Goal: Information Seeking & Learning: Learn about a topic

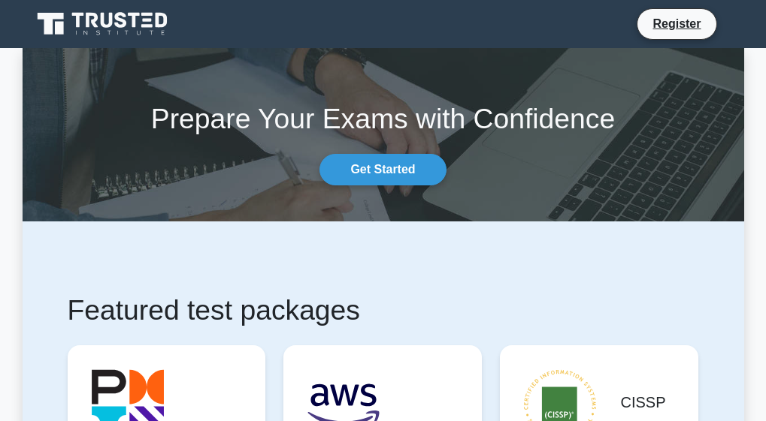
drag, startPoint x: 283, startPoint y: 172, endPoint x: 159, endPoint y: 140, distance: 128.1
click at [159, 140] on div "Prepare Your Exams with Confidence Get Started" at bounding box center [383, 134] width 739 height 101
click at [353, 174] on link "Get Started" at bounding box center [382, 170] width 126 height 32
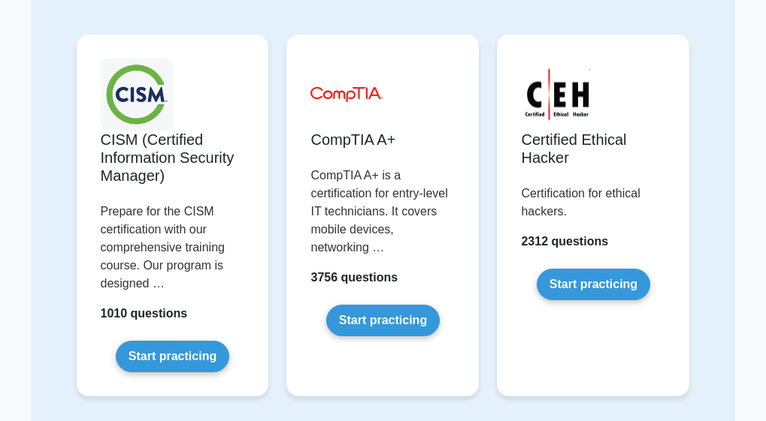
scroll to position [2592, 0]
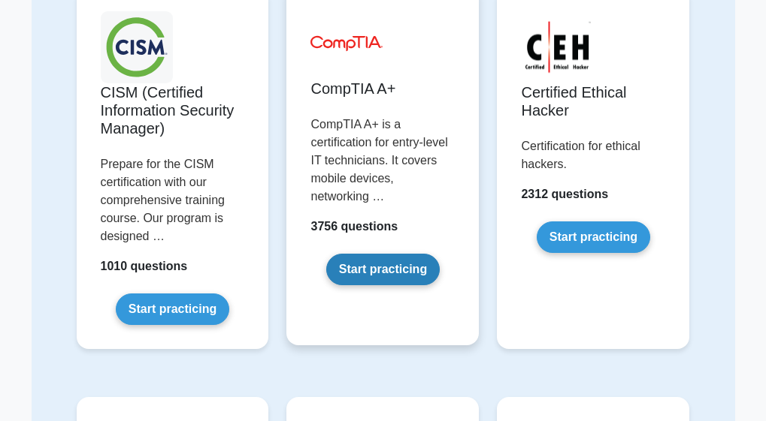
click at [373, 270] on link "Start practicing" at bounding box center [382, 270] width 113 height 32
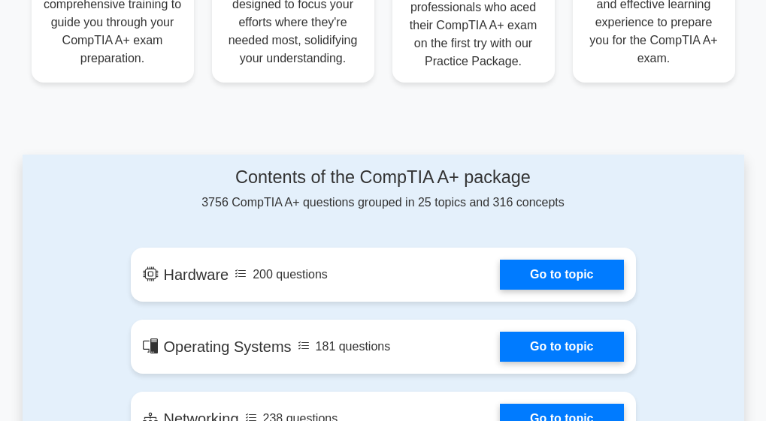
scroll to position [777, 0]
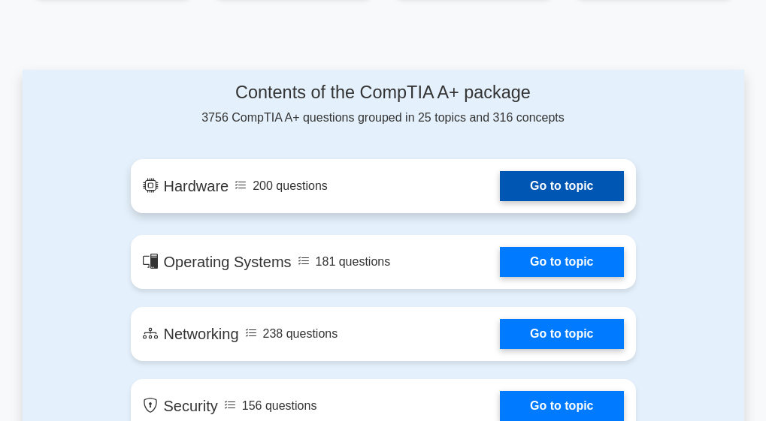
click at [500, 183] on link "Go to topic" at bounding box center [561, 186] width 123 height 30
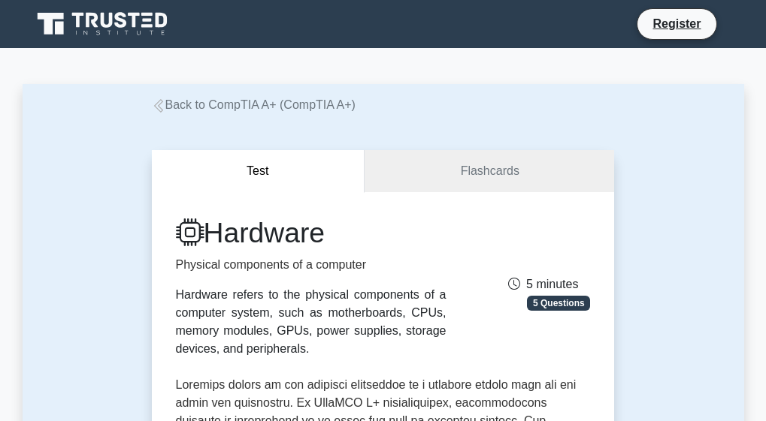
click at [159, 104] on icon at bounding box center [159, 106] width 14 height 14
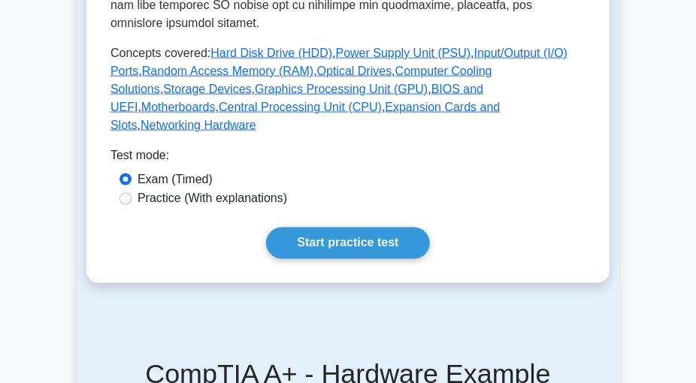
scroll to position [769, 0]
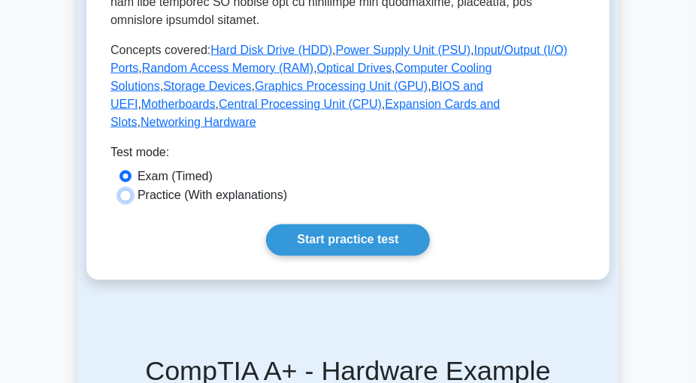
click at [128, 190] on input "Practice (With explanations)" at bounding box center [125, 196] width 12 height 12
radio input "true"
click at [126, 171] on input "Exam (Timed)" at bounding box center [125, 177] width 12 height 12
radio input "true"
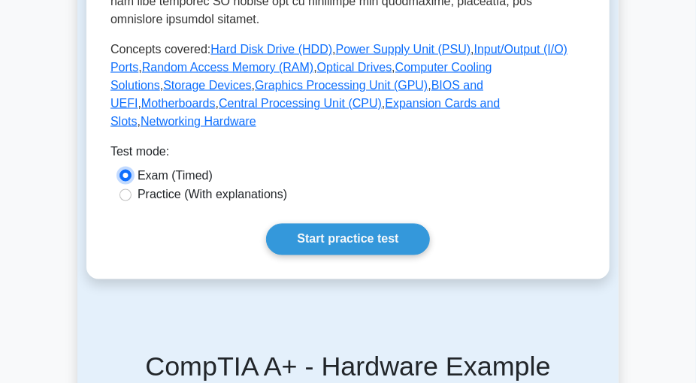
scroll to position [766, 0]
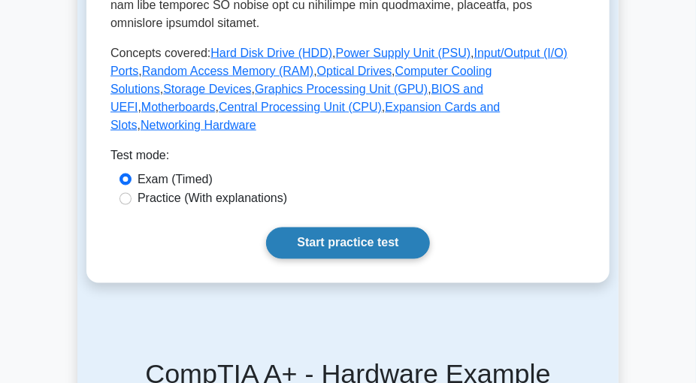
click at [399, 228] on link "Start practice test" at bounding box center [347, 244] width 163 height 32
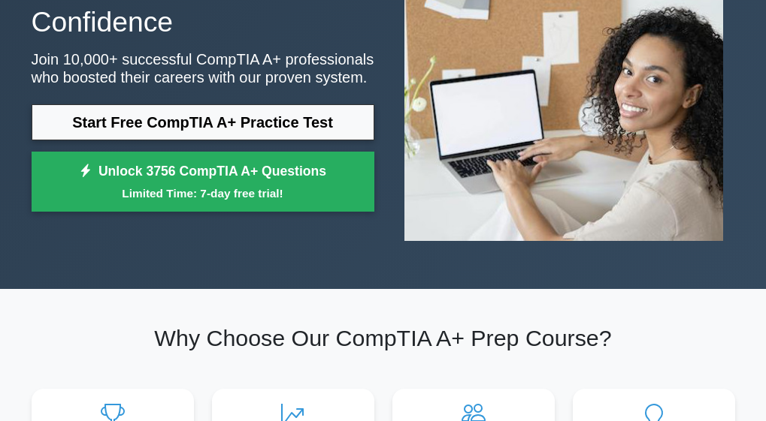
scroll to position [182, 0]
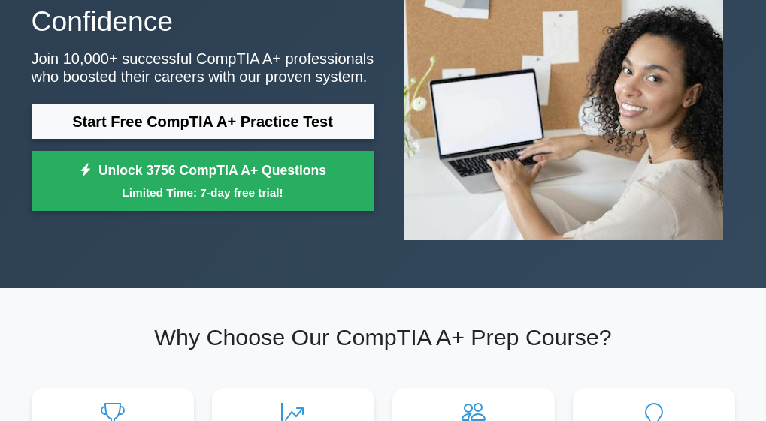
click at [174, 104] on link "Start Free CompTIA A+ Practice Test" at bounding box center [203, 122] width 343 height 36
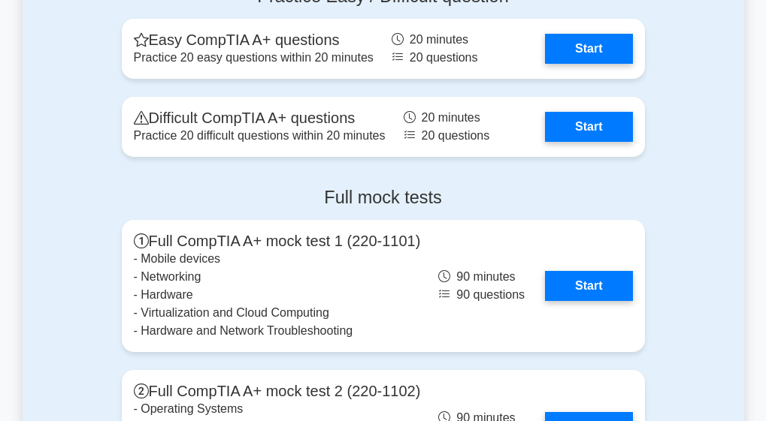
scroll to position [3170, 0]
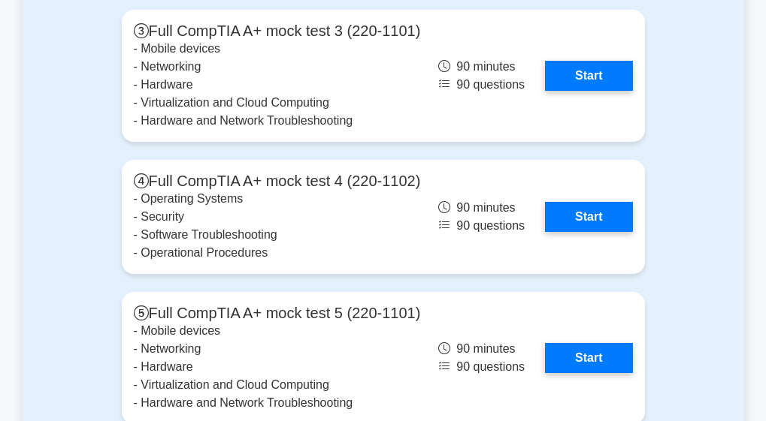
click at [177, 176] on div "Full mock tests Full CompTIA A+ mock test 1 (220-1101) - Mobile devices - Netwo…" at bounding box center [383, 128] width 541 height 893
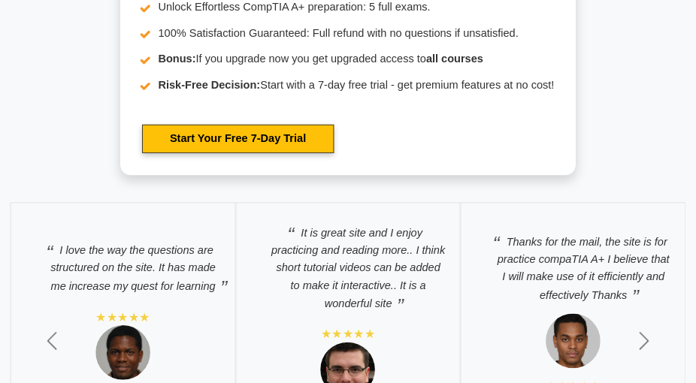
scroll to position [4485, 0]
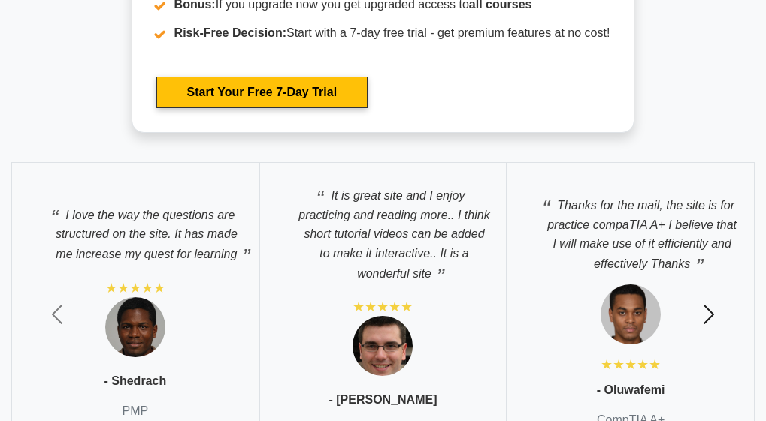
click at [672, 288] on button "Next" at bounding box center [708, 315] width 115 height 328
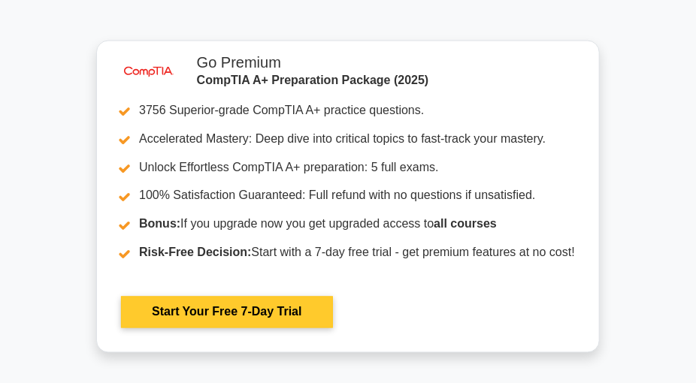
click at [332, 297] on link "Start Your Free 7-Day Trial" at bounding box center [226, 313] width 211 height 32
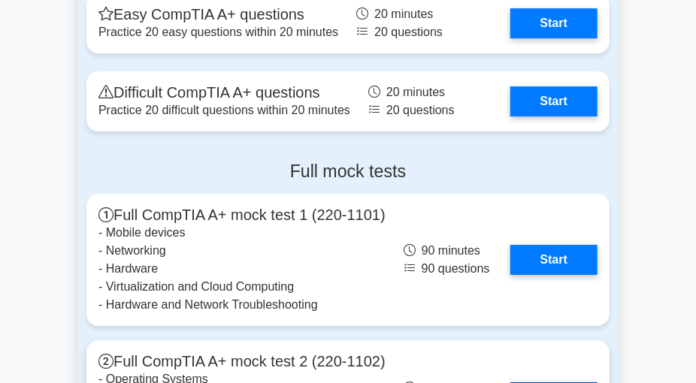
scroll to position [3486, 0]
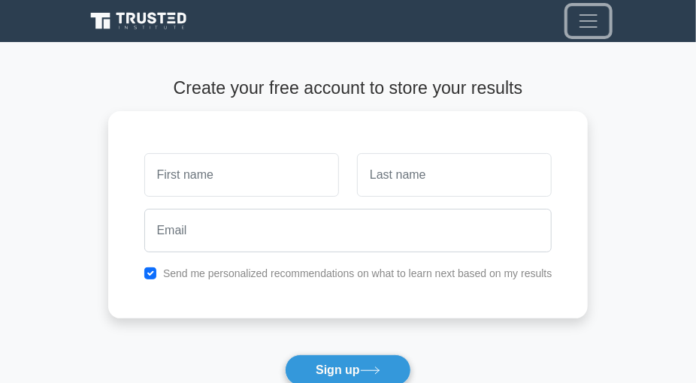
click at [593, 20] on span "Toggle navigation" at bounding box center [588, 21] width 23 height 23
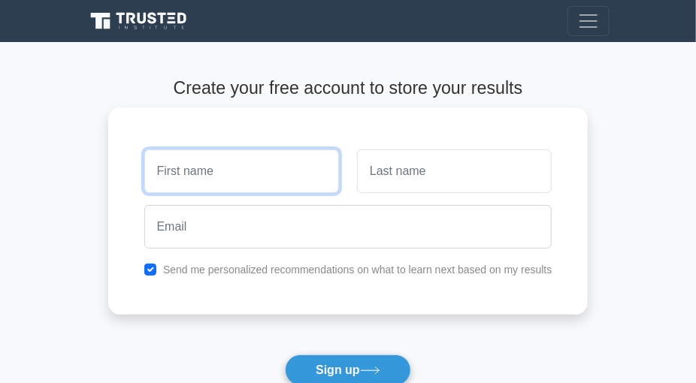
click at [210, 174] on input "text" at bounding box center [241, 172] width 195 height 44
type input "justice"
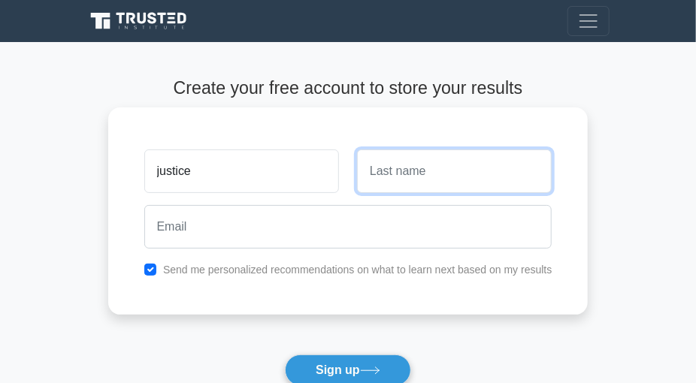
click at [450, 178] on input "text" at bounding box center [454, 172] width 195 height 44
type input "kwesi"
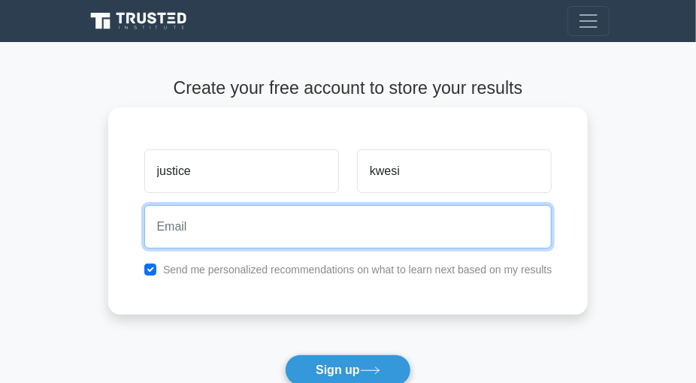
click at [422, 219] on input "email" at bounding box center [348, 227] width 408 height 44
type input "[EMAIL_ADDRESS][DOMAIN_NAME]"
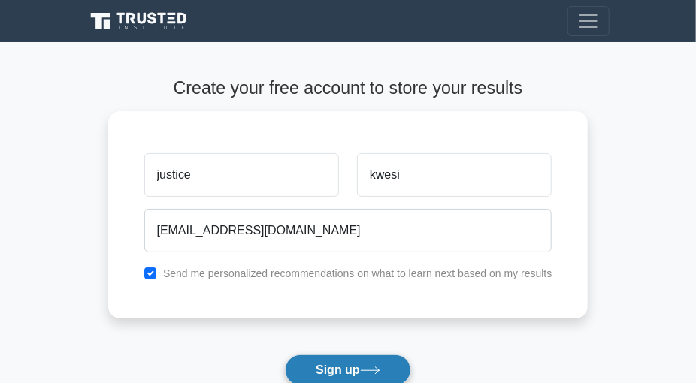
click at [375, 368] on icon at bounding box center [370, 371] width 20 height 8
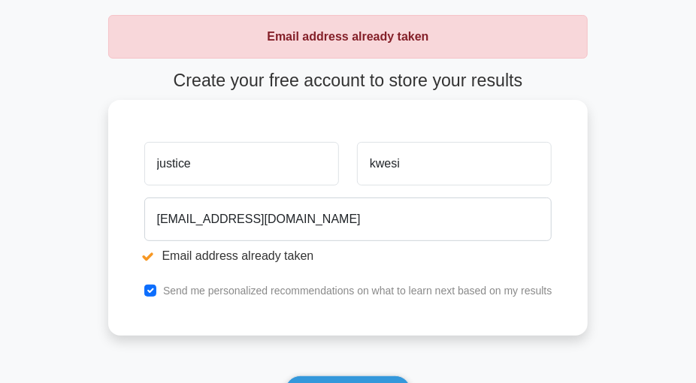
scroll to position [64, 0]
click at [301, 174] on input "justice" at bounding box center [241, 163] width 195 height 44
type input "j"
click at [258, 177] on input "any" at bounding box center [241, 163] width 195 height 44
type input "anyomi"
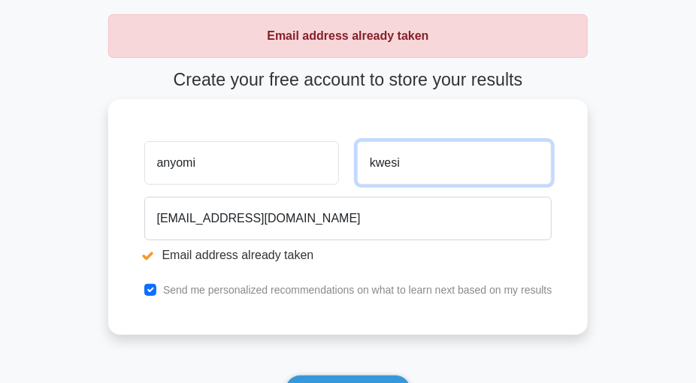
click at [409, 165] on input "kwesi" at bounding box center [454, 163] width 195 height 44
type input "k"
type input "Justice"
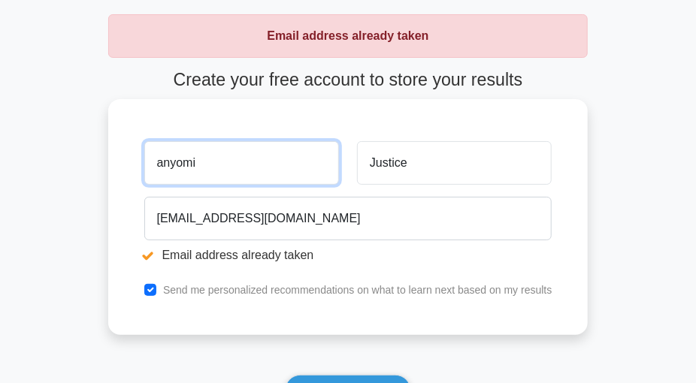
click at [208, 165] on input "anyomi" at bounding box center [241, 163] width 195 height 44
type input "a"
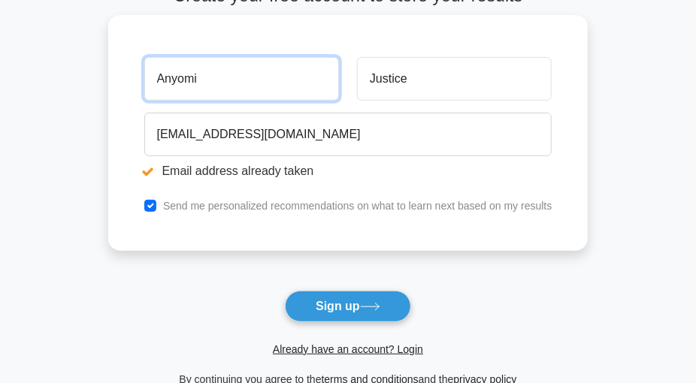
scroll to position [218, 0]
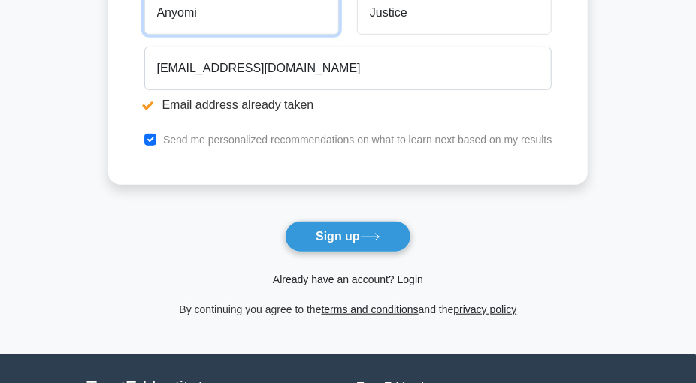
type input "Anyomi"
click at [328, 278] on link "Already have an account? Login" at bounding box center [348, 279] width 150 height 12
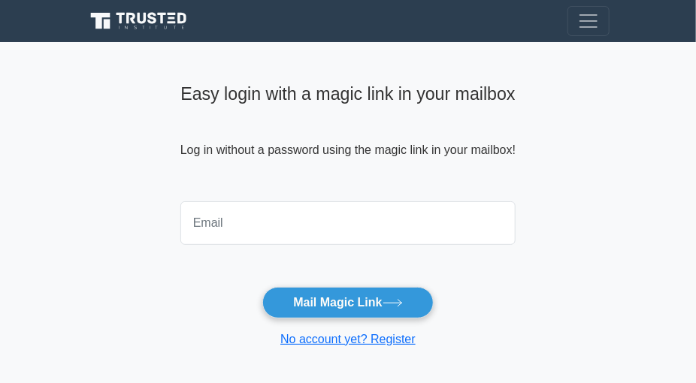
click at [276, 226] on input "email" at bounding box center [347, 223] width 335 height 44
type input "[EMAIL_ADDRESS][DOMAIN_NAME]"
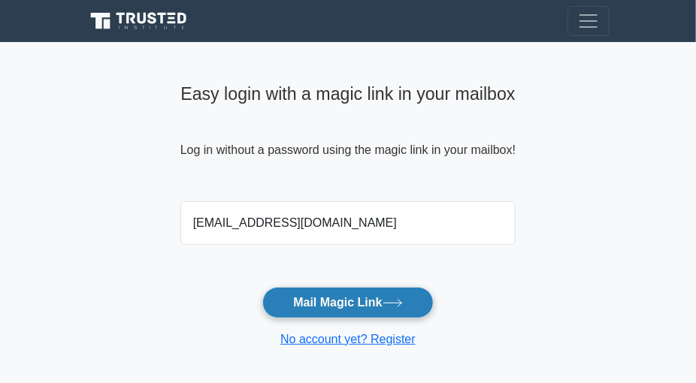
click at [325, 307] on button "Mail Magic Link" at bounding box center [347, 303] width 171 height 32
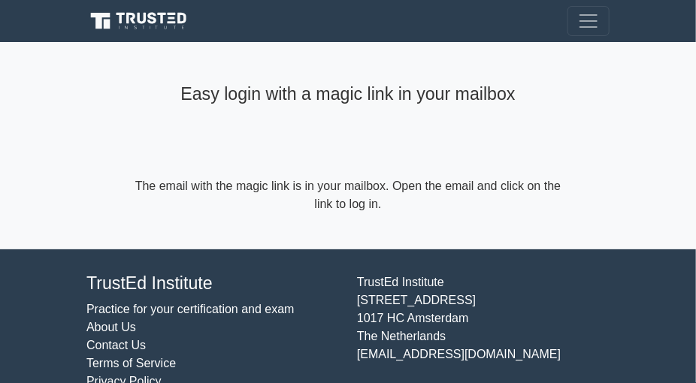
scroll to position [31, 0]
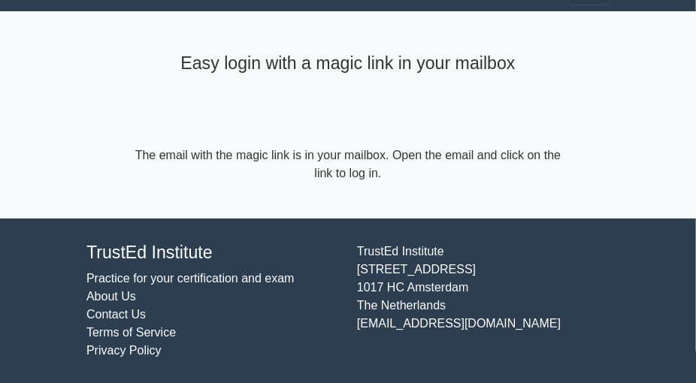
click at [325, 307] on li "Contact Us" at bounding box center [212, 315] width 252 height 18
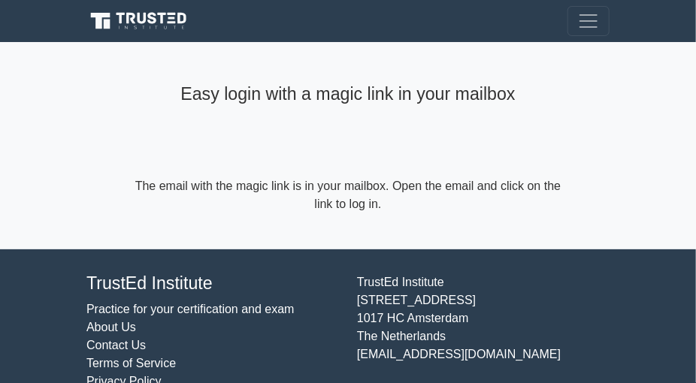
click at [385, 207] on form "The email with the magic link is in your mailbox. Open the email and click on t…" at bounding box center [347, 195] width 433 height 36
click at [589, 26] on span "Toggle navigation" at bounding box center [588, 21] width 23 height 23
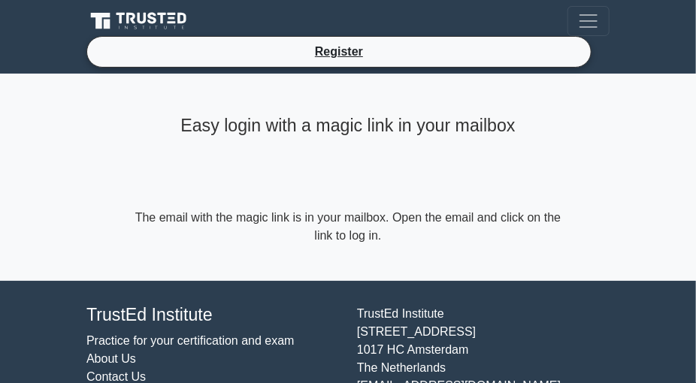
click at [569, 147] on div "Easy login with a magic link in your mailbox The email with the magic link is i…" at bounding box center [347, 177] width 451 height 207
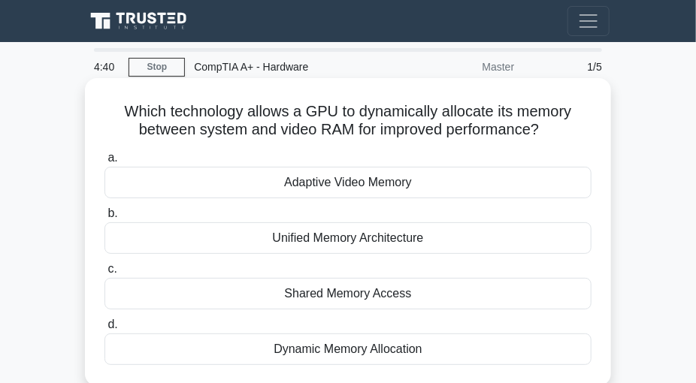
click at [330, 352] on div "Dynamic Memory Allocation" at bounding box center [347, 350] width 487 height 32
click at [104, 330] on input "d. Dynamic Memory Allocation" at bounding box center [104, 325] width 0 height 10
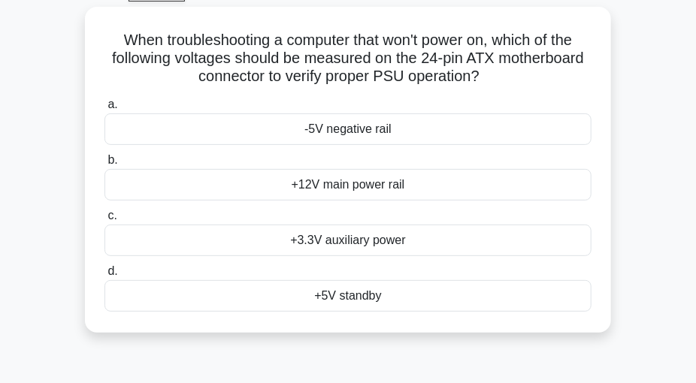
scroll to position [74, 0]
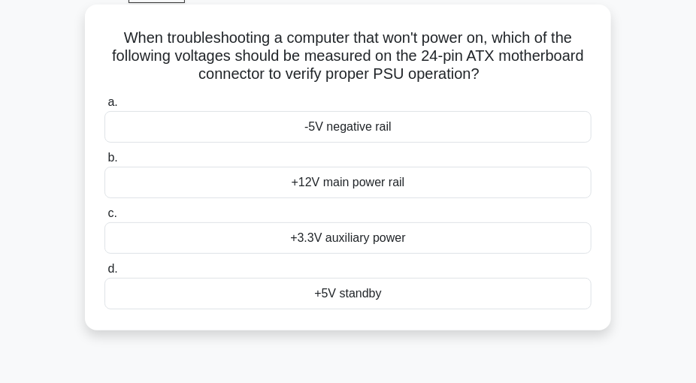
click at [350, 183] on div "+12V main power rail" at bounding box center [347, 183] width 487 height 32
click at [104, 163] on input "b. +12V main power rail" at bounding box center [104, 158] width 0 height 10
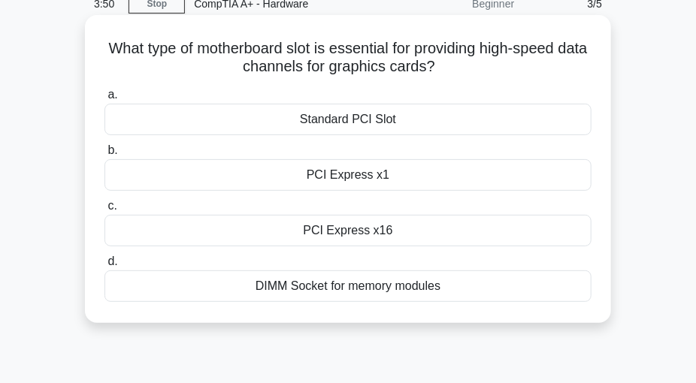
scroll to position [65, 0]
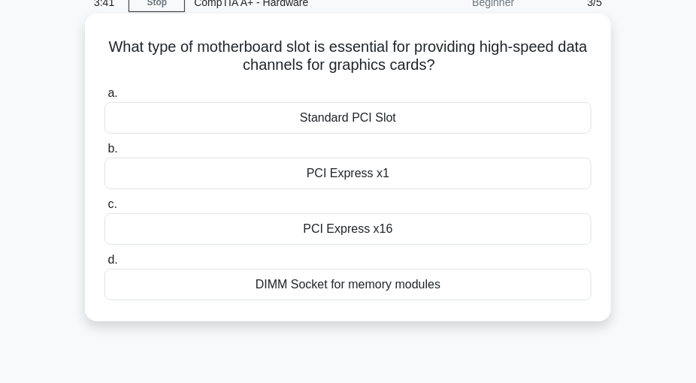
click at [367, 117] on div "Standard PCI Slot" at bounding box center [347, 118] width 487 height 32
click at [104, 98] on input "a. Standard PCI Slot" at bounding box center [104, 94] width 0 height 10
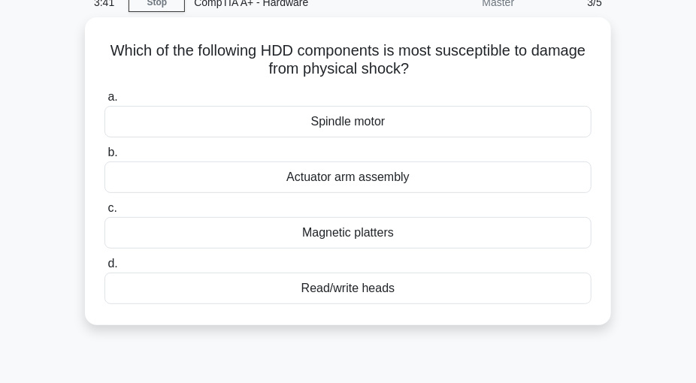
click at [367, 117] on div "Spindle motor" at bounding box center [347, 122] width 487 height 32
click at [104, 102] on input "a. Spindle motor" at bounding box center [104, 97] width 0 height 10
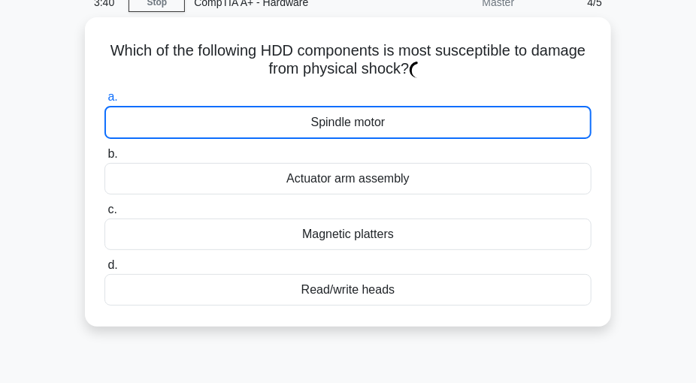
scroll to position [0, 0]
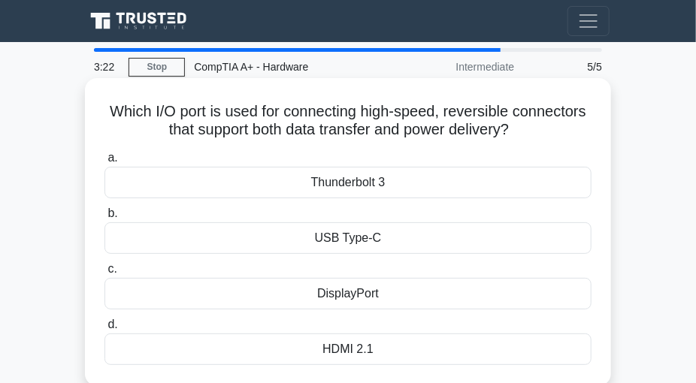
click at [353, 351] on div "HDMI 2.1" at bounding box center [347, 350] width 487 height 32
click at [104, 330] on input "d. HDMI 2.1" at bounding box center [104, 325] width 0 height 10
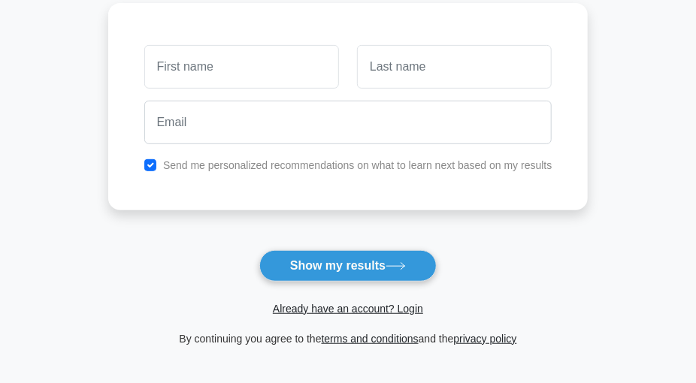
click at [203, 278] on form "Wait, there is more! Continue to see your result The test is finished and the" at bounding box center [348, 114] width 480 height 467
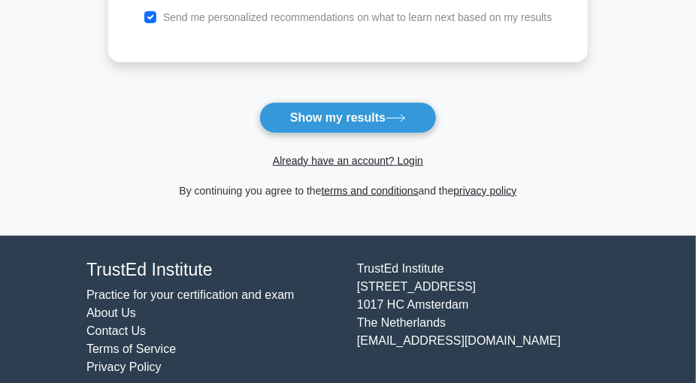
scroll to position [363, 0]
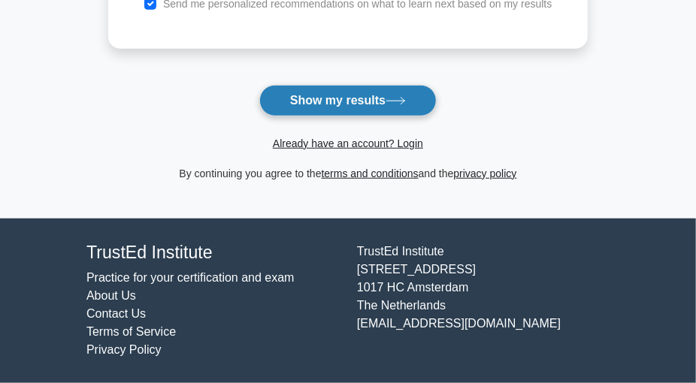
click at [296, 89] on button "Show my results" at bounding box center [347, 101] width 177 height 32
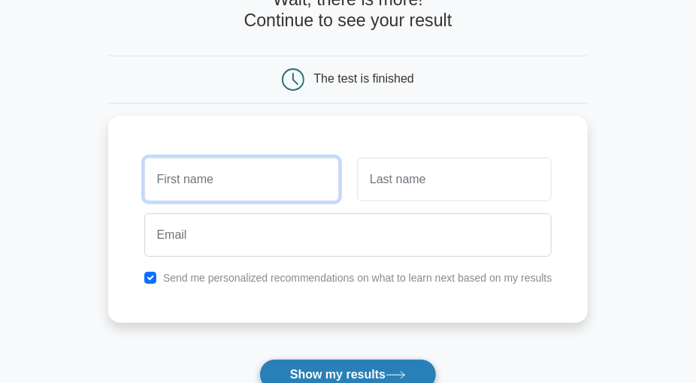
scroll to position [76, 0]
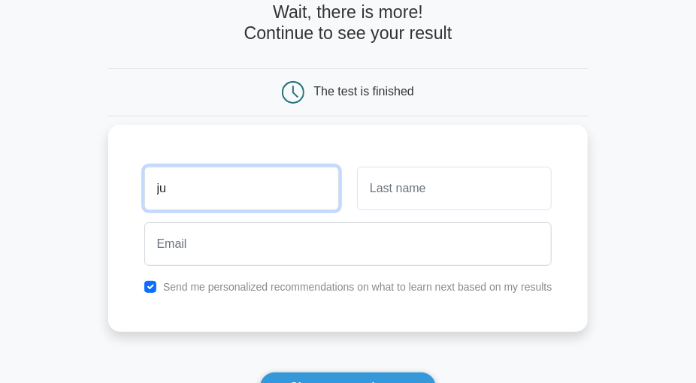
type input "justice"
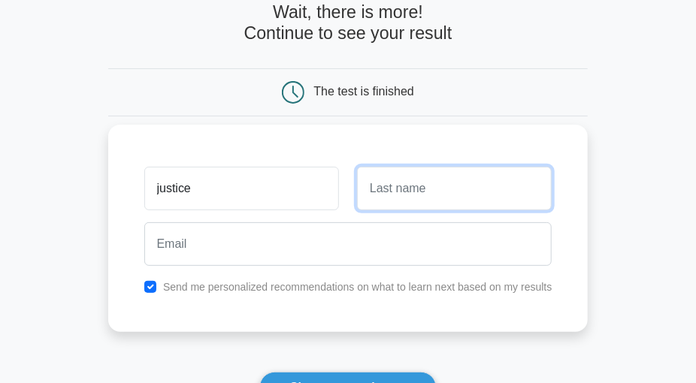
click at [462, 183] on input "text" at bounding box center [454, 189] width 195 height 44
type input "kwesi"
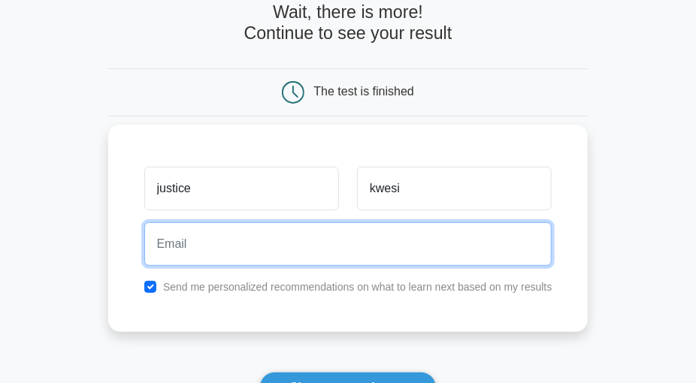
click at [370, 254] on input "email" at bounding box center [348, 244] width 408 height 44
type input "anyomijusticekwesi@gmail.com"
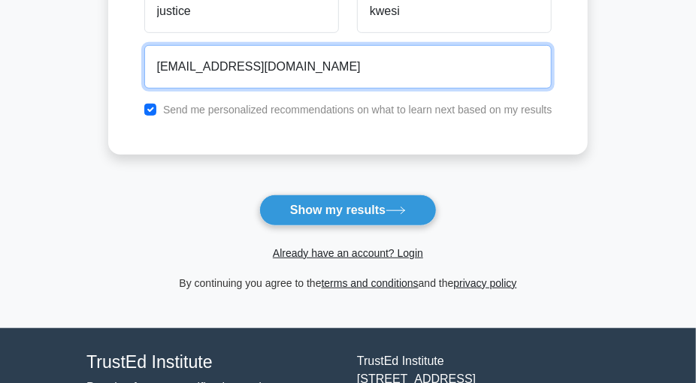
scroll to position [301, 0]
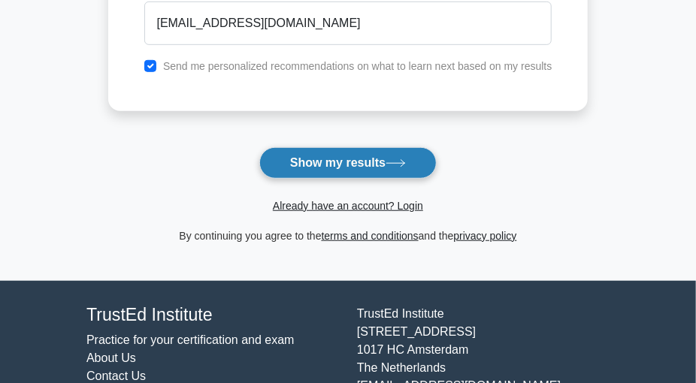
click at [326, 162] on button "Show my results" at bounding box center [347, 163] width 177 height 32
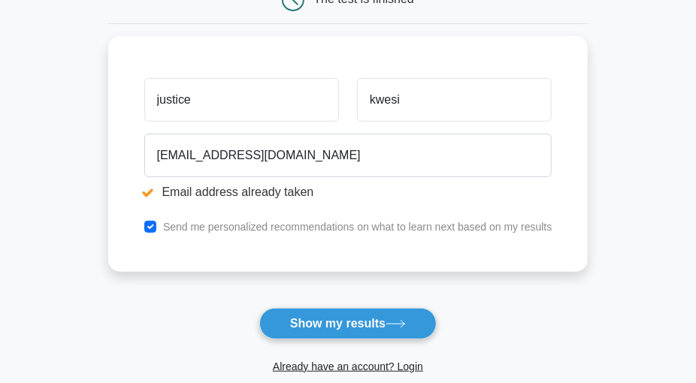
scroll to position [243, 0]
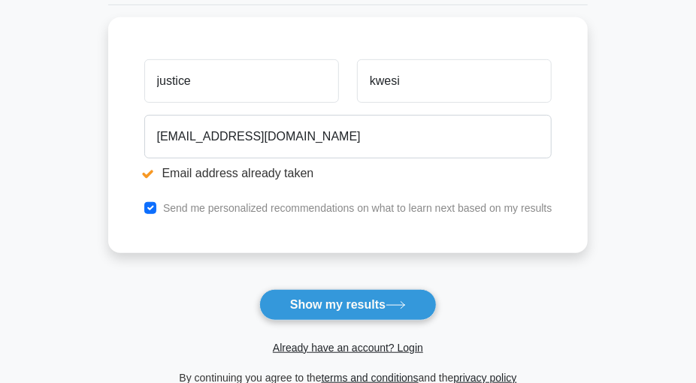
click at [639, 92] on main "Email address already taken Wait, there is more! Continue to see your result Th…" at bounding box center [348, 111] width 696 height 624
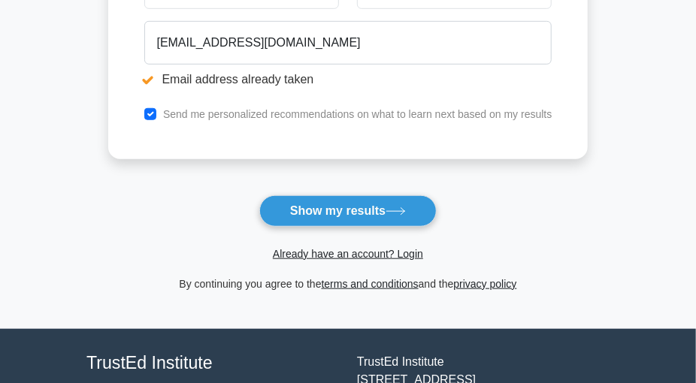
scroll to position [418, 0]
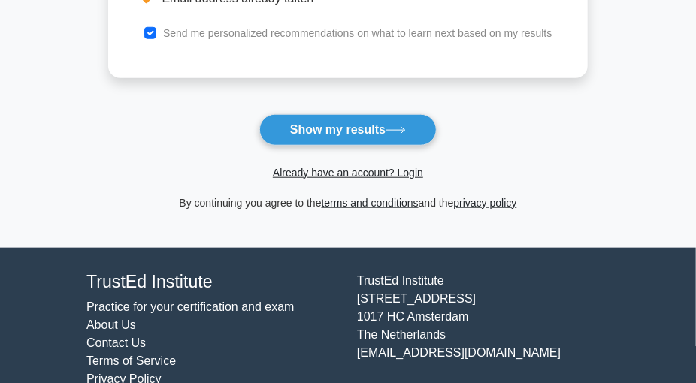
click at [385, 268] on div "TrustEd Institute Practice for your certification and exam About Us Contact Us …" at bounding box center [347, 330] width 541 height 129
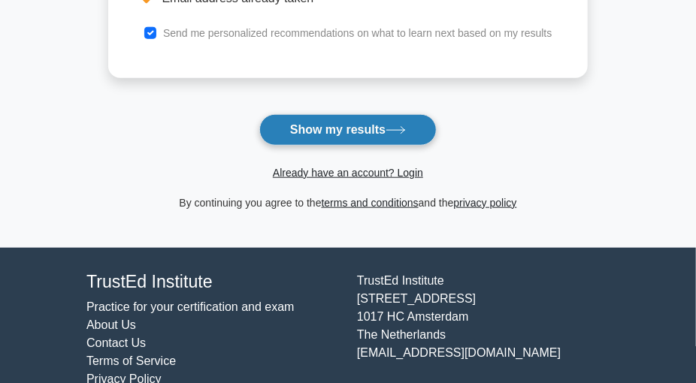
click at [394, 128] on icon at bounding box center [395, 130] width 20 height 8
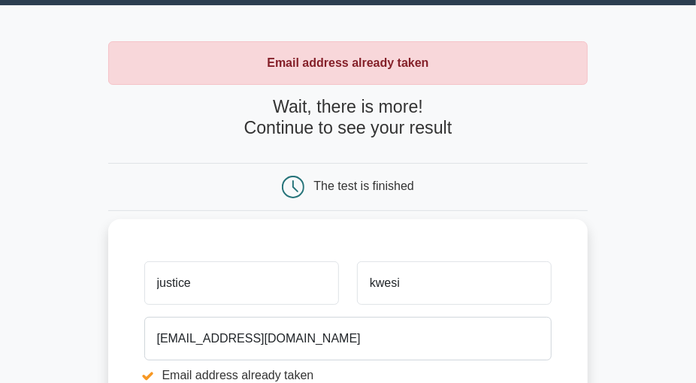
scroll to position [233, 0]
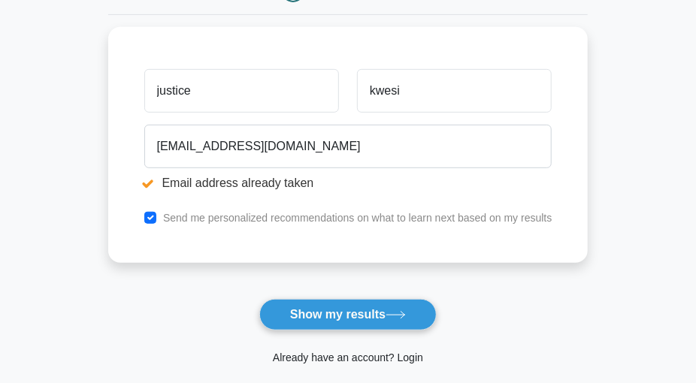
click at [406, 358] on link "Already have an account? Login" at bounding box center [348, 358] width 150 height 12
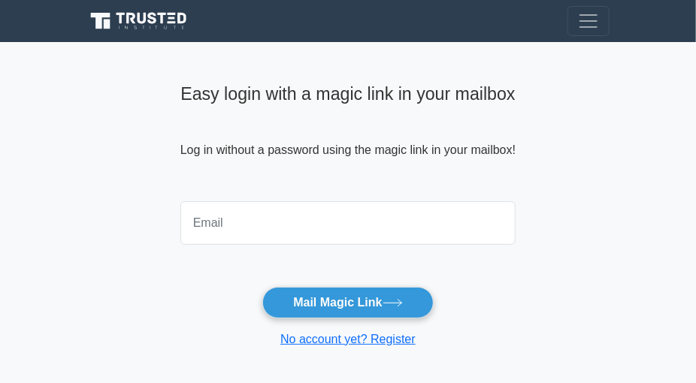
click at [307, 240] on input "email" at bounding box center [347, 223] width 335 height 44
type input "anyomijusticekwesi@gmail.com"
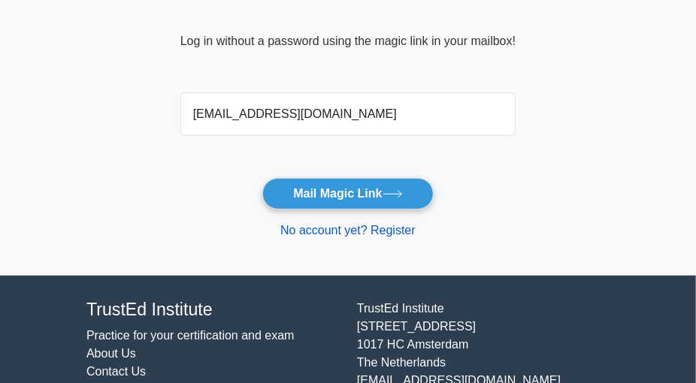
scroll to position [146, 0]
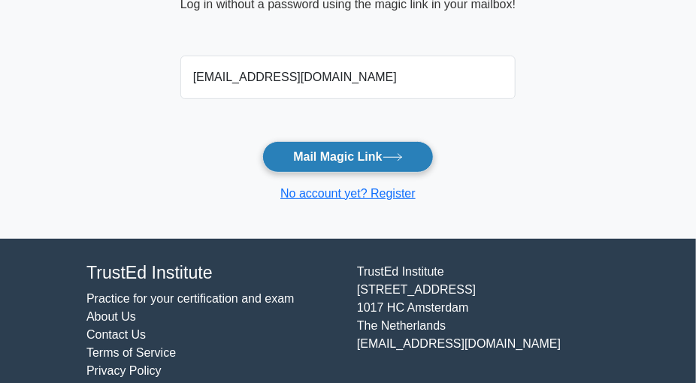
click at [379, 153] on button "Mail Magic Link" at bounding box center [347, 157] width 171 height 32
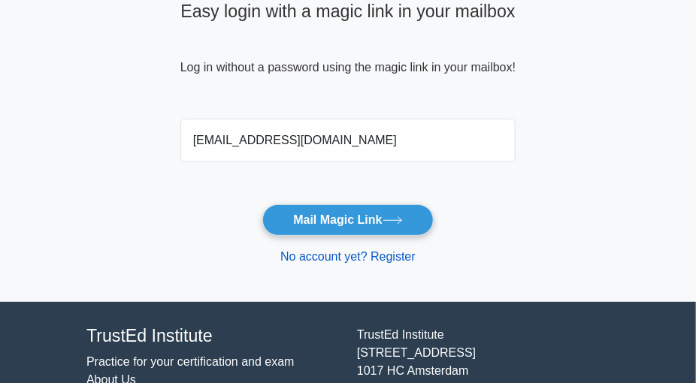
click at [343, 252] on link "No account yet? Register" at bounding box center [347, 256] width 135 height 13
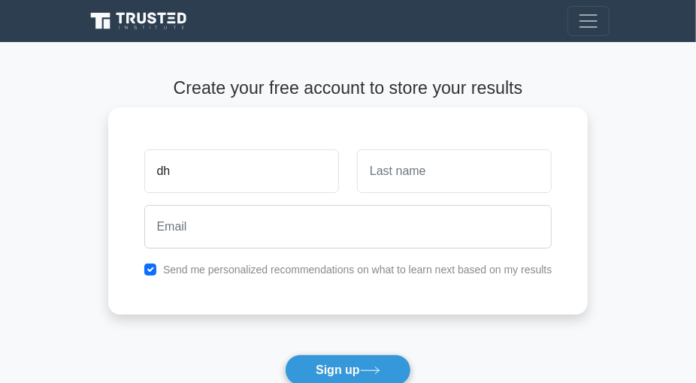
type input "d"
type input "DHINO"
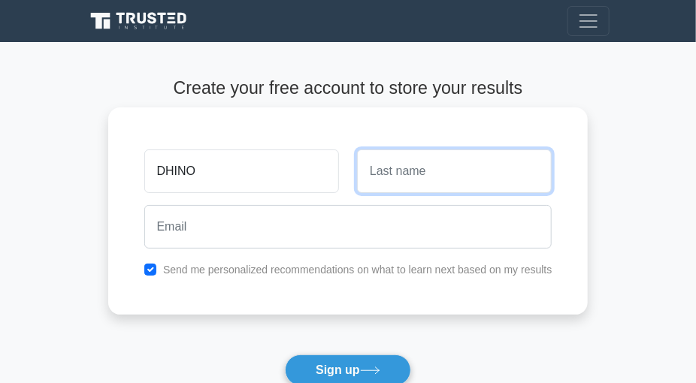
click at [443, 159] on input "text" at bounding box center [454, 172] width 195 height 44
type input "Justice"
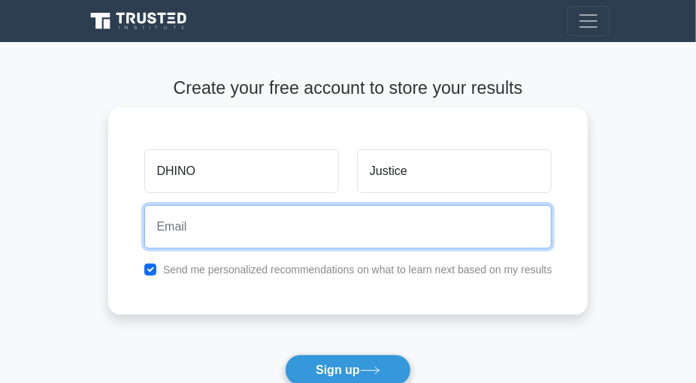
click at [401, 228] on input "email" at bounding box center [348, 227] width 408 height 44
type input "[EMAIL_ADDRESS][DOMAIN_NAME]"
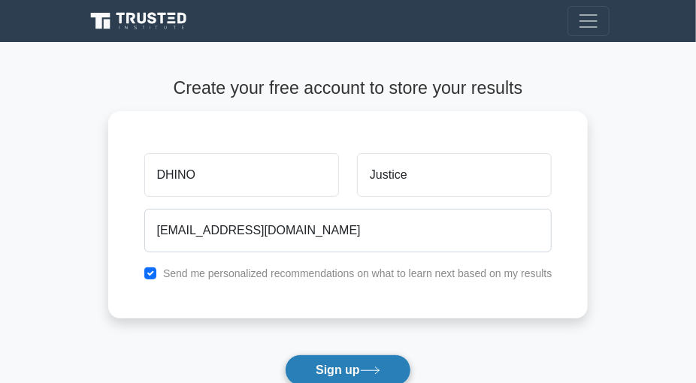
click at [336, 360] on button "Sign up" at bounding box center [348, 371] width 126 height 32
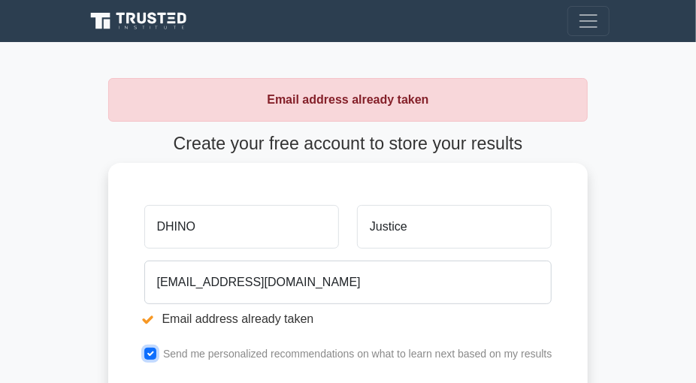
click at [148, 355] on input "checkbox" at bounding box center [150, 354] width 12 height 12
checkbox input "true"
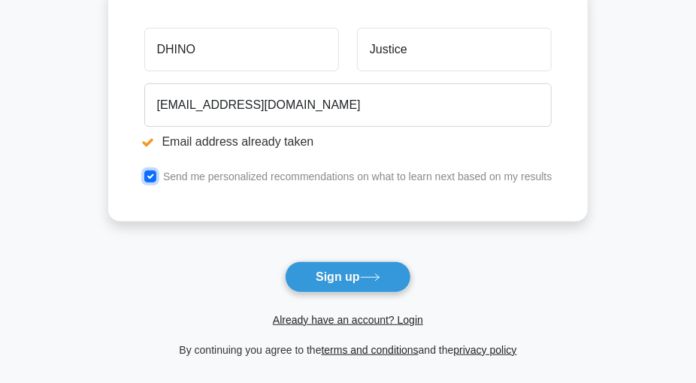
scroll to position [188, 0]
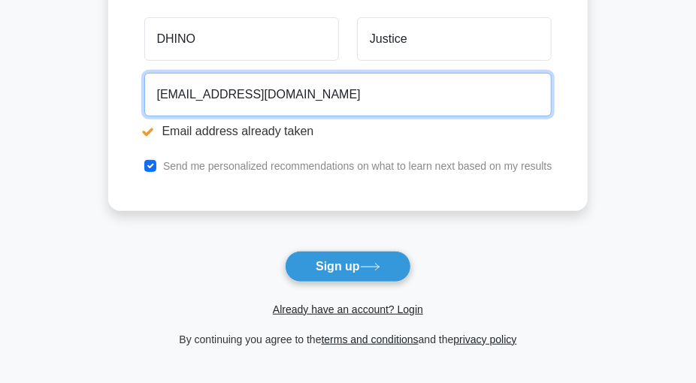
click at [243, 93] on input "anyomijusticekwesi@gmail.com" at bounding box center [348, 95] width 408 height 44
click at [258, 95] on input "anyomijusticekwesi@gmail.com" at bounding box center [348, 95] width 408 height 44
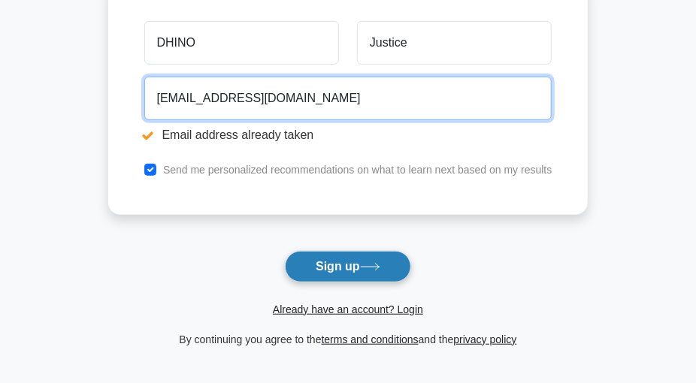
type input "anyomijusticekwesi2@gmail.com"
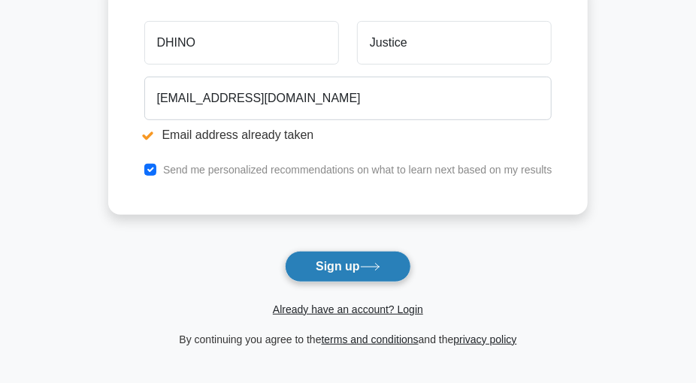
click at [326, 269] on button "Sign up" at bounding box center [348, 267] width 126 height 32
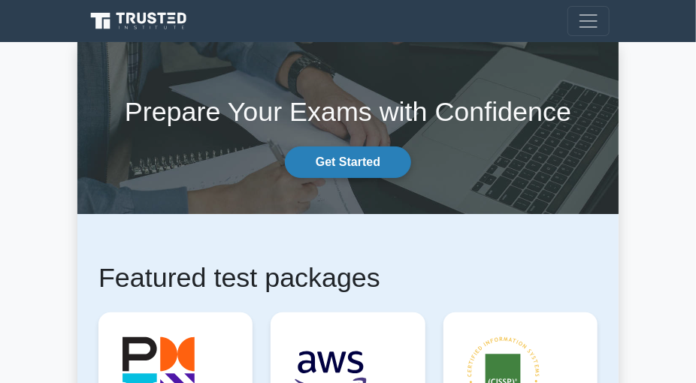
drag, startPoint x: 0, startPoint y: 0, endPoint x: 310, endPoint y: 163, distance: 350.5
click at [310, 163] on link "Get Started" at bounding box center [348, 162] width 126 height 32
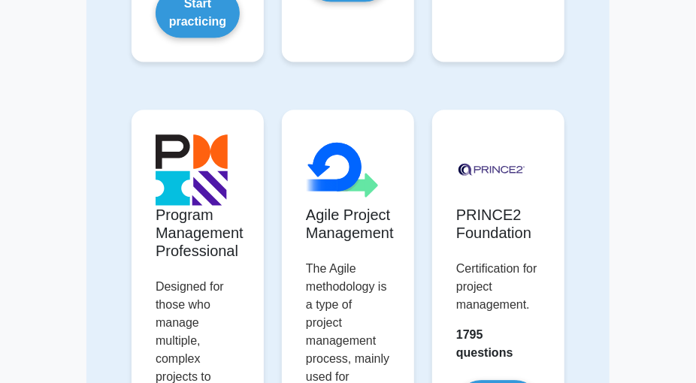
scroll to position [872, 0]
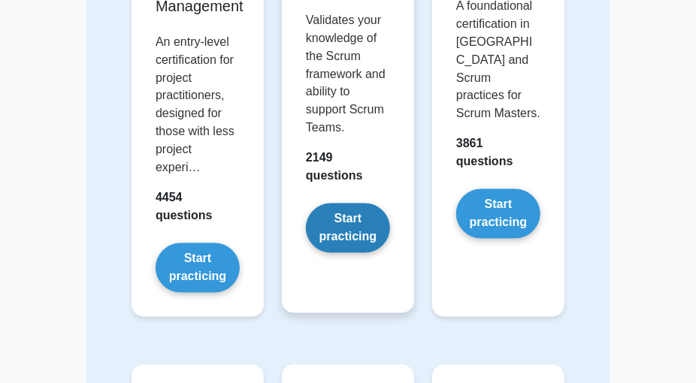
drag, startPoint x: 0, startPoint y: 0, endPoint x: 310, endPoint y: 163, distance: 350.5
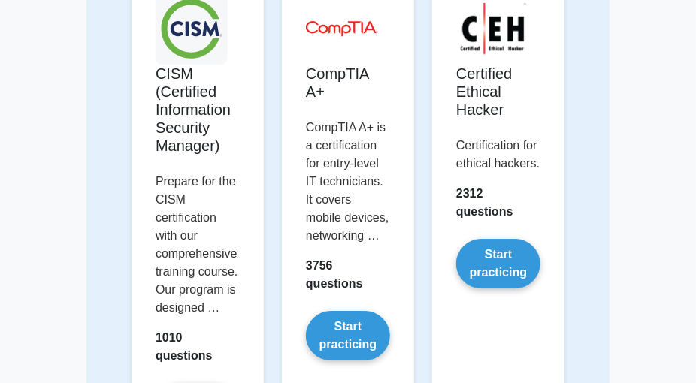
scroll to position [3367, 0]
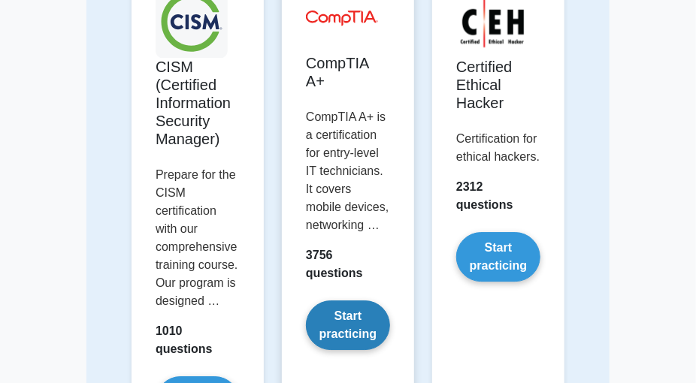
click at [356, 331] on link "Start practicing" at bounding box center [348, 326] width 84 height 50
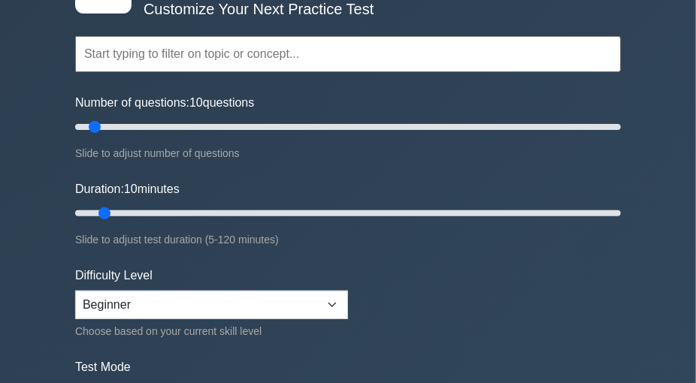
scroll to position [105, 0]
click at [224, 125] on input "Number of questions: 55 questions" at bounding box center [347, 127] width 545 height 18
type input "50"
click at [199, 123] on input "Number of questions: 55 questions" at bounding box center [347, 127] width 545 height 18
click at [206, 208] on input "Duration: 10 minutes" at bounding box center [347, 213] width 545 height 18
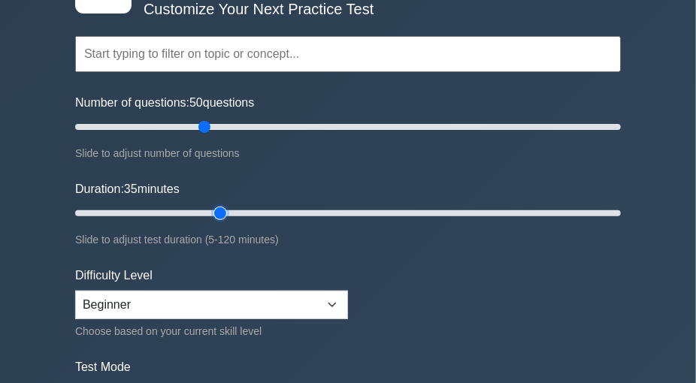
click at [214, 208] on input "Duration: 35 minutes" at bounding box center [347, 213] width 545 height 18
drag, startPoint x: 214, startPoint y: 208, endPoint x: 267, endPoint y: 210, distance: 52.6
click at [267, 210] on input "Duration: 45 minutes" at bounding box center [347, 213] width 545 height 18
type input "50"
click at [283, 210] on input "Duration: 45 minutes" at bounding box center [347, 213] width 545 height 18
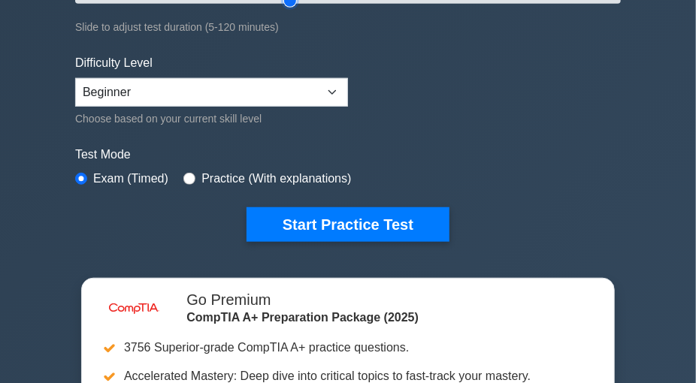
scroll to position [376, 0]
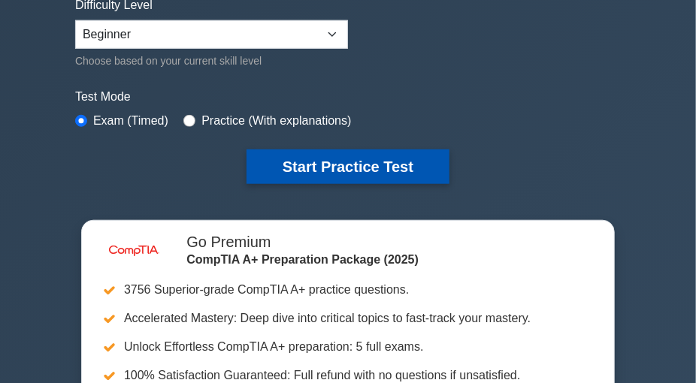
click at [394, 175] on button "Start Practice Test" at bounding box center [347, 167] width 203 height 35
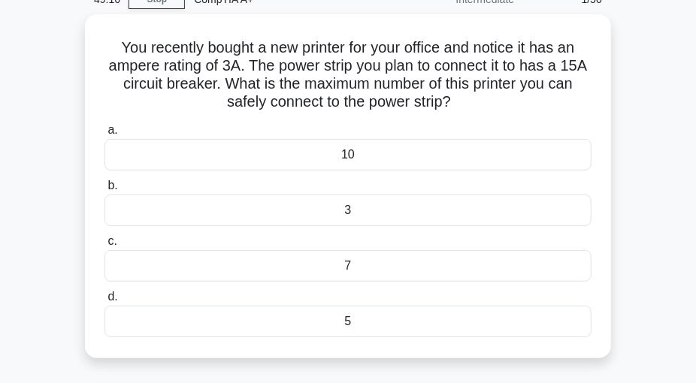
scroll to position [68, 0]
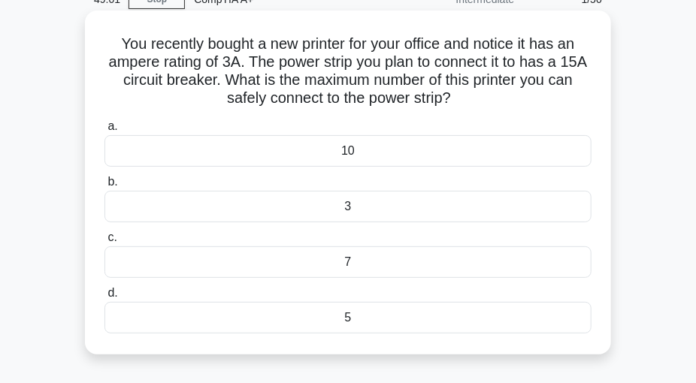
click at [354, 316] on div "5" at bounding box center [347, 318] width 487 height 32
click at [104, 298] on input "d. 5" at bounding box center [104, 293] width 0 height 10
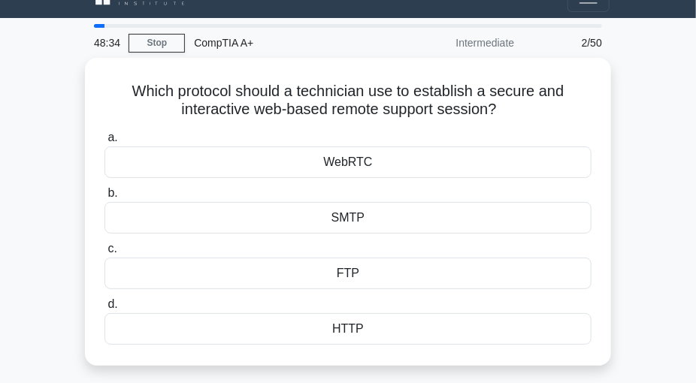
scroll to position [26, 0]
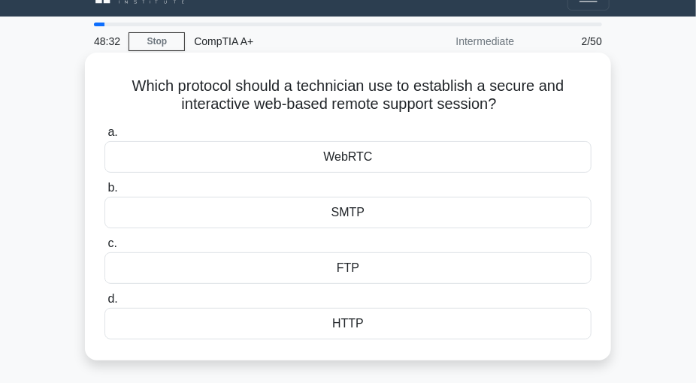
click at [355, 322] on div "HTTP" at bounding box center [347, 324] width 487 height 32
click at [104, 304] on input "d. HTTP" at bounding box center [104, 299] width 0 height 10
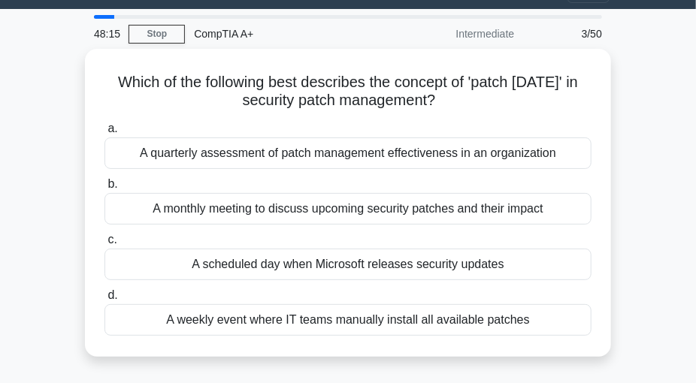
scroll to position [35, 0]
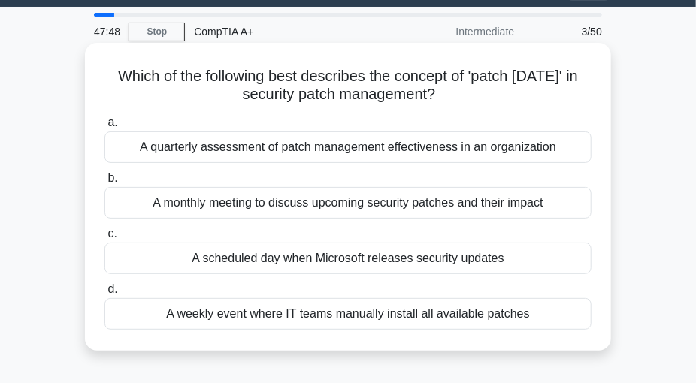
click at [340, 261] on div "A scheduled day when Microsoft releases security updates" at bounding box center [347, 259] width 487 height 32
click at [104, 239] on input "c. A scheduled day when Microsoft releases security updates" at bounding box center [104, 234] width 0 height 10
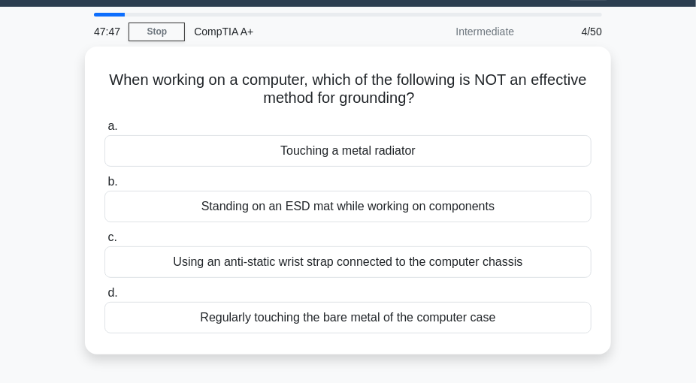
scroll to position [0, 0]
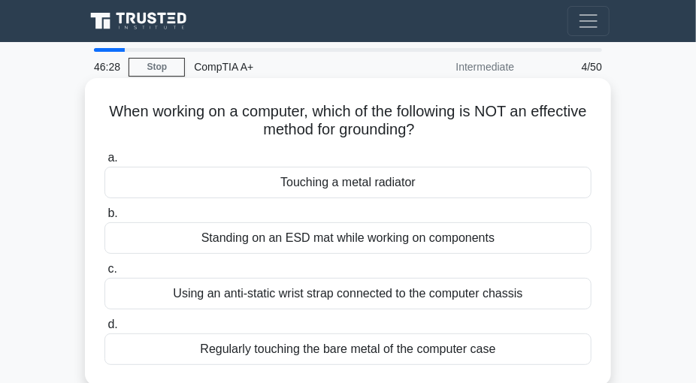
click at [340, 234] on div "Standing on an ESD mat while working on components" at bounding box center [347, 238] width 487 height 32
click at [104, 219] on input "b. Standing on an ESD mat while working on components" at bounding box center [104, 214] width 0 height 10
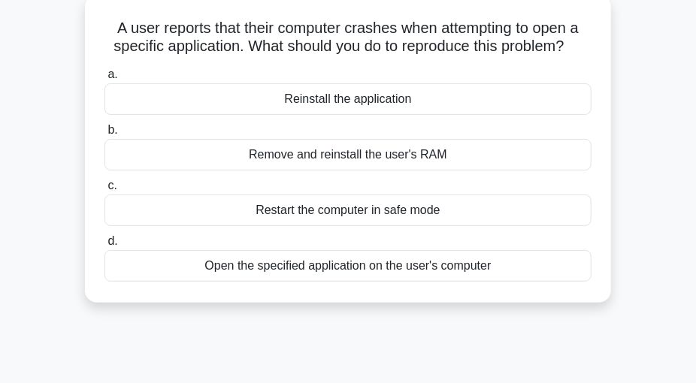
scroll to position [84, 0]
click at [382, 211] on div "Restart the computer in safe mode" at bounding box center [347, 210] width 487 height 32
click at [104, 190] on input "c. Restart the computer in safe mode" at bounding box center [104, 185] width 0 height 10
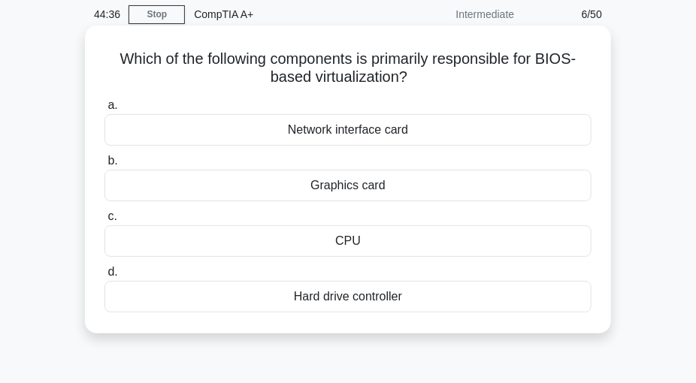
scroll to position [54, 0]
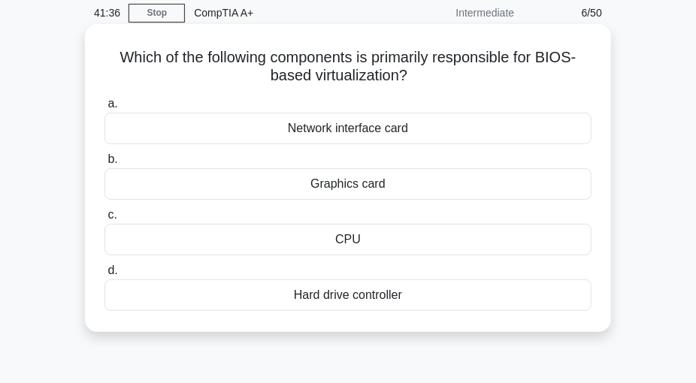
click at [455, 237] on div "CPU" at bounding box center [347, 240] width 487 height 32
click at [104, 220] on input "c. CPU" at bounding box center [104, 215] width 0 height 10
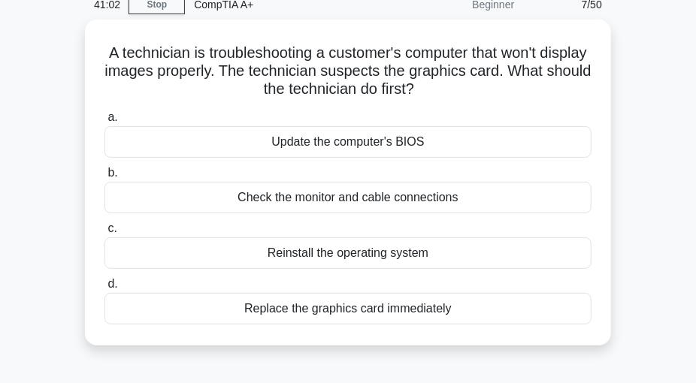
scroll to position [61, 0]
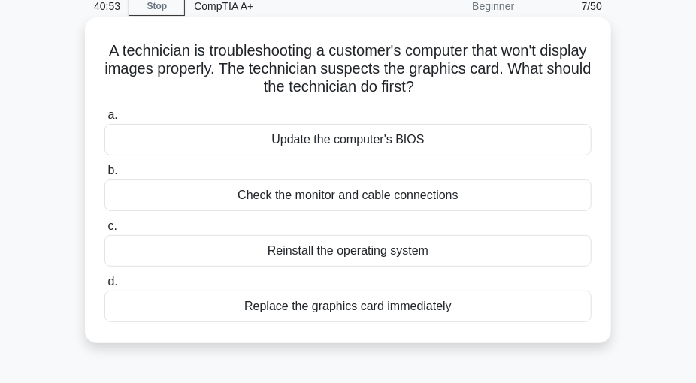
click at [373, 254] on div "Reinstall the operating system" at bounding box center [347, 251] width 487 height 32
click at [104, 231] on input "c. Reinstall the operating system" at bounding box center [104, 227] width 0 height 10
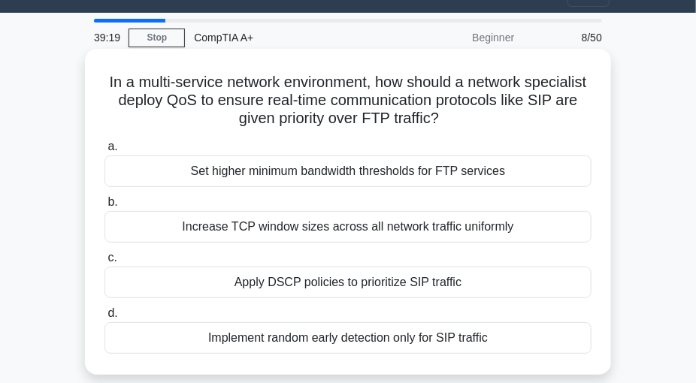
scroll to position [30, 0]
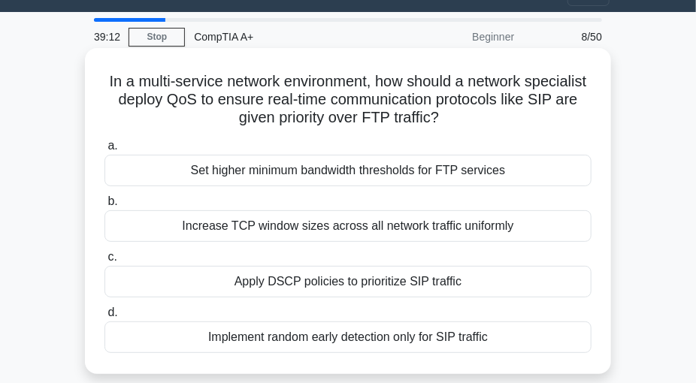
click at [406, 334] on div "Implement random early detection only for SIP traffic" at bounding box center [347, 338] width 487 height 32
click at [104, 318] on input "d. Implement random early detection only for SIP traffic" at bounding box center [104, 313] width 0 height 10
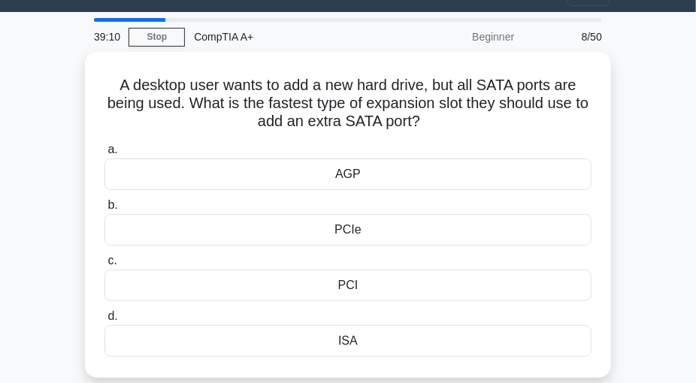
scroll to position [0, 0]
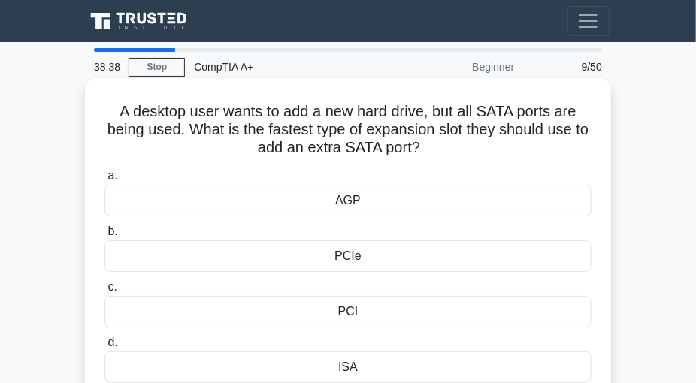
click at [391, 255] on div "PCIe" at bounding box center [347, 256] width 487 height 32
click at [104, 237] on input "b. PCIe" at bounding box center [104, 232] width 0 height 10
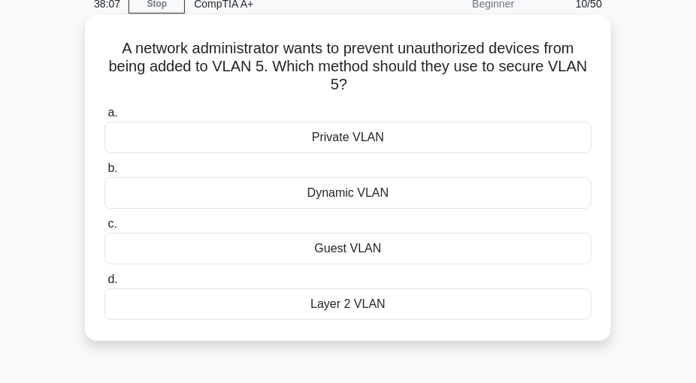
scroll to position [65, 0]
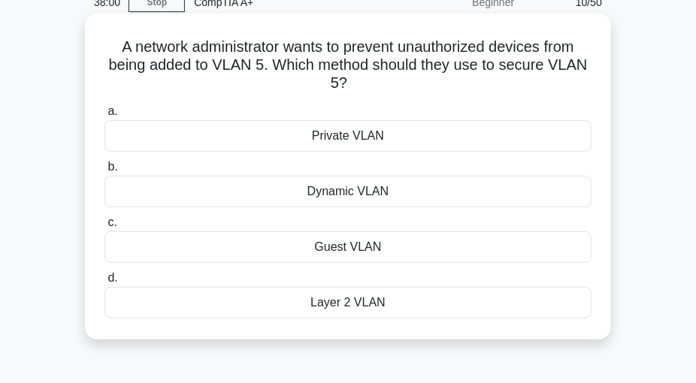
click at [348, 198] on div "Dynamic VLAN" at bounding box center [347, 192] width 487 height 32
click at [104, 172] on input "b. Dynamic VLAN" at bounding box center [104, 167] width 0 height 10
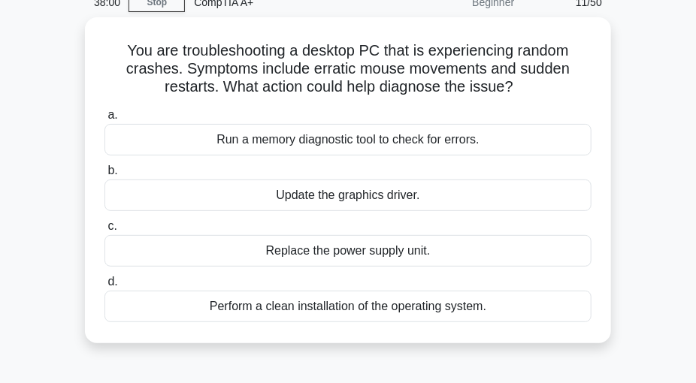
scroll to position [0, 0]
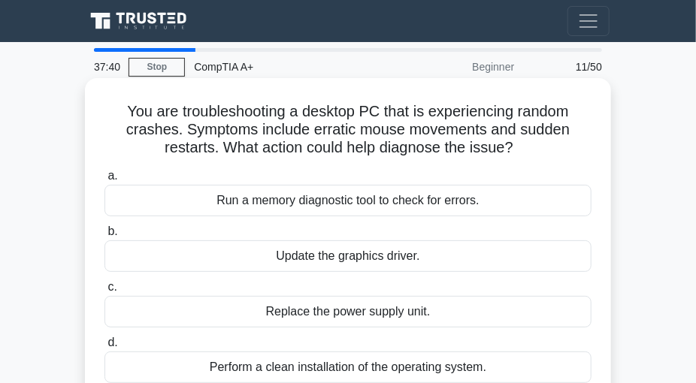
click at [318, 171] on label "a. Run a memory diagnostic tool to check for errors." at bounding box center [347, 192] width 487 height 50
click at [104, 171] on input "a. Run a memory diagnostic tool to check for errors." at bounding box center [104, 176] width 0 height 10
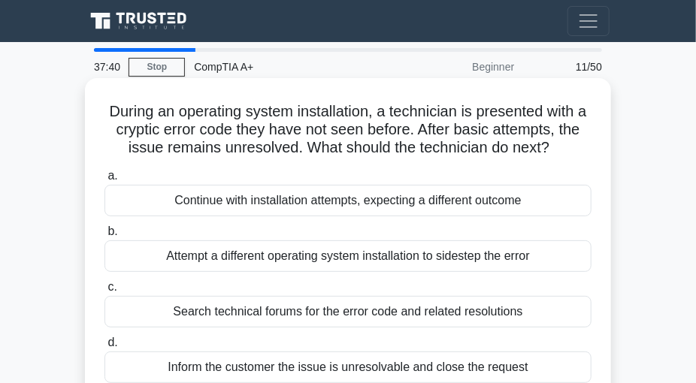
click at [317, 171] on label "a. Continue with installation attempts, expecting a different outcome" at bounding box center [347, 192] width 487 height 50
click at [104, 171] on input "a. Continue with installation attempts, expecting a different outcome" at bounding box center [104, 176] width 0 height 10
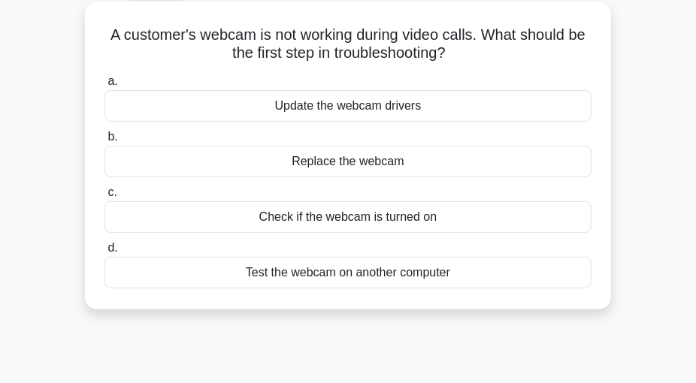
scroll to position [90, 0]
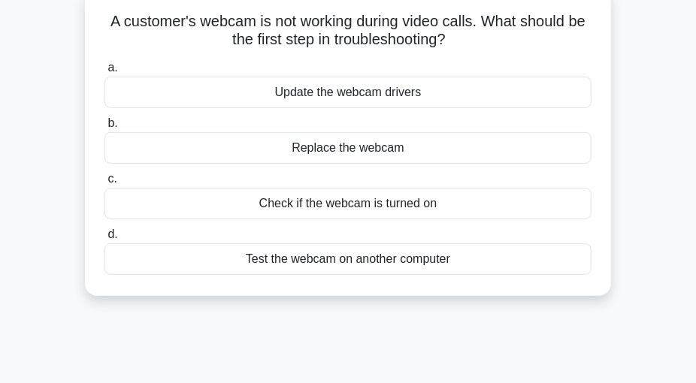
click at [454, 206] on div "Check if the webcam is turned on" at bounding box center [347, 204] width 487 height 32
click at [104, 184] on input "c. Check if the webcam is turned on" at bounding box center [104, 179] width 0 height 10
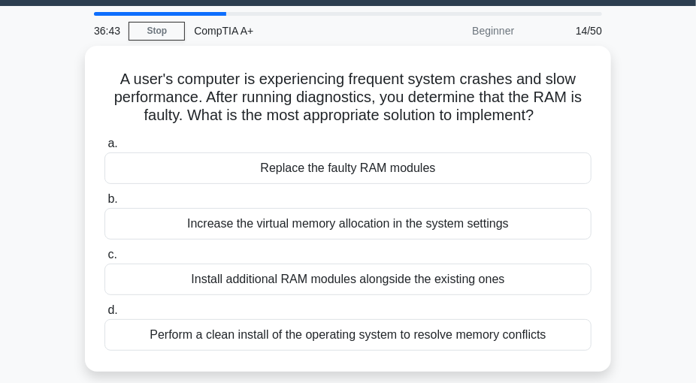
scroll to position [71, 0]
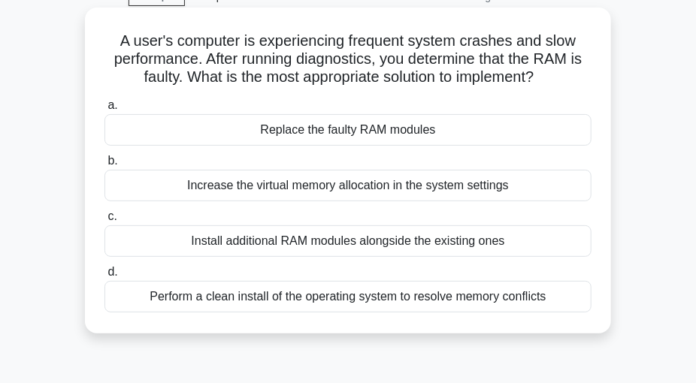
click at [527, 305] on div "Perform a clean install of the operating system to resolve memory conflicts" at bounding box center [347, 297] width 487 height 32
click at [104, 277] on input "d. Perform a clean install of the operating system to resolve memory conflicts" at bounding box center [104, 272] width 0 height 10
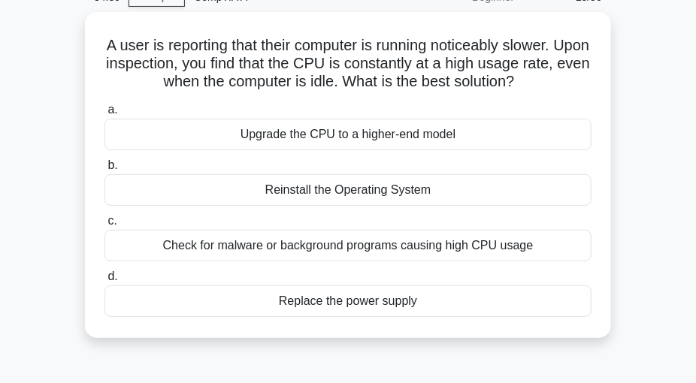
scroll to position [71, 0]
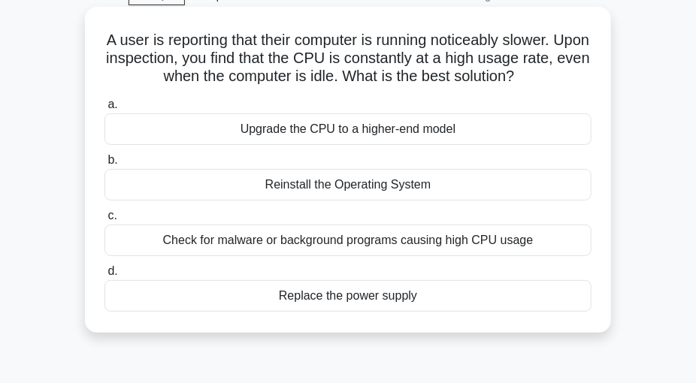
click at [503, 240] on div "Check for malware or background programs causing high CPU usage" at bounding box center [347, 241] width 487 height 32
click at [104, 221] on input "c. Check for malware or background programs causing high CPU usage" at bounding box center [104, 216] width 0 height 10
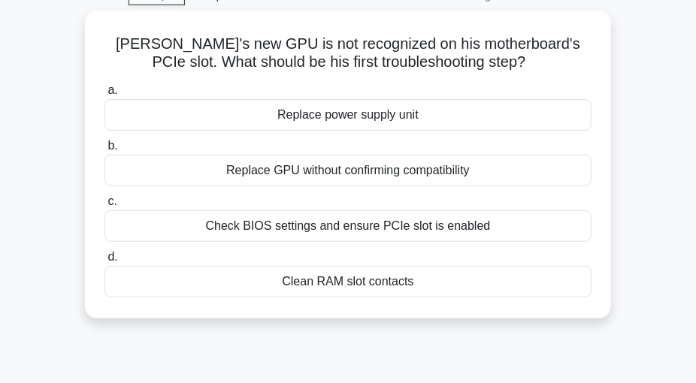
scroll to position [0, 0]
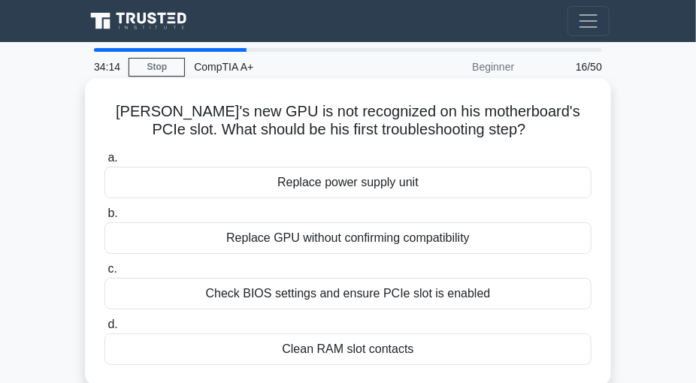
click at [488, 291] on div "Check BIOS settings and ensure PCIe slot is enabled" at bounding box center [347, 294] width 487 height 32
click at [104, 274] on input "c. Check BIOS settings and ensure PCIe slot is enabled" at bounding box center [104, 269] width 0 height 10
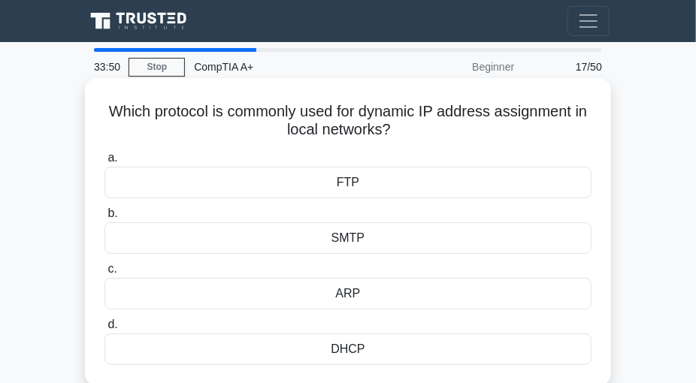
click at [421, 351] on div "DHCP" at bounding box center [347, 350] width 487 height 32
click at [104, 330] on input "d. DHCP" at bounding box center [104, 325] width 0 height 10
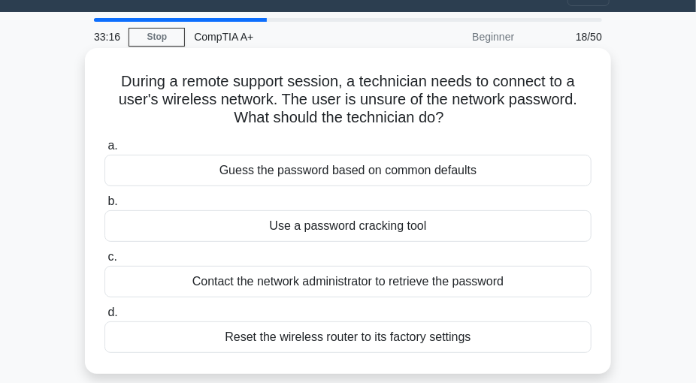
scroll to position [33, 0]
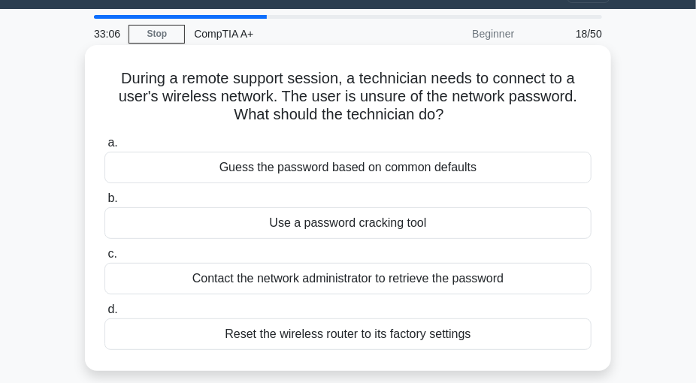
click at [385, 338] on div "Reset the wireless router to its factory settings" at bounding box center [347, 335] width 487 height 32
click at [104, 315] on input "d. Reset the wireless router to its factory settings" at bounding box center [104, 310] width 0 height 10
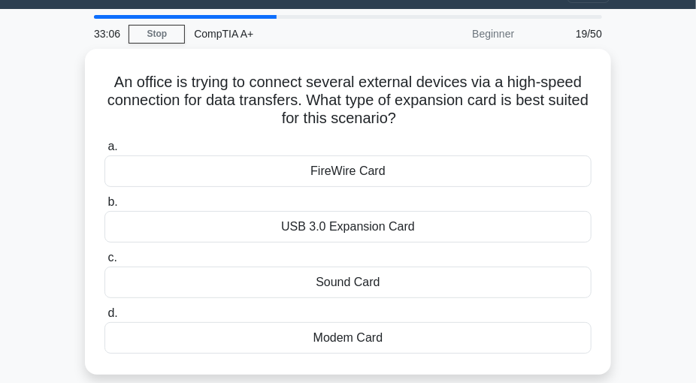
scroll to position [0, 0]
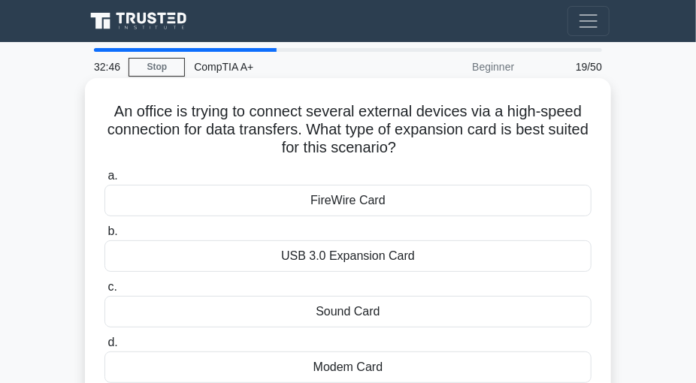
click at [385, 337] on label "d. Modem Card" at bounding box center [347, 359] width 487 height 50
click at [104, 338] on input "d. Modem Card" at bounding box center [104, 343] width 0 height 10
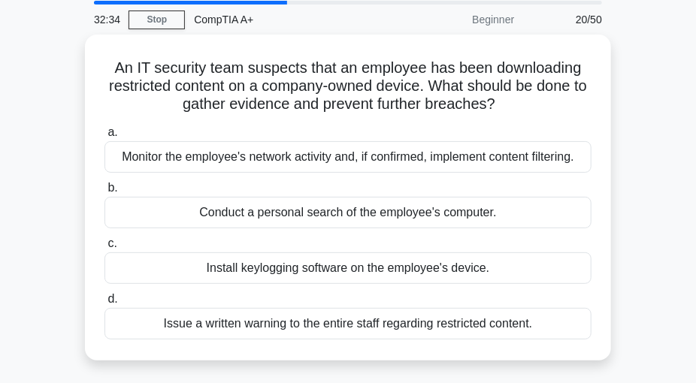
scroll to position [47, 0]
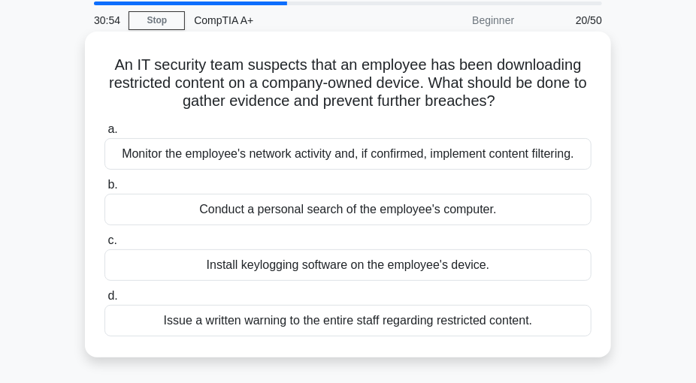
click at [538, 261] on div "Install keylogging software on the employee's device." at bounding box center [347, 265] width 487 height 32
click at [104, 246] on input "c. Install keylogging software on the employee's device." at bounding box center [104, 241] width 0 height 10
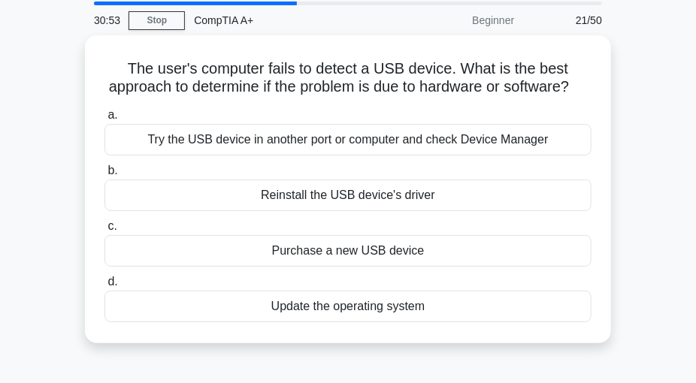
scroll to position [0, 0]
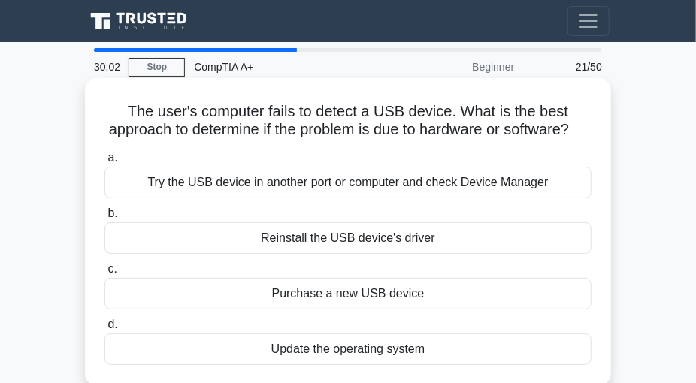
click at [546, 348] on div "Update the operating system" at bounding box center [347, 350] width 487 height 32
click at [104, 330] on input "d. Update the operating system" at bounding box center [104, 325] width 0 height 10
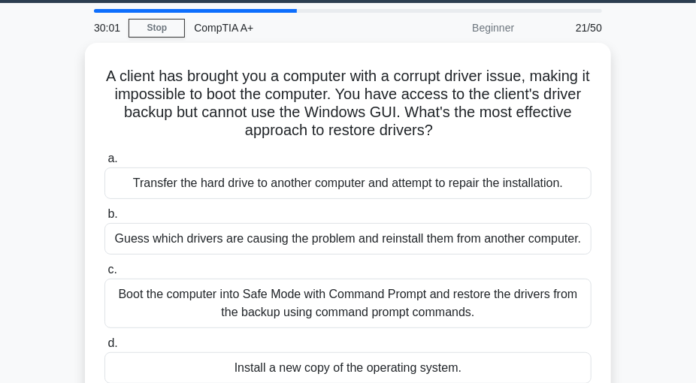
click at [546, 348] on label "d. Install a new copy of the operating system." at bounding box center [347, 359] width 487 height 50
click at [104, 348] on input "d. Install a new copy of the operating system." at bounding box center [104, 344] width 0 height 10
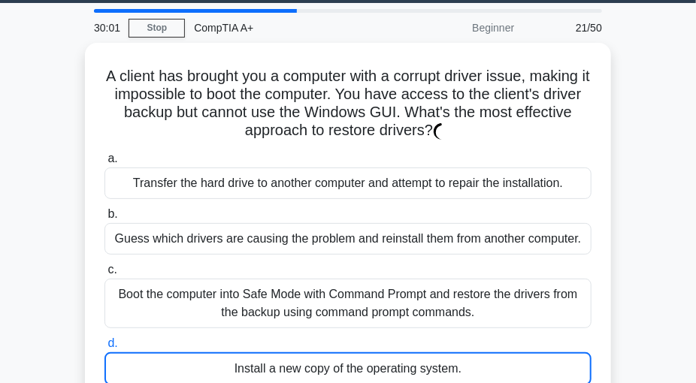
scroll to position [40, 0]
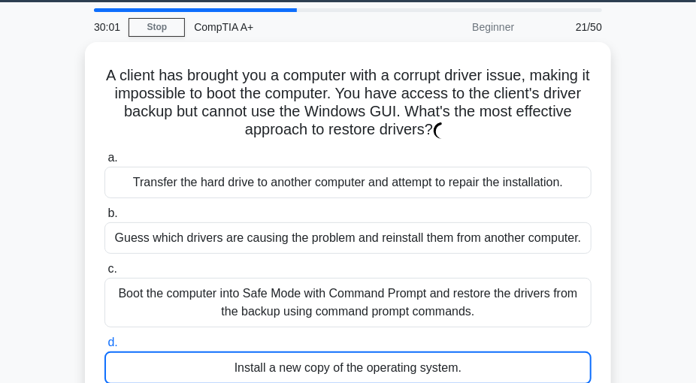
click at [546, 352] on div "Install a new copy of the operating system." at bounding box center [347, 368] width 487 height 33
click at [104, 348] on input "d. Install a new copy of the operating system." at bounding box center [104, 343] width 0 height 10
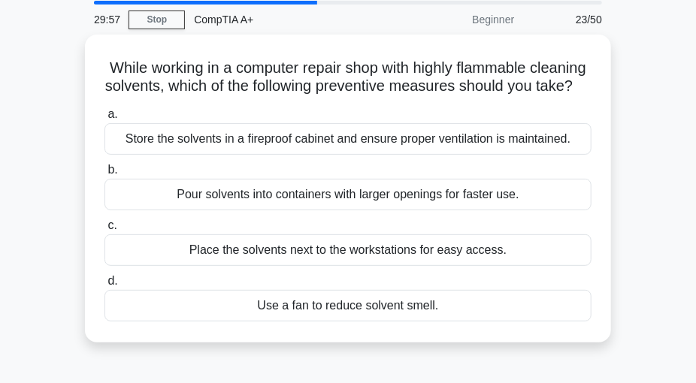
scroll to position [45, 0]
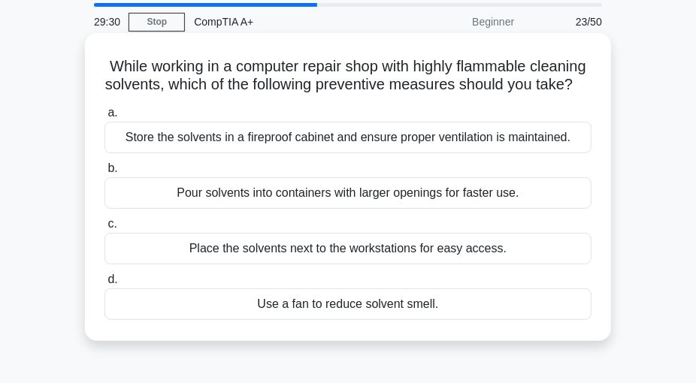
click at [551, 153] on div "Store the solvents in a fireproof cabinet and ensure proper ventilation is main…" at bounding box center [347, 138] width 487 height 32
click at [104, 118] on input "a. Store the solvents in a fireproof cabinet and ensure proper ventilation is m…" at bounding box center [104, 113] width 0 height 10
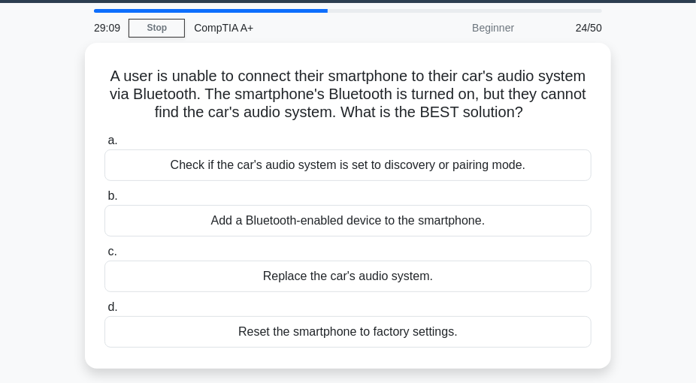
scroll to position [40, 0]
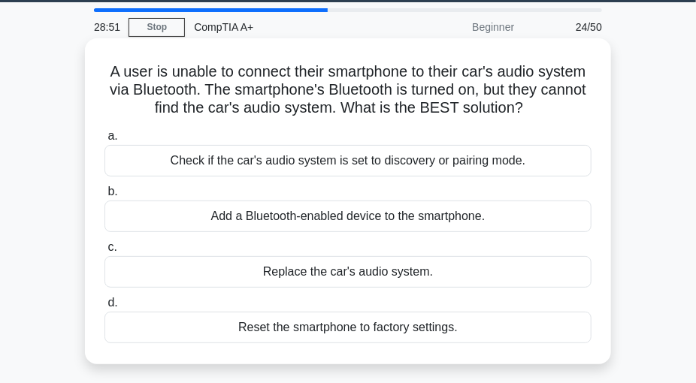
click at [559, 164] on div "Check if the car's audio system is set to discovery or pairing mode." at bounding box center [347, 161] width 487 height 32
click at [104, 141] on input "a. Check if the car's audio system is set to discovery or pairing mode." at bounding box center [104, 136] width 0 height 10
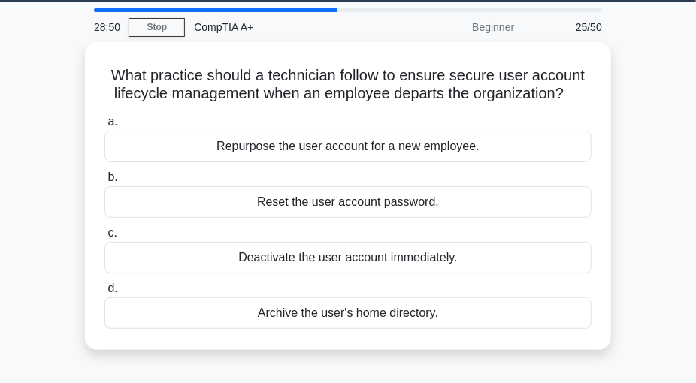
scroll to position [0, 0]
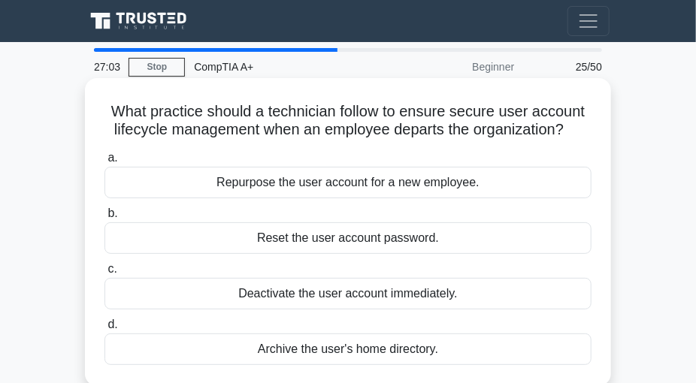
click at [470, 184] on div "Repurpose the user account for a new employee." at bounding box center [347, 183] width 487 height 32
click at [104, 163] on input "a. Repurpose the user account for a new employee." at bounding box center [104, 158] width 0 height 10
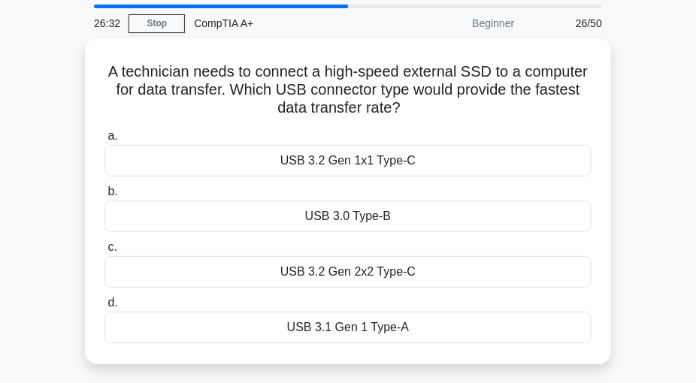
scroll to position [60, 0]
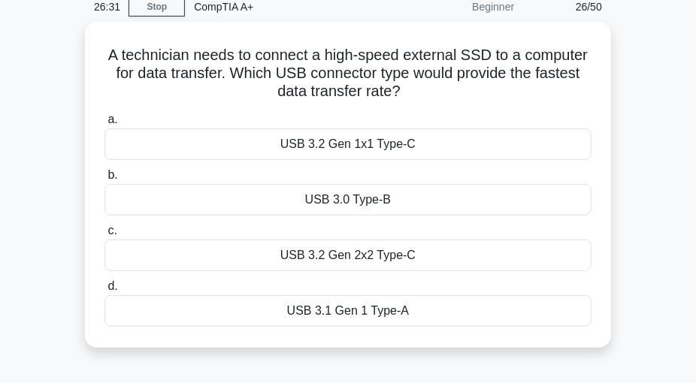
click at [470, 184] on div "USB 3.0 Type-B" at bounding box center [347, 200] width 487 height 32
click at [104, 180] on input "b. USB 3.0 Type-B" at bounding box center [104, 176] width 0 height 10
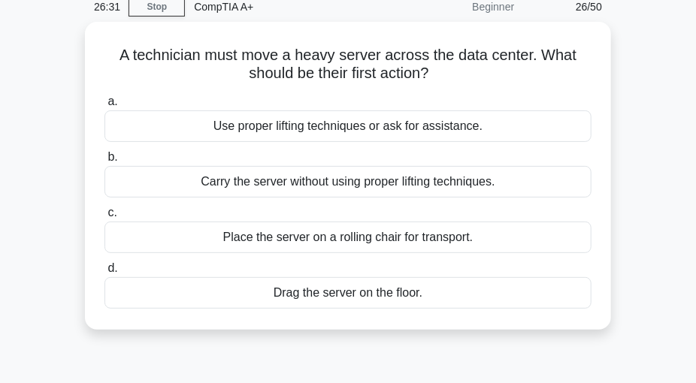
click at [470, 184] on div "Carry the server without using proper lifting techniques." at bounding box center [347, 182] width 487 height 32
click at [104, 162] on input "b. Carry the server without using proper lifting techniques." at bounding box center [104, 158] width 0 height 10
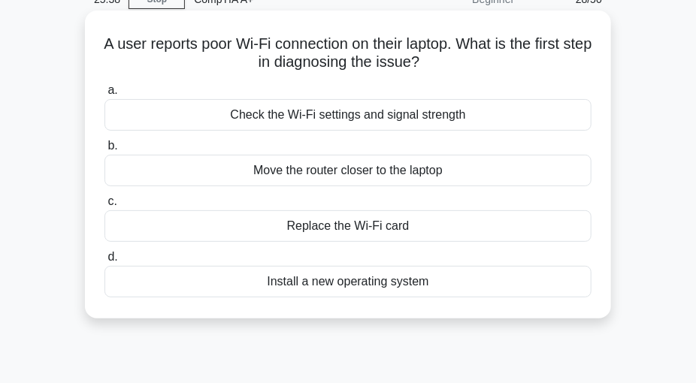
scroll to position [68, 0]
click at [255, 117] on div "Check the Wi-Fi settings and signal strength" at bounding box center [347, 115] width 487 height 32
click at [104, 95] on input "a. Check the Wi-Fi settings and signal strength" at bounding box center [104, 91] width 0 height 10
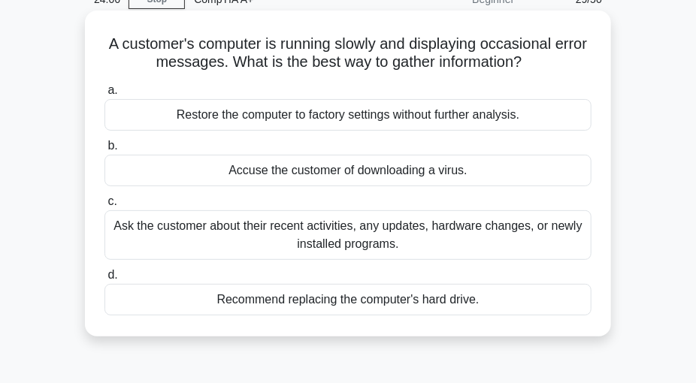
click at [316, 235] on div "Ask the customer about their recent activities, any updates, hardware changes, …" at bounding box center [347, 235] width 487 height 50
click at [104, 207] on input "c. Ask the customer about their recent activities, any updates, hardware change…" at bounding box center [104, 202] width 0 height 10
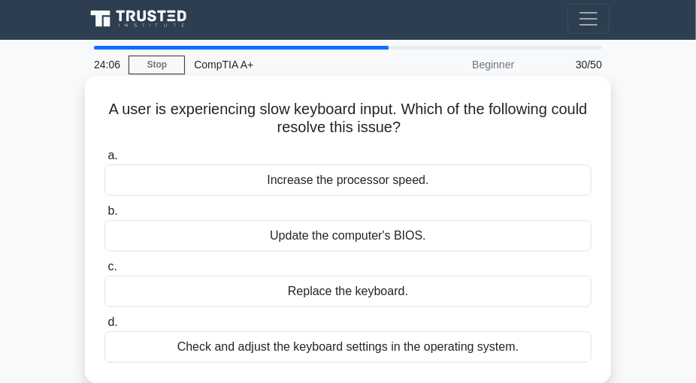
scroll to position [0, 0]
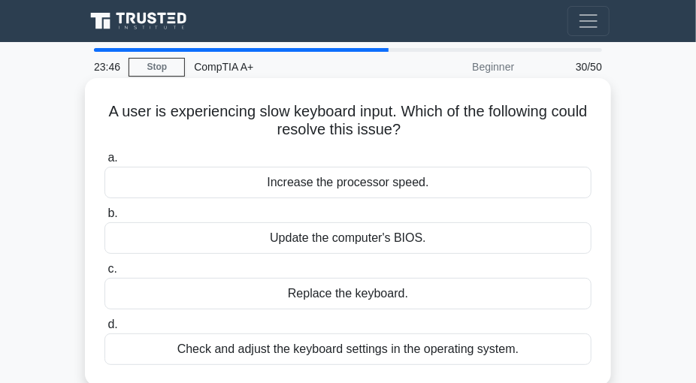
click at [385, 352] on div "Check and adjust the keyboard settings in the operating system." at bounding box center [347, 350] width 487 height 32
click at [104, 330] on input "d. Check and adjust the keyboard settings in the operating system." at bounding box center [104, 325] width 0 height 10
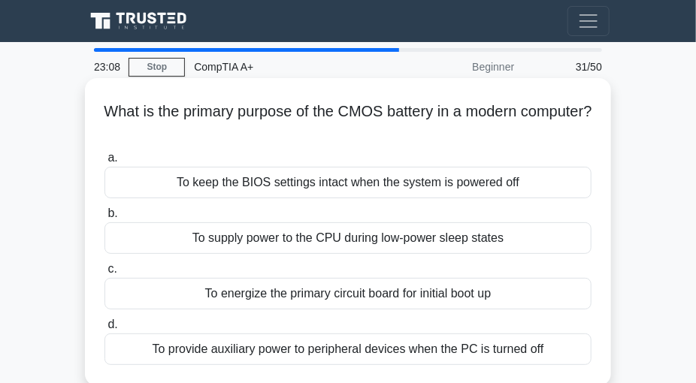
scroll to position [68, 0]
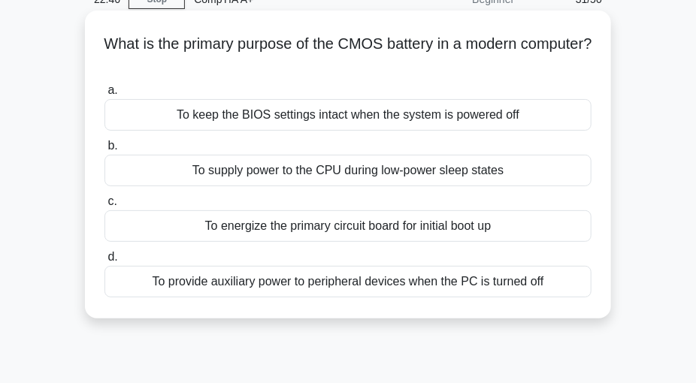
click at [183, 114] on div "To keep the BIOS settings intact when the system is powered off" at bounding box center [347, 115] width 487 height 32
click at [104, 95] on input "a. To keep the BIOS settings intact when the system is powered off" at bounding box center [104, 91] width 0 height 10
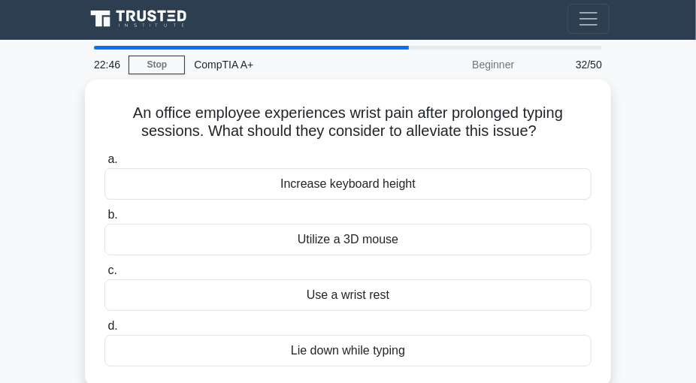
scroll to position [0, 0]
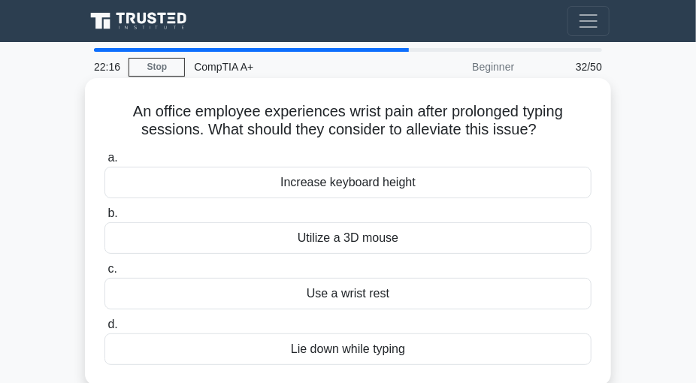
click at [386, 298] on div "Use a wrist rest" at bounding box center [347, 294] width 487 height 32
click at [104, 274] on input "c. Use a wrist rest" at bounding box center [104, 269] width 0 height 10
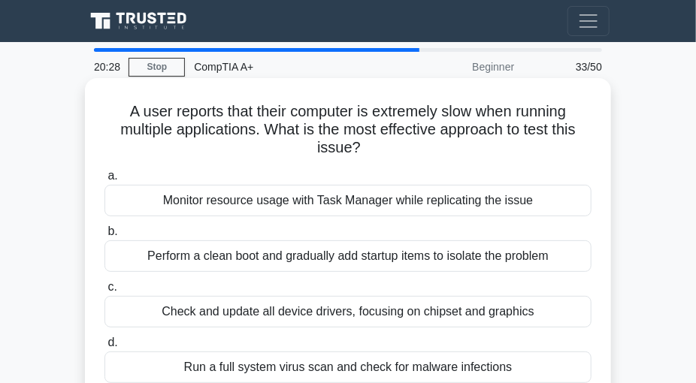
scroll to position [68, 0]
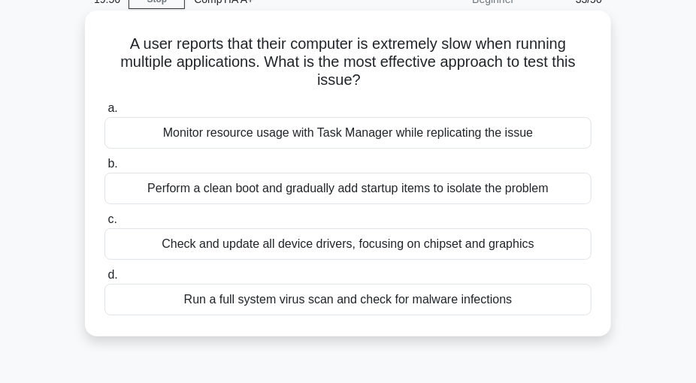
click at [229, 299] on div "Run a full system virus scan and check for malware infections" at bounding box center [347, 300] width 487 height 32
click at [104, 280] on input "d. Run a full system virus scan and check for malware infections" at bounding box center [104, 275] width 0 height 10
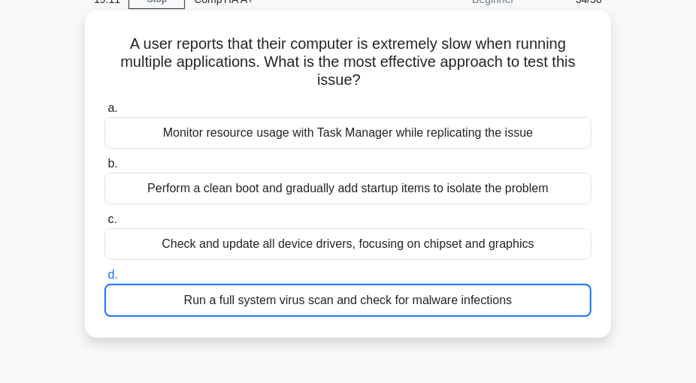
click at [193, 295] on div "Run a full system virus scan and check for malware infections" at bounding box center [347, 300] width 487 height 33
click at [104, 280] on input "d. Run a full system virus scan and check for malware infections" at bounding box center [104, 275] width 0 height 10
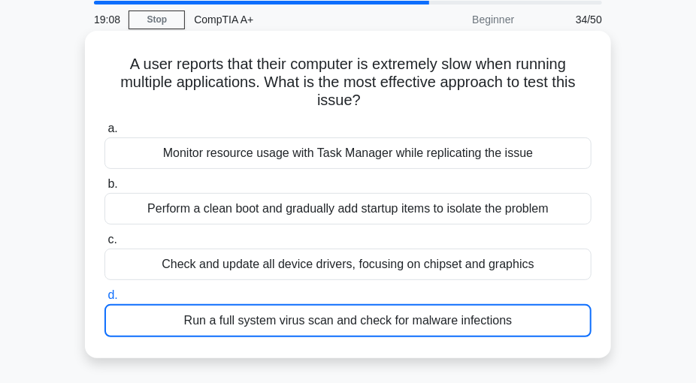
scroll to position [0, 0]
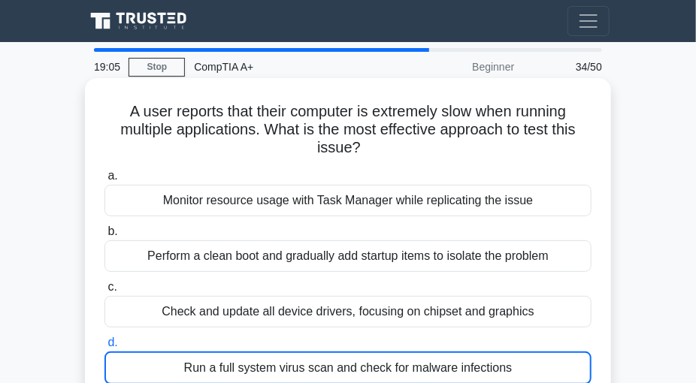
click at [232, 366] on div "Run a full system virus scan and check for malware infections" at bounding box center [347, 368] width 487 height 33
click at [104, 348] on input "d. Run a full system virus scan and check for malware infections" at bounding box center [104, 343] width 0 height 10
click at [232, 366] on div "Run a full system virus scan and check for malware infections" at bounding box center [347, 368] width 487 height 33
click at [104, 348] on input "d. Run a full system virus scan and check for malware infections" at bounding box center [104, 343] width 0 height 10
click at [533, 365] on div "Run a full system virus scan and check for malware infections" at bounding box center [347, 368] width 487 height 33
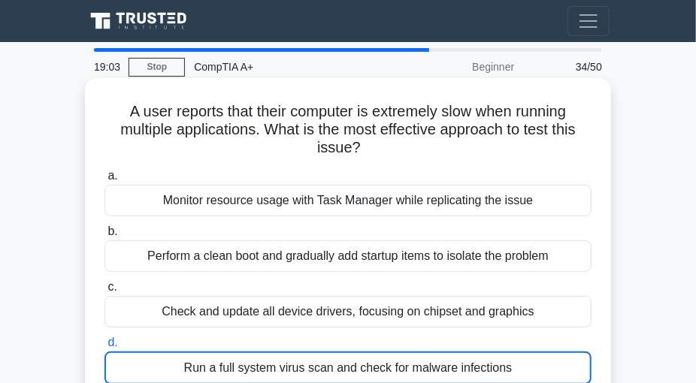
click at [104, 348] on input "d. Run a full system virus scan and check for malware infections" at bounding box center [104, 343] width 0 height 10
click at [533, 365] on div "Run a full system virus scan and check for malware infections" at bounding box center [347, 368] width 487 height 33
click at [104, 348] on input "d. Run a full system virus scan and check for malware infections" at bounding box center [104, 343] width 0 height 10
click at [522, 360] on div "Run a full system virus scan and check for malware infections" at bounding box center [347, 368] width 487 height 33
click at [104, 348] on input "d. Run a full system virus scan and check for malware infections" at bounding box center [104, 343] width 0 height 10
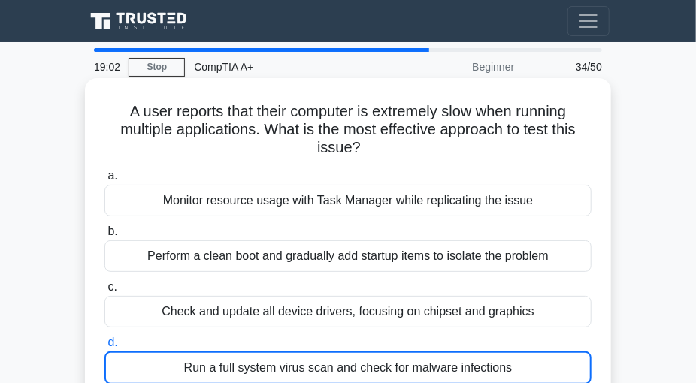
click at [522, 360] on div "Run a full system virus scan and check for malware infections" at bounding box center [347, 368] width 487 height 33
click at [104, 348] on input "d. Run a full system virus scan and check for malware infections" at bounding box center [104, 343] width 0 height 10
click at [518, 365] on div "Run a full system virus scan and check for malware infections" at bounding box center [347, 368] width 487 height 33
click at [104, 348] on input "d. Run a full system virus scan and check for malware infections" at bounding box center [104, 343] width 0 height 10
click at [505, 255] on div "Perform a clean boot and gradually add startup items to isolate the problem" at bounding box center [347, 256] width 487 height 32
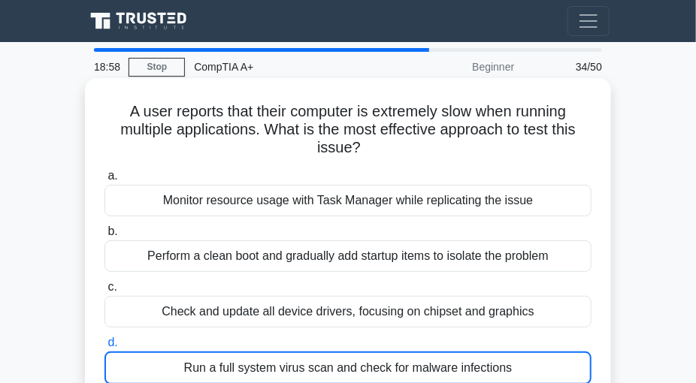
click at [104, 237] on input "b. Perform a clean boot and gradually add startup items to isolate the problem" at bounding box center [104, 232] width 0 height 10
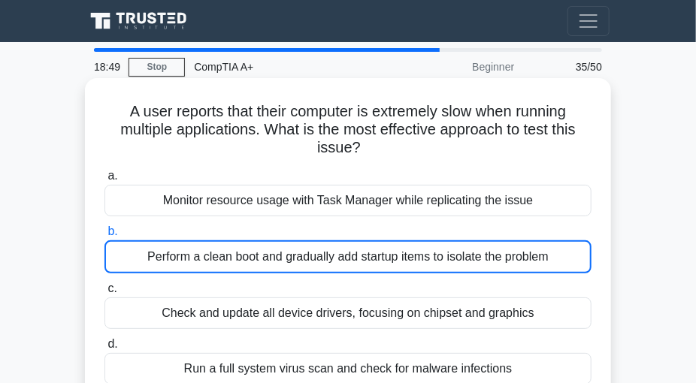
click at [277, 266] on div "Perform a clean boot and gradually add startup items to isolate the problem" at bounding box center [347, 256] width 487 height 33
click at [104, 237] on input "b. Perform a clean boot and gradually add startup items to isolate the problem" at bounding box center [104, 232] width 0 height 10
click at [277, 266] on div "Perform a clean boot and gradually add startup items to isolate the problem" at bounding box center [347, 256] width 487 height 33
click at [104, 237] on input "b. Perform a clean boot and gradually add startup items to isolate the problem" at bounding box center [104, 232] width 0 height 10
click at [558, 256] on div "Perform a clean boot and gradually add startup items to isolate the problem" at bounding box center [347, 256] width 487 height 33
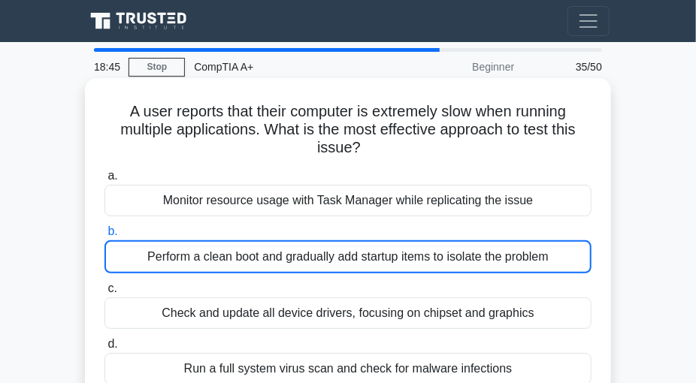
click at [104, 237] on input "b. Perform a clean boot and gradually add startup items to isolate the problem" at bounding box center [104, 232] width 0 height 10
click at [558, 256] on div "Perform a clean boot and gradually add startup items to isolate the problem" at bounding box center [347, 256] width 487 height 33
click at [104, 237] on input "b. Perform a clean boot and gradually add startup items to isolate the problem" at bounding box center [104, 232] width 0 height 10
click at [207, 258] on div "Perform a clean boot and gradually add startup items to isolate the problem" at bounding box center [347, 256] width 487 height 33
click at [104, 237] on input "b. Perform a clean boot and gradually add startup items to isolate the problem" at bounding box center [104, 232] width 0 height 10
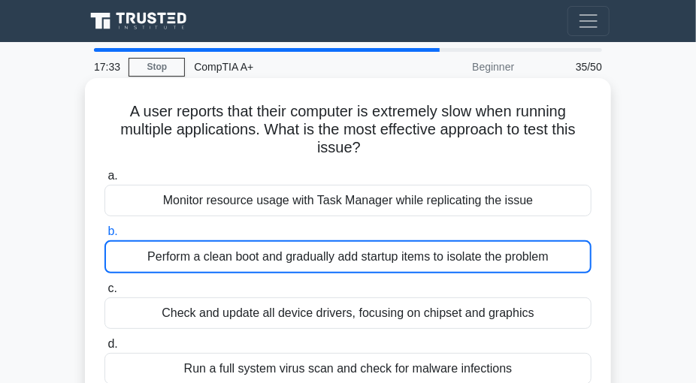
click at [207, 258] on div "Perform a clean boot and gradually add startup items to isolate the problem" at bounding box center [347, 256] width 487 height 33
click at [104, 237] on input "b. Perform a clean boot and gradually add startup items to isolate the problem" at bounding box center [104, 232] width 0 height 10
click at [603, 281] on div "A user reports that their computer is extremely slow when running multiple appl…" at bounding box center [348, 242] width 526 height 328
click at [578, 262] on div "Perform a clean boot and gradually add startup items to isolate the problem" at bounding box center [347, 256] width 487 height 33
click at [104, 237] on input "b. Perform a clean boot and gradually add startup items to isolate the problem" at bounding box center [104, 232] width 0 height 10
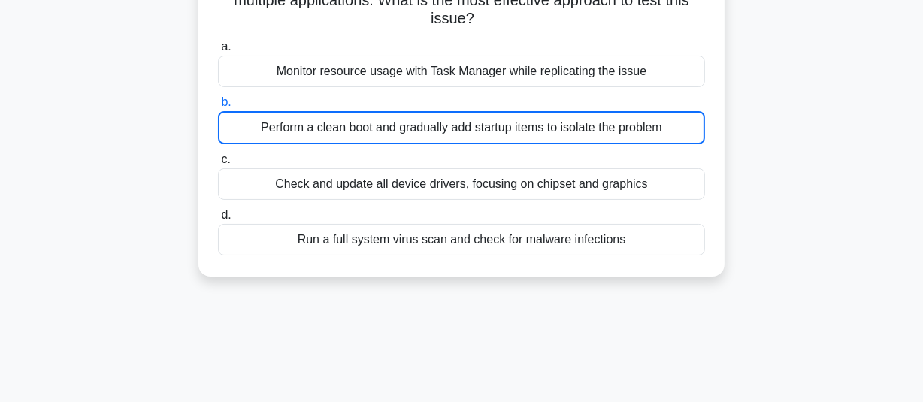
scroll to position [136, 0]
click at [536, 119] on div "Perform a clean boot and gradually add startup items to isolate the problem" at bounding box center [461, 126] width 487 height 33
click at [218, 107] on input "b. Perform a clean boot and gradually add startup items to isolate the problem" at bounding box center [218, 102] width 0 height 10
click at [536, 119] on div "Perform a clean boot and gradually add startup items to isolate the problem" at bounding box center [461, 126] width 487 height 33
click at [218, 107] on input "b. Perform a clean boot and gradually add startup items to isolate the problem" at bounding box center [218, 102] width 0 height 10
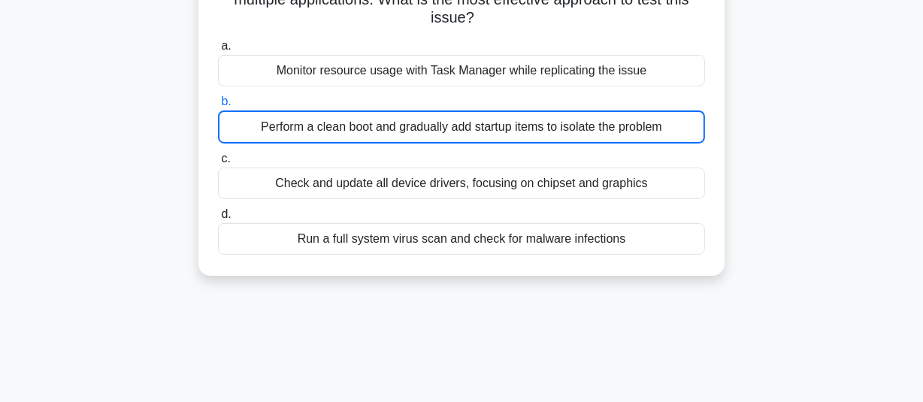
click at [630, 128] on div "Perform a clean boot and gradually add startup items to isolate the problem" at bounding box center [461, 126] width 487 height 33
click at [218, 107] on input "b. Perform a clean boot and gradually add startup items to isolate the problem" at bounding box center [218, 102] width 0 height 10
click at [631, 127] on div "Perform a clean boot and gradually add startup items to isolate the problem" at bounding box center [461, 126] width 487 height 33
click at [218, 107] on input "b. Perform a clean boot and gradually add startup items to isolate the problem" at bounding box center [218, 102] width 0 height 10
click at [654, 125] on div "Perform a clean boot and gradually add startup items to isolate the problem" at bounding box center [461, 126] width 487 height 33
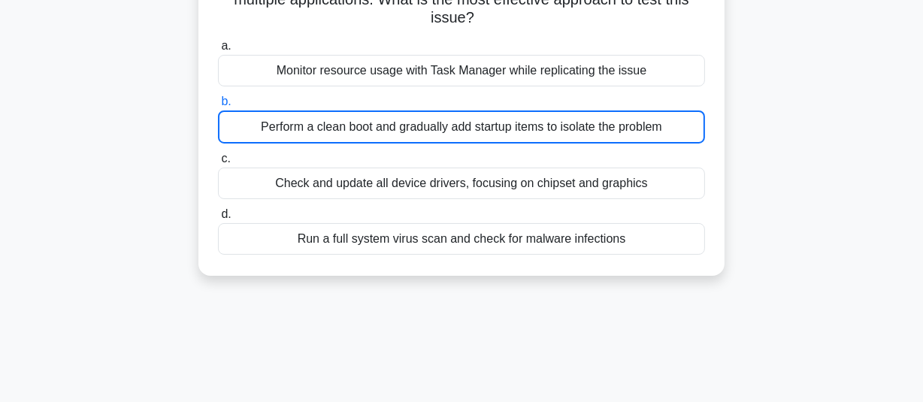
click at [218, 107] on input "b. Perform a clean boot and gradually add startup items to isolate the problem" at bounding box center [218, 102] width 0 height 10
click at [654, 125] on div "Perform a clean boot and gradually add startup items to isolate the problem" at bounding box center [461, 126] width 487 height 33
click at [218, 107] on input "b. Perform a clean boot and gradually add startup items to isolate the problem" at bounding box center [218, 102] width 0 height 10
click at [695, 140] on div "A user reports that their computer is extremely slow when running multiple appl…" at bounding box center [461, 112] width 514 height 316
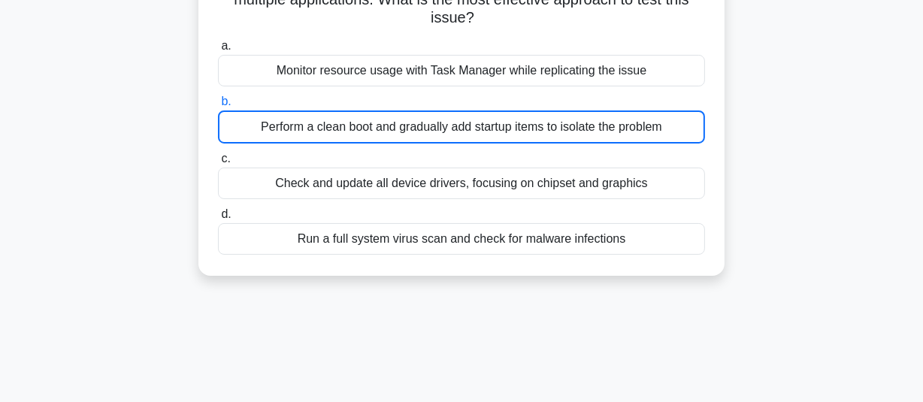
click at [695, 140] on div "A user reports that their computer is extremely slow when running multiple appl…" at bounding box center [461, 112] width 514 height 316
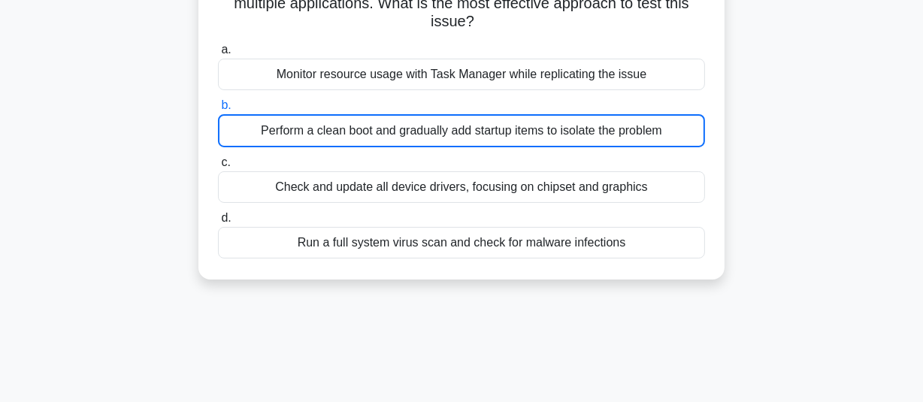
click at [695, 159] on div "A user reports that their computer is extremely slow when running multiple appl…" at bounding box center [461, 125] width 856 height 346
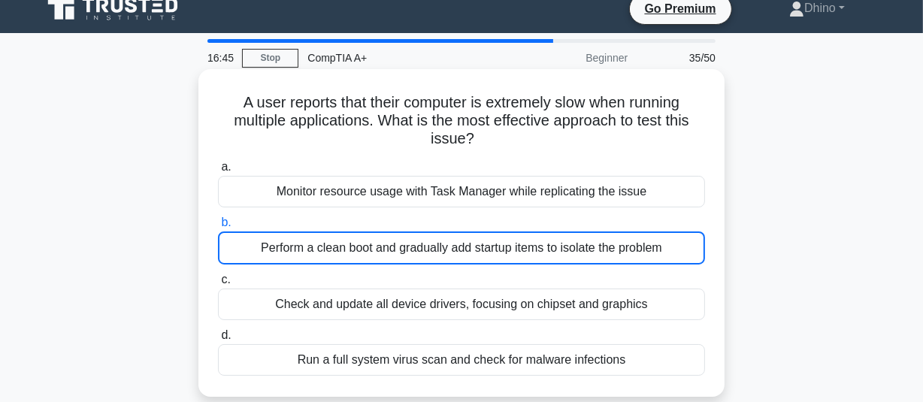
scroll to position [0, 0]
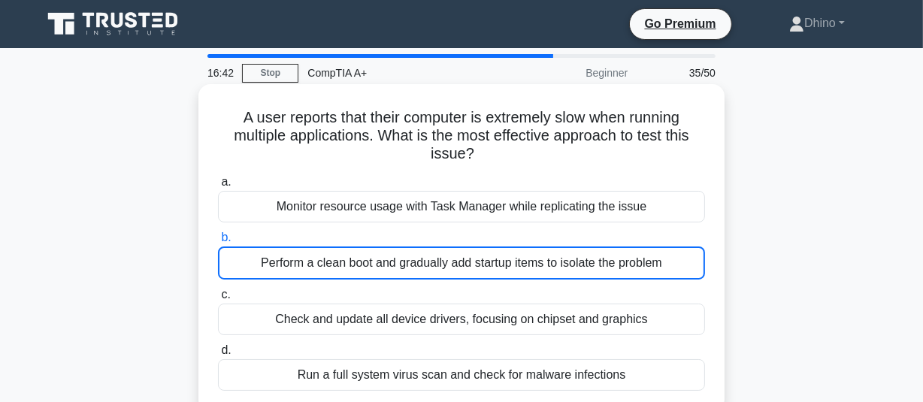
click at [553, 207] on div "Monitor resource usage with Task Manager while replicating the issue" at bounding box center [461, 207] width 487 height 32
click at [218, 187] on input "a. Monitor resource usage with Task Manager while replicating the issue" at bounding box center [218, 182] width 0 height 10
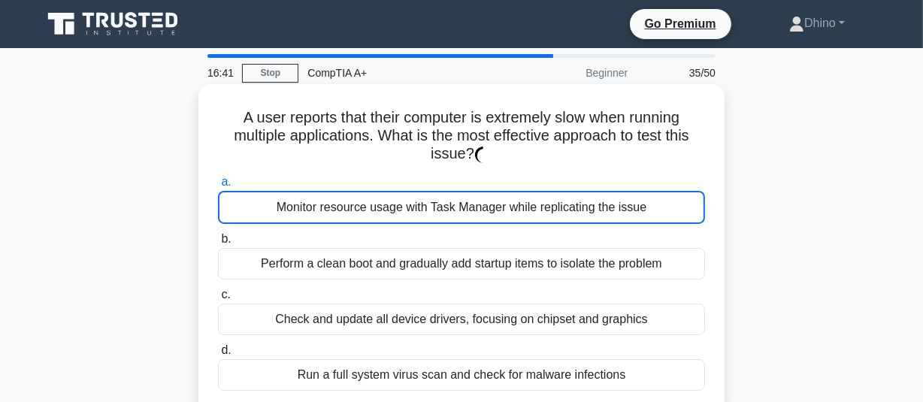
click at [553, 207] on div "Monitor resource usage with Task Manager while replicating the issue" at bounding box center [461, 207] width 487 height 33
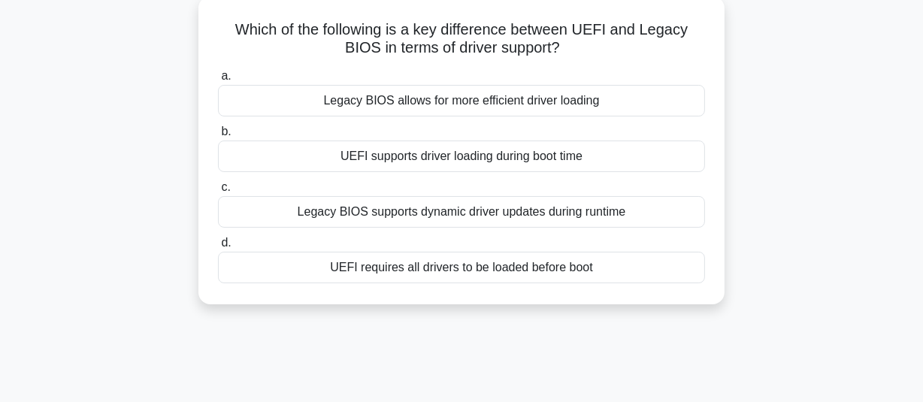
scroll to position [68, 0]
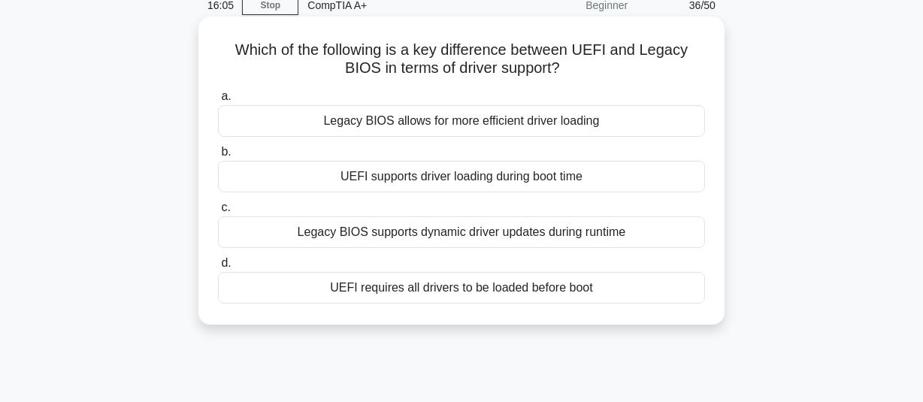
click at [611, 180] on div "UEFI supports driver loading during boot time" at bounding box center [461, 177] width 487 height 32
click at [218, 157] on input "b. UEFI supports driver loading during boot time" at bounding box center [218, 152] width 0 height 10
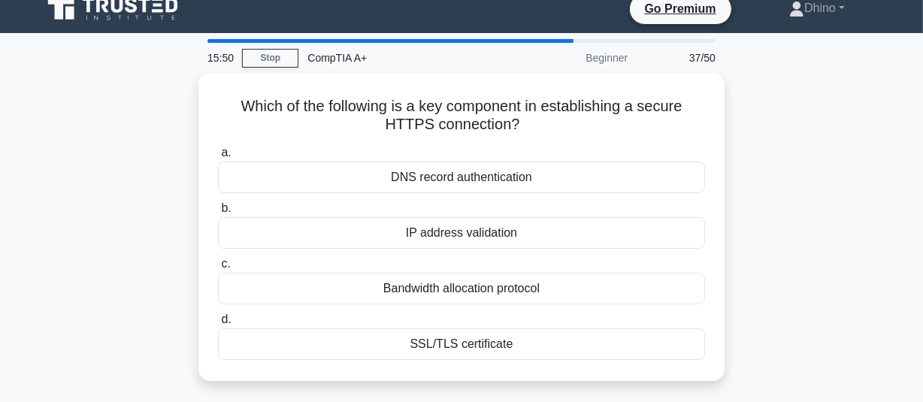
scroll to position [16, 0]
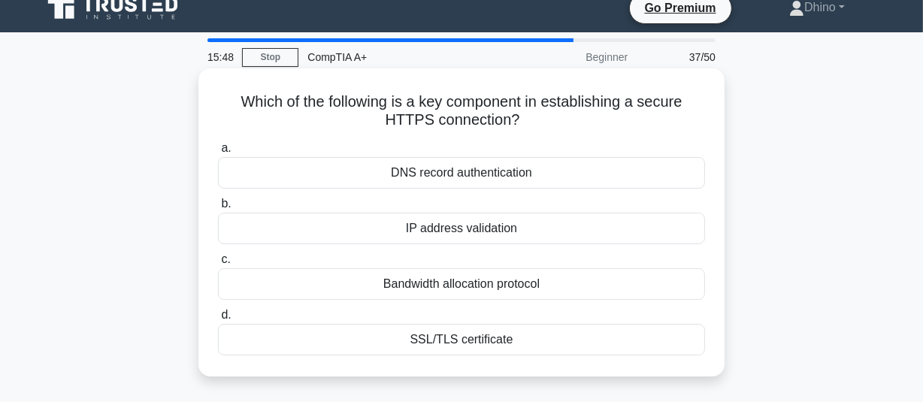
click at [554, 229] on div "IP address validation" at bounding box center [461, 229] width 487 height 32
click at [218, 209] on input "b. IP address validation" at bounding box center [218, 204] width 0 height 10
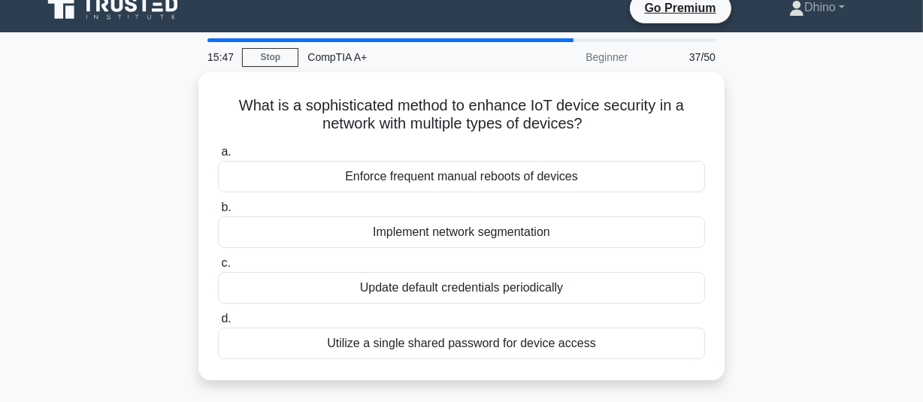
scroll to position [0, 0]
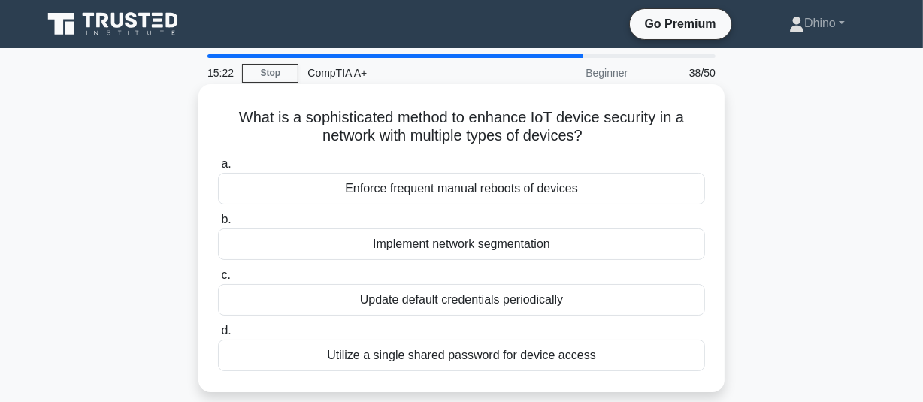
click at [491, 189] on div "Enforce frequent manual reboots of devices" at bounding box center [461, 189] width 487 height 32
click at [218, 169] on input "a. Enforce frequent manual reboots of devices" at bounding box center [218, 164] width 0 height 10
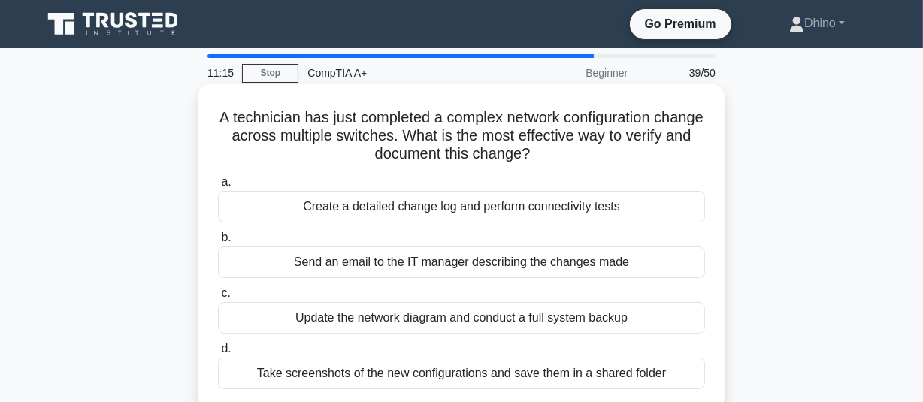
click at [475, 322] on div "Update the network diagram and conduct a full system backup" at bounding box center [461, 318] width 487 height 32
click at [218, 298] on input "c. Update the network diagram and conduct a full system backup" at bounding box center [218, 293] width 0 height 10
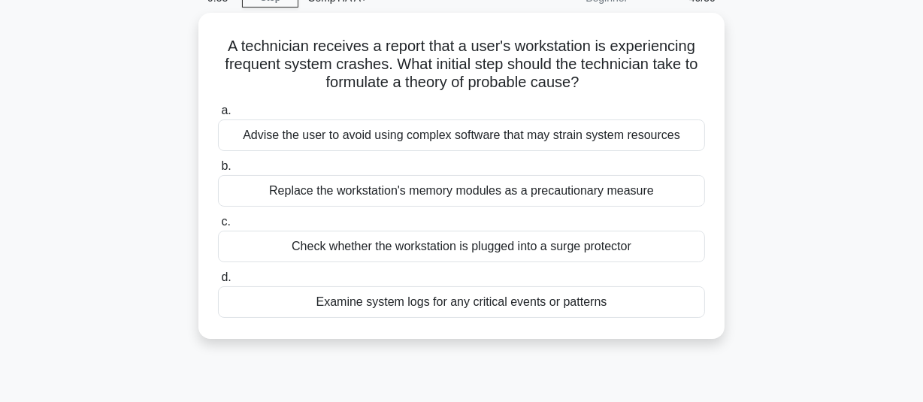
scroll to position [75, 0]
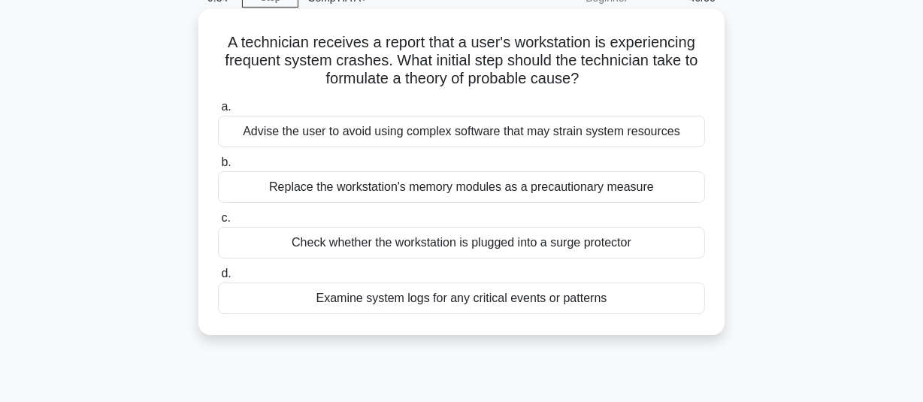
click at [475, 302] on div "Examine system logs for any critical events or patterns" at bounding box center [461, 298] width 487 height 32
click at [218, 279] on input "d. Examine system logs for any critical events or patterns" at bounding box center [218, 274] width 0 height 10
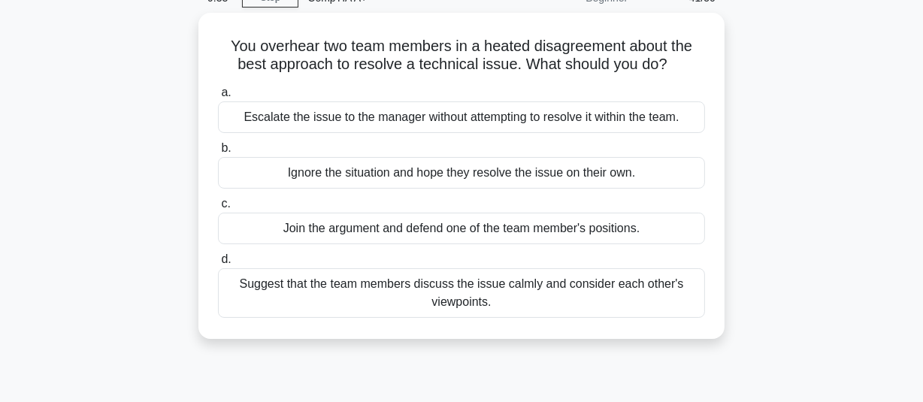
scroll to position [0, 0]
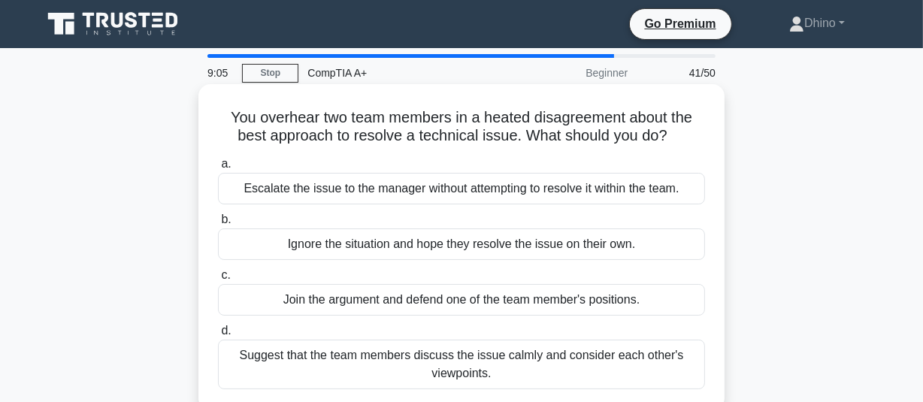
click at [458, 359] on div "Suggest that the team members discuss the issue calmly and consider each other'…" at bounding box center [461, 365] width 487 height 50
click at [218, 336] on input "d. Suggest that the team members discuss the issue calmly and consider each oth…" at bounding box center [218, 331] width 0 height 10
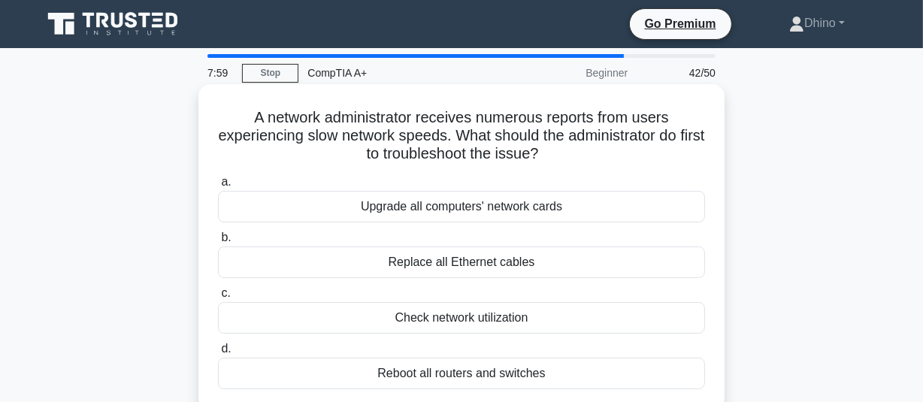
click at [464, 322] on div "Check network utilization" at bounding box center [461, 318] width 487 height 32
click at [218, 298] on input "c. Check network utilization" at bounding box center [218, 293] width 0 height 10
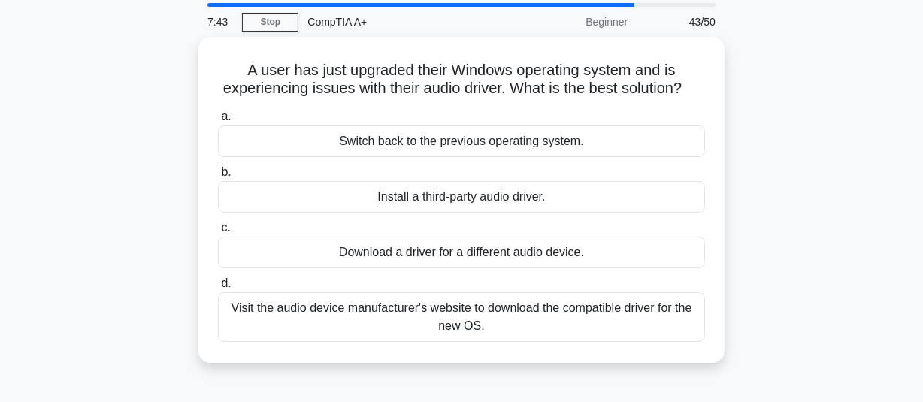
scroll to position [54, 0]
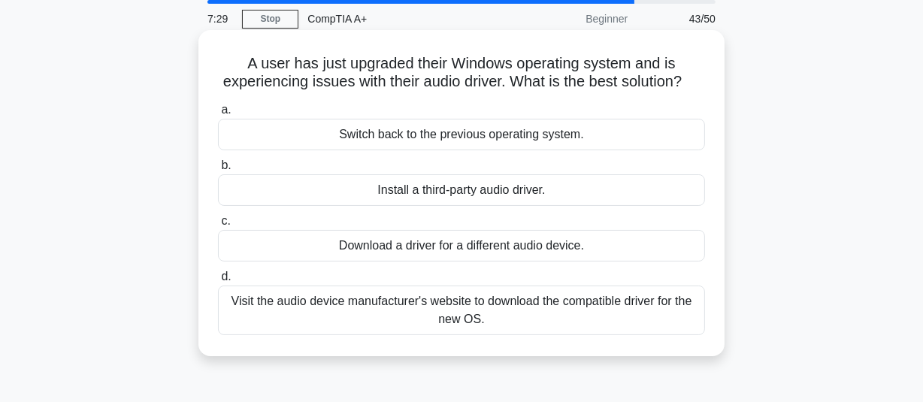
click at [460, 260] on div "Download a driver for a different audio device." at bounding box center [461, 246] width 487 height 32
click at [218, 226] on input "c. Download a driver for a different audio device." at bounding box center [218, 221] width 0 height 10
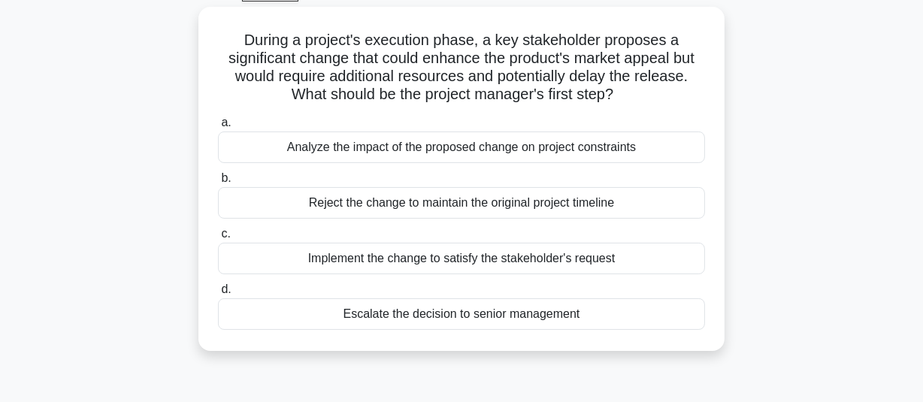
scroll to position [80, 0]
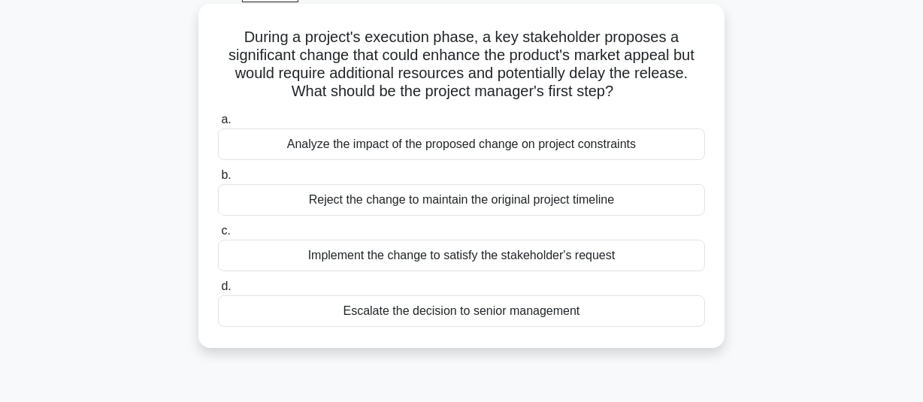
click at [470, 142] on div "Analyze the impact of the proposed change on project constraints" at bounding box center [461, 144] width 487 height 32
click at [218, 125] on input "a. Analyze the impact of the proposed change on project constraints" at bounding box center [218, 120] width 0 height 10
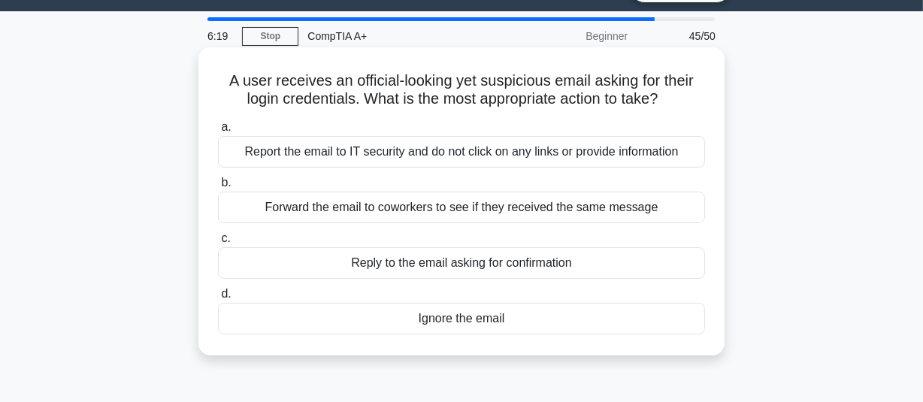
scroll to position [38, 0]
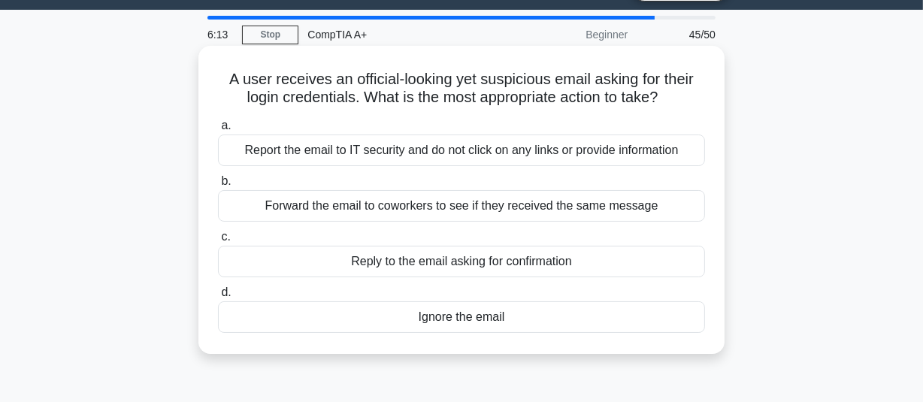
click at [479, 143] on div "Report the email to IT security and do not click on any links or provide inform…" at bounding box center [461, 150] width 487 height 32
click at [218, 131] on input "a. Report the email to IT security and do not click on any links or provide inf…" at bounding box center [218, 126] width 0 height 10
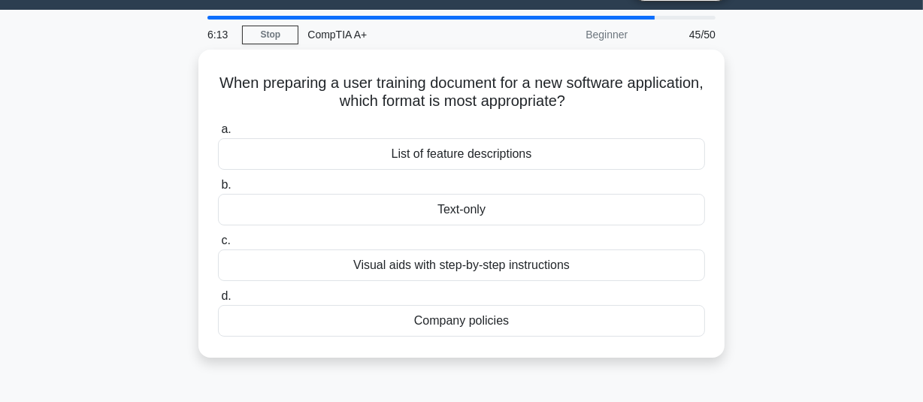
scroll to position [0, 0]
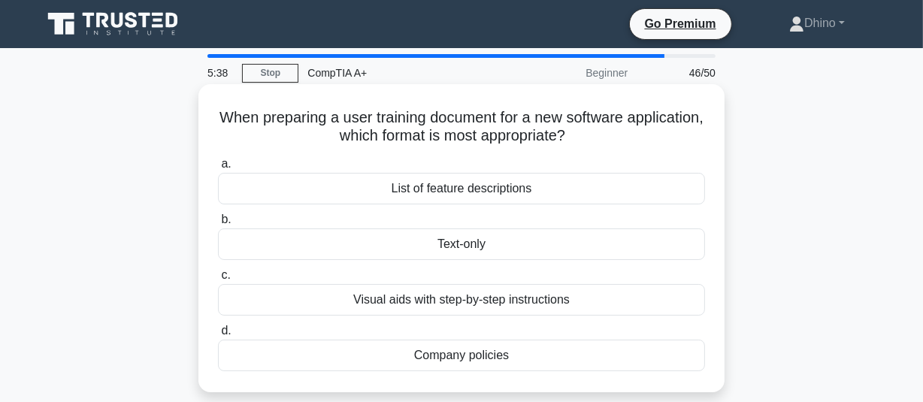
click at [503, 184] on div "List of feature descriptions" at bounding box center [461, 189] width 487 height 32
click at [218, 169] on input "a. List of feature descriptions" at bounding box center [218, 164] width 0 height 10
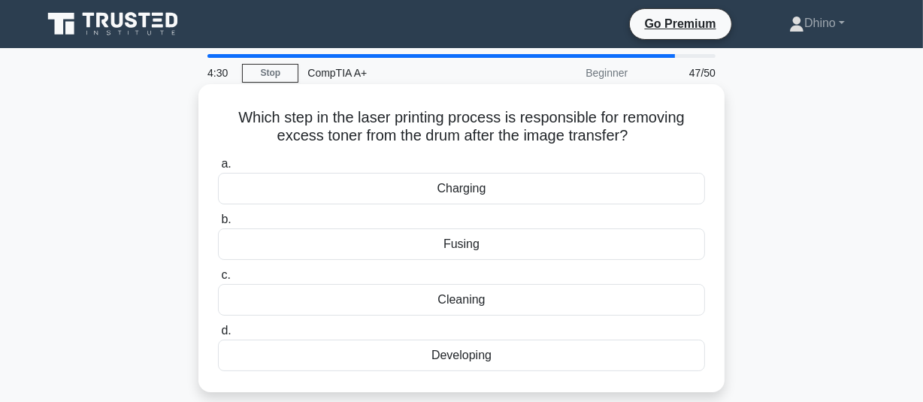
click at [506, 247] on div "Fusing" at bounding box center [461, 244] width 487 height 32
click at [218, 225] on input "b. Fusing" at bounding box center [218, 220] width 0 height 10
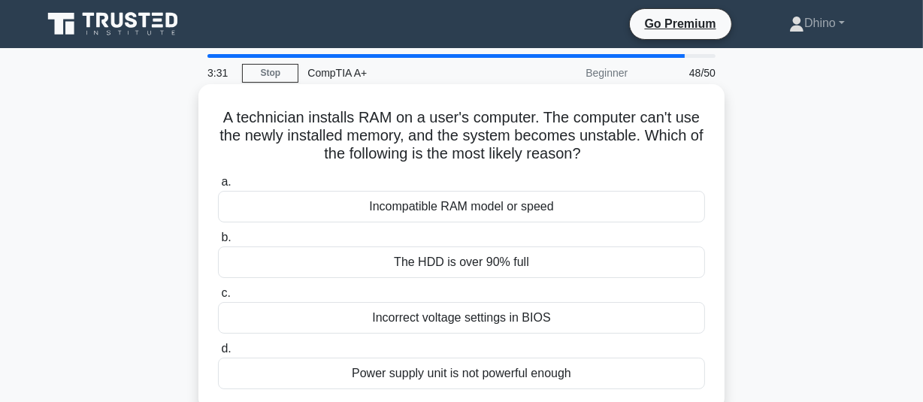
click at [507, 207] on div "Incompatible RAM model or speed" at bounding box center [461, 207] width 487 height 32
click at [218, 187] on input "a. Incompatible RAM model or speed" at bounding box center [218, 182] width 0 height 10
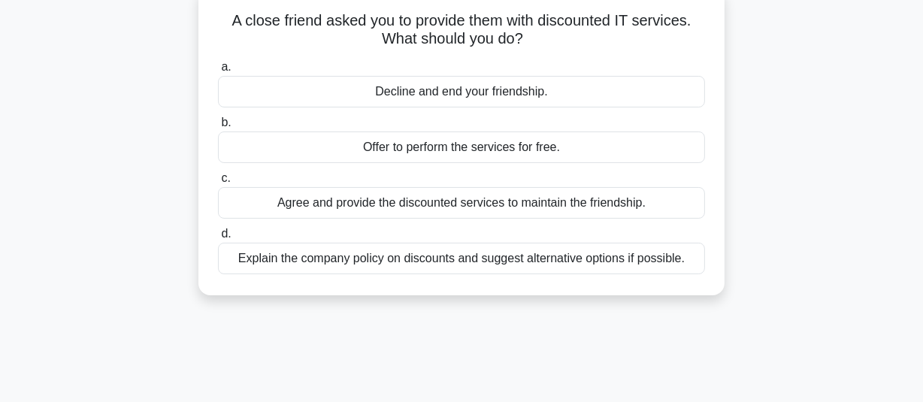
scroll to position [110, 0]
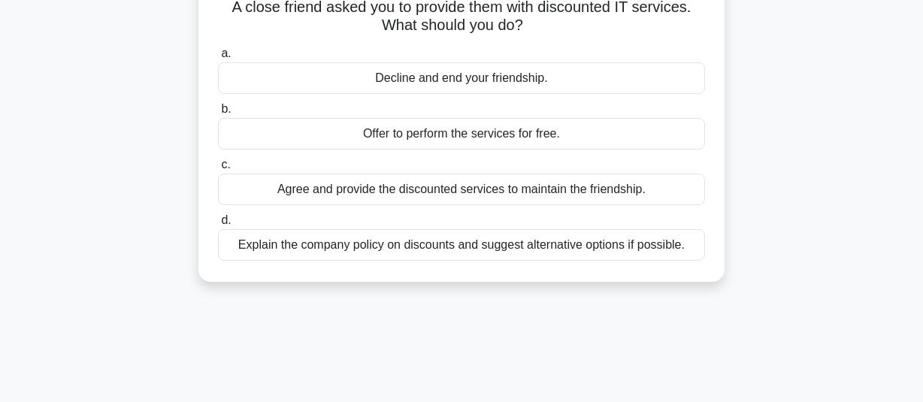
click at [509, 247] on div "Explain the company policy on discounts and suggest alternative options if poss…" at bounding box center [461, 245] width 487 height 32
click at [218, 225] on input "d. Explain the company policy on discounts and suggest alternative options if p…" at bounding box center [218, 221] width 0 height 10
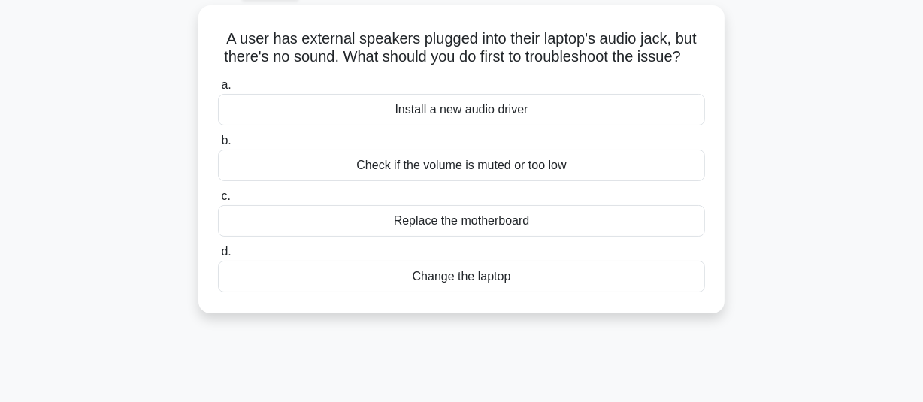
scroll to position [84, 0]
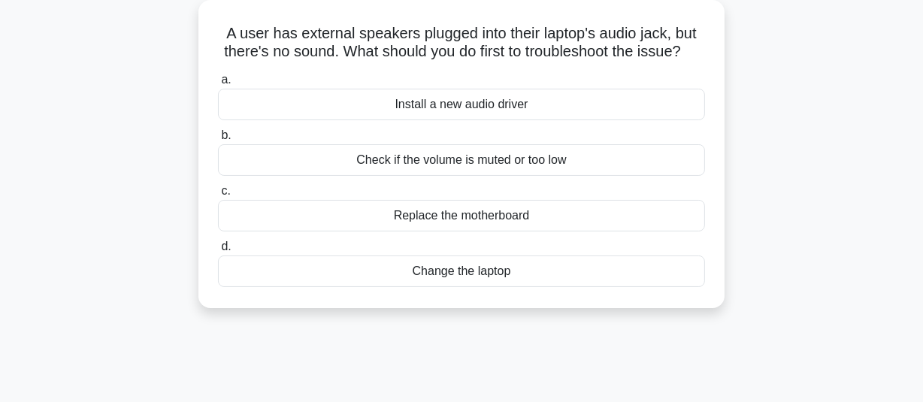
click at [511, 176] on div "Check if the volume is muted or too low" at bounding box center [461, 160] width 487 height 32
click at [218, 140] on input "b. Check if the volume is muted or too low" at bounding box center [218, 136] width 0 height 10
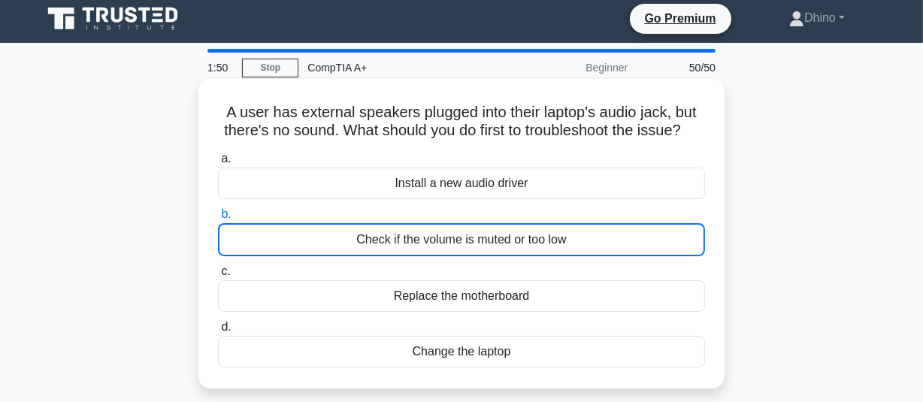
scroll to position [0, 0]
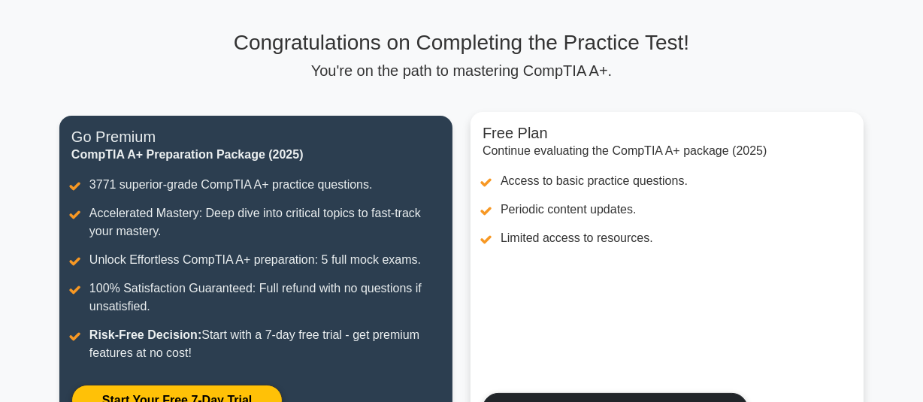
click at [515, 393] on link "Continue without free Premium trial" at bounding box center [614, 409] width 265 height 32
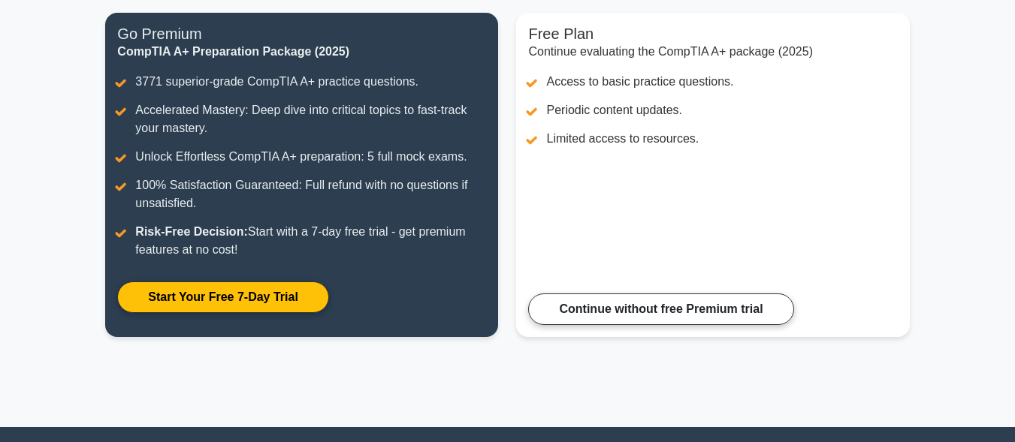
scroll to position [204, 0]
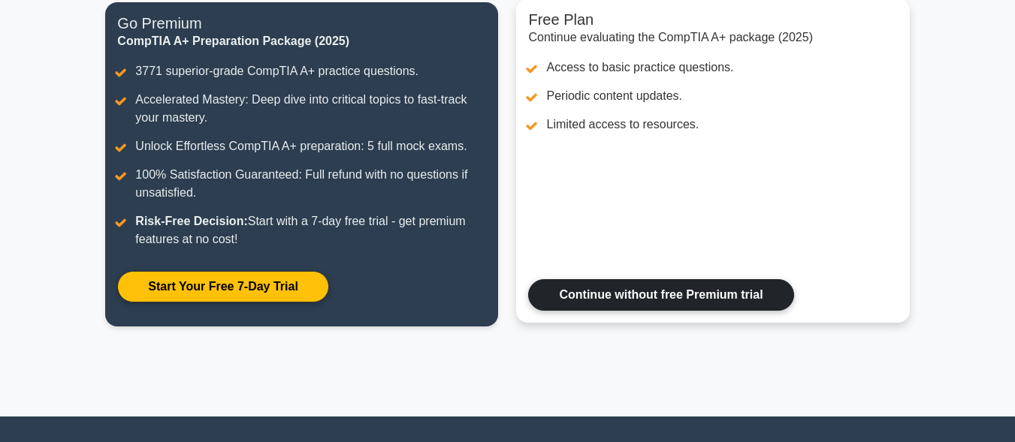
click at [620, 302] on link "Continue without free Premium trial" at bounding box center [660, 295] width 265 height 32
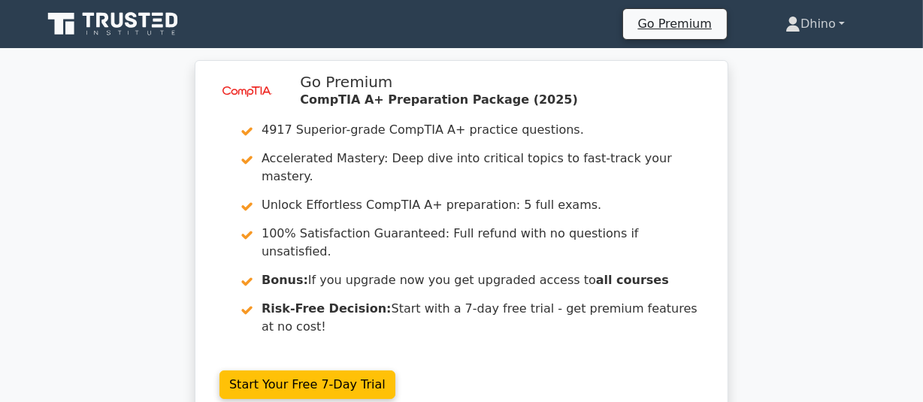
click at [836, 24] on link "Dhino" at bounding box center [814, 24] width 131 height 30
click at [812, 77] on link "Settings" at bounding box center [809, 83] width 119 height 24
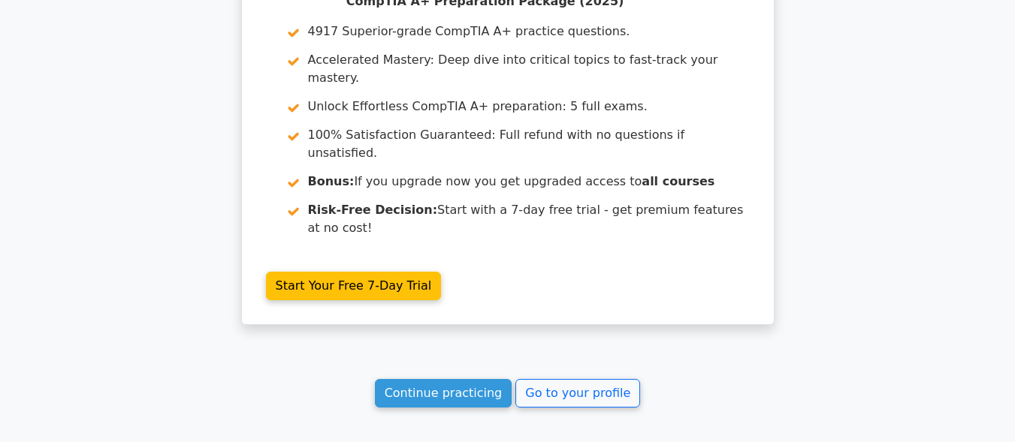
scroll to position [2314, 0]
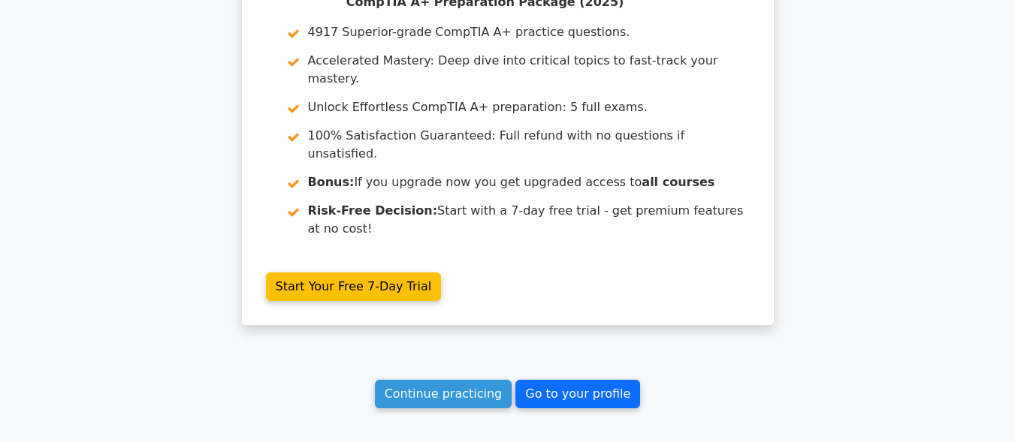
click at [541, 380] on link "Go to your profile" at bounding box center [577, 394] width 125 height 29
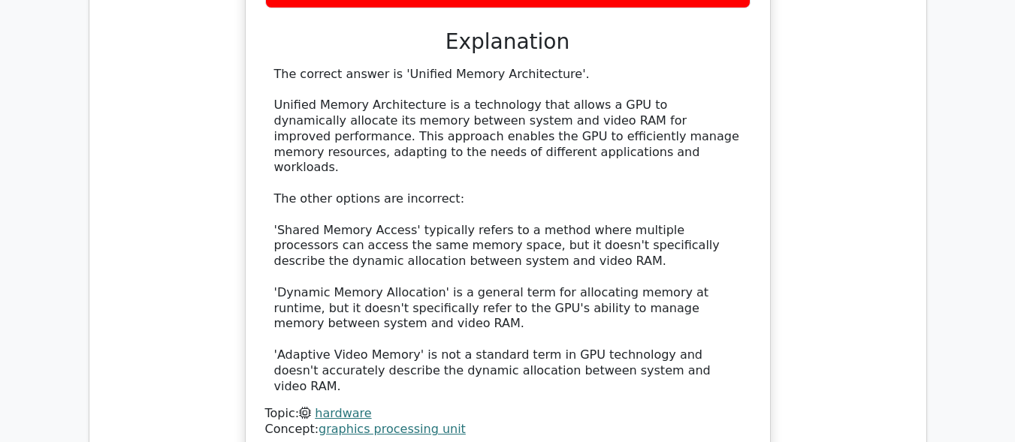
click at [249, 153] on div "Which technology allows a GPU to dynamically allocate its memory between system…" at bounding box center [508, 90] width 526 height 733
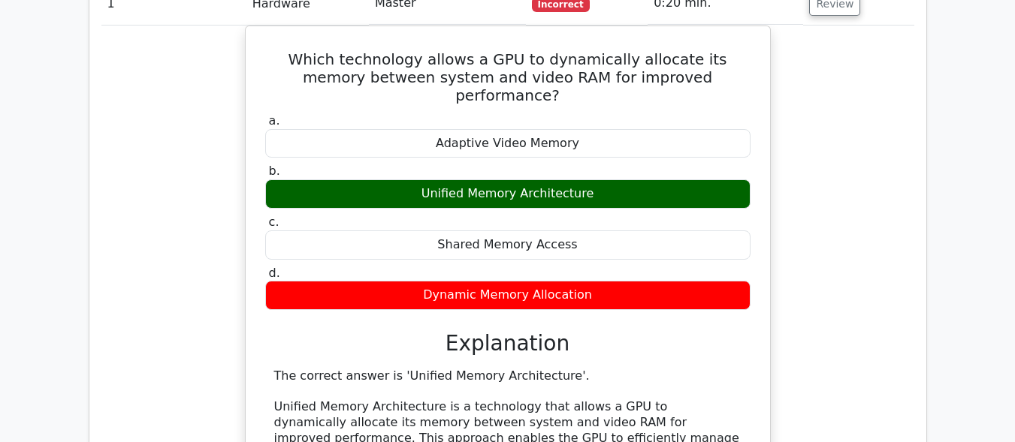
click at [249, 153] on div "Which technology allows a GPU to dynamically allocate its memory between system…" at bounding box center [508, 392] width 526 height 733
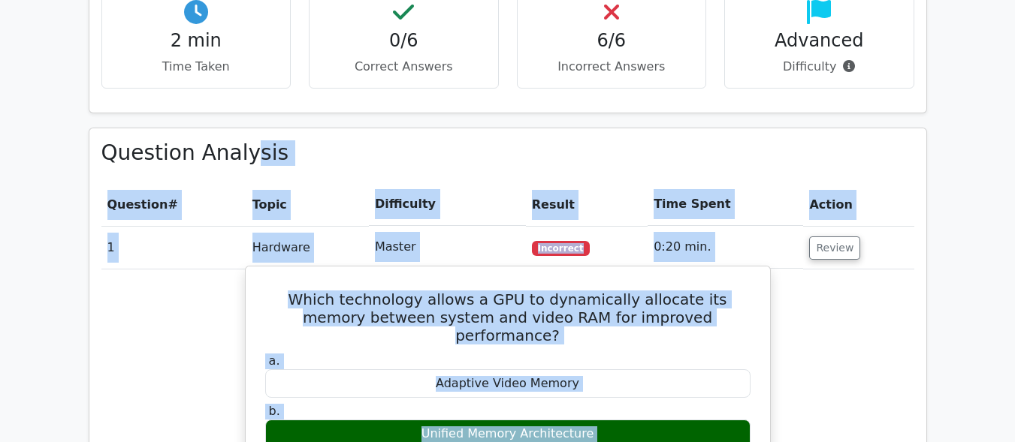
drag, startPoint x: 249, startPoint y: 156, endPoint x: 289, endPoint y: 225, distance: 80.1
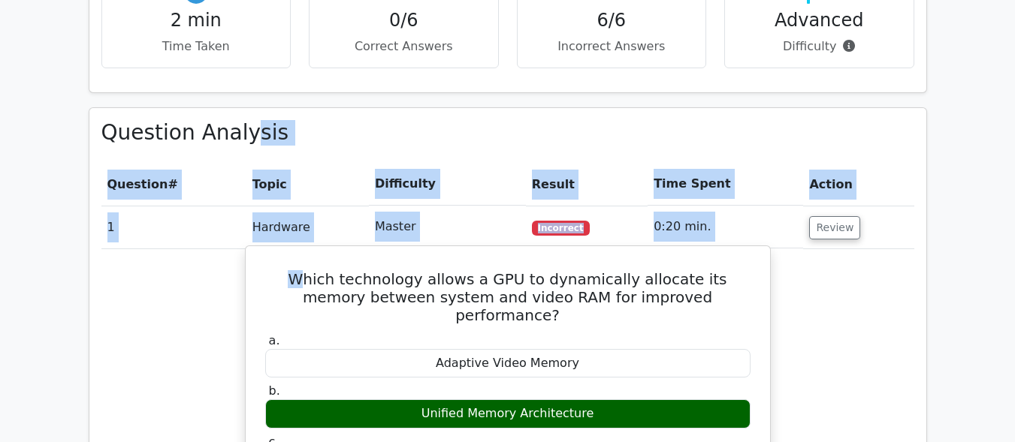
click at [289, 270] on h5 "Which technology allows a GPU to dynamically allocate its memory between system…" at bounding box center [508, 297] width 488 height 54
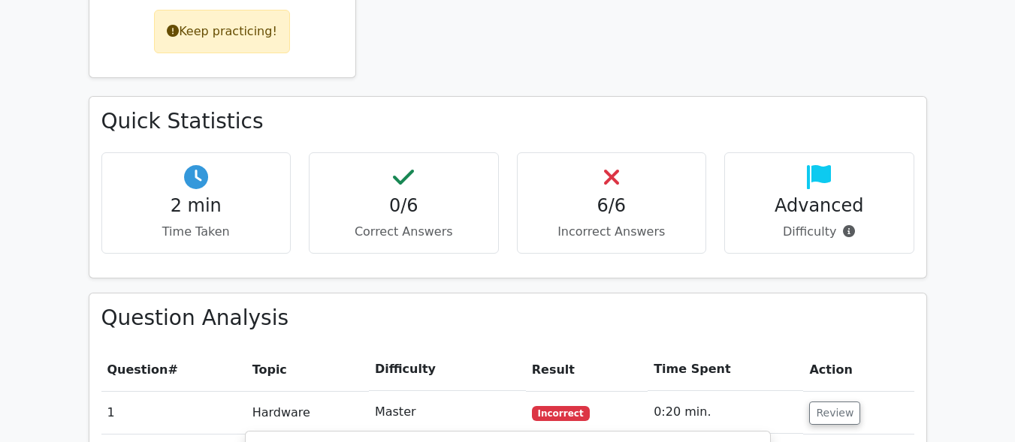
click at [289, 225] on div "Quick Statistics 2 min Time Taken 0/6 Correct Answers 6/6 Incorrect Answers Adv…" at bounding box center [508, 196] width 856 height 200
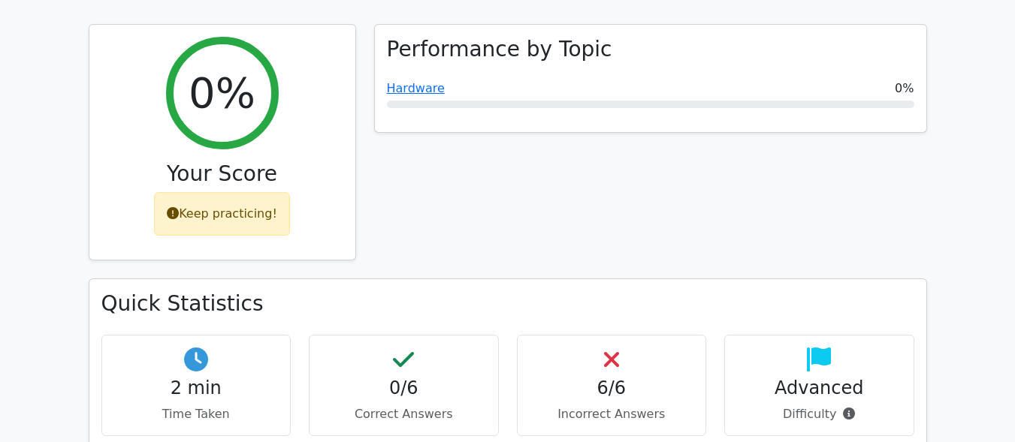
scroll to position [460, 0]
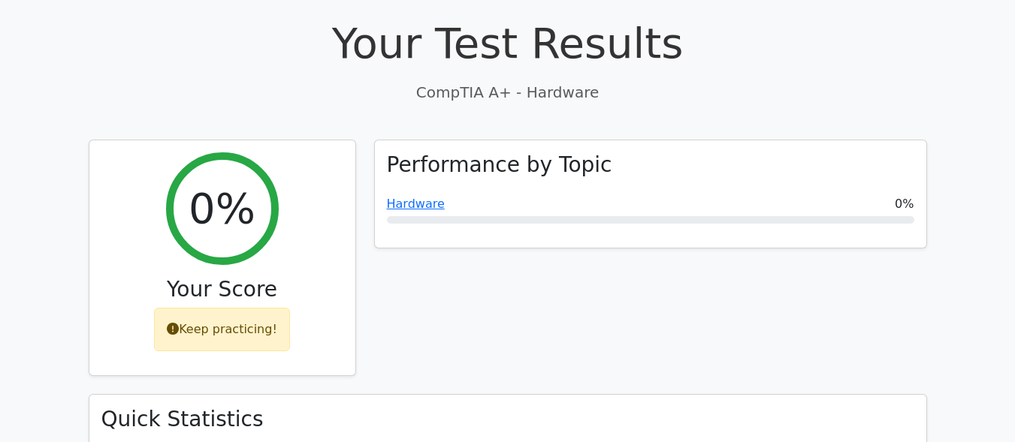
click at [682, 208] on div "Performance by Topic Hardware 0%" at bounding box center [650, 267] width 571 height 255
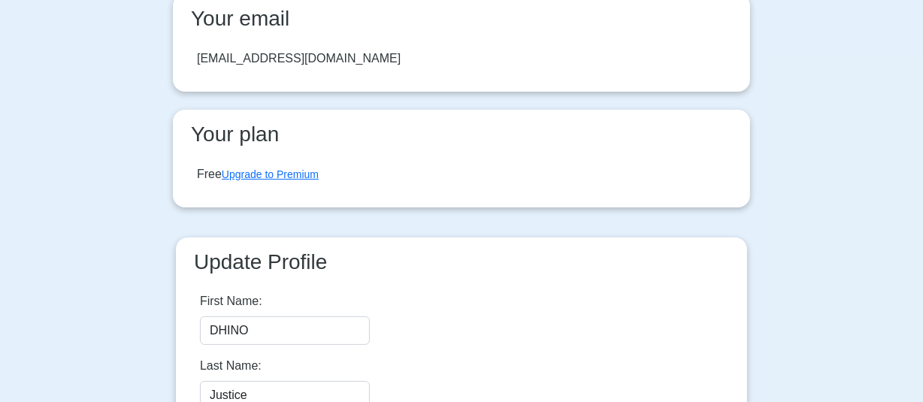
scroll to position [127, 0]
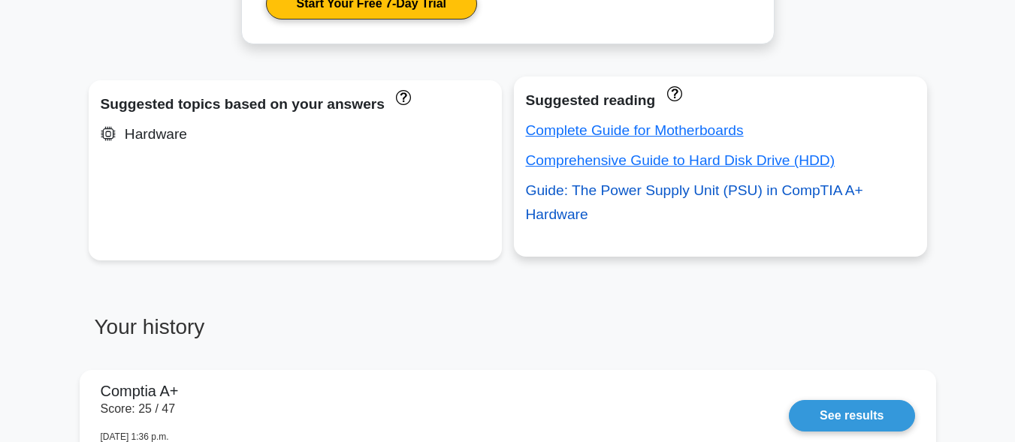
drag, startPoint x: 0, startPoint y: 0, endPoint x: 541, endPoint y: 243, distance: 592.8
click at [541, 222] on link "Guide: The Power Supply Unit (PSU) in CompTIA A+ Hardware" at bounding box center [694, 203] width 337 height 40
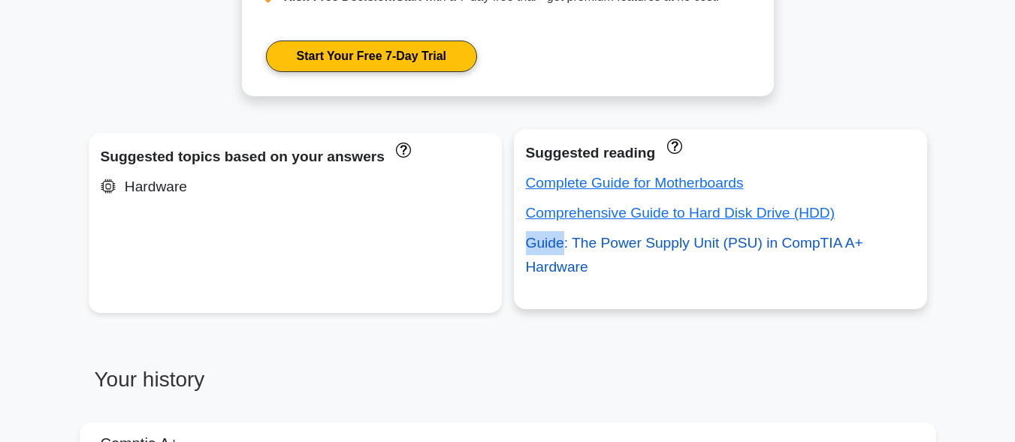
click at [541, 243] on div "Guide: The Power Supply Unit (PSU) in CompTIA A+ Hardware" at bounding box center [720, 255] width 389 height 48
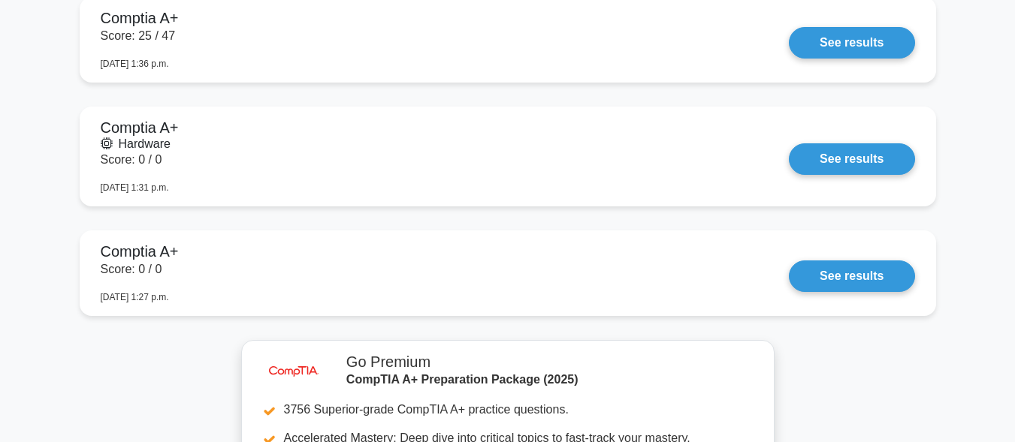
scroll to position [1216, 0]
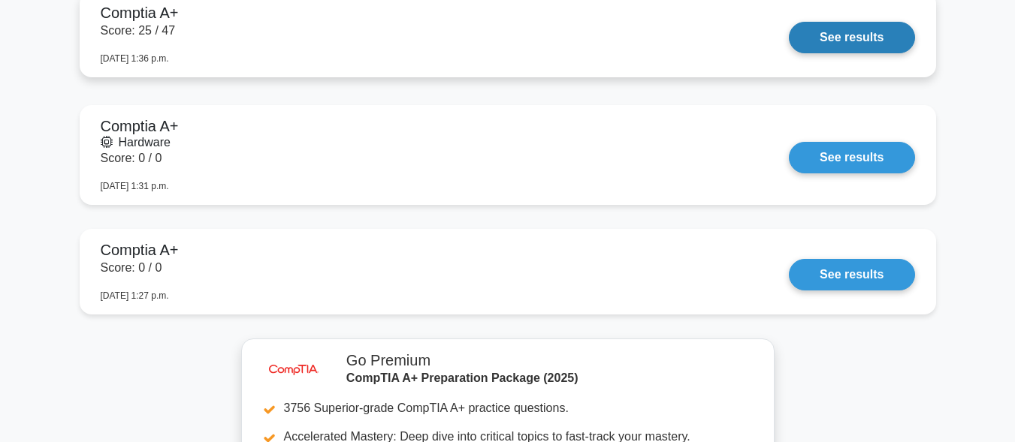
click at [822, 28] on link "See results" at bounding box center [851, 38] width 125 height 32
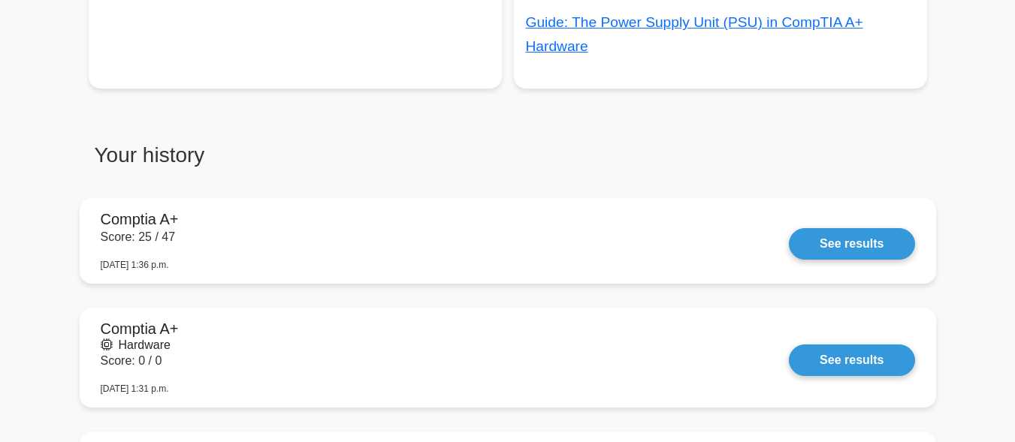
click at [198, 95] on div "Suggested topics based on your answers Hardware Suggested reading Complete Guid…" at bounding box center [508, 16] width 850 height 216
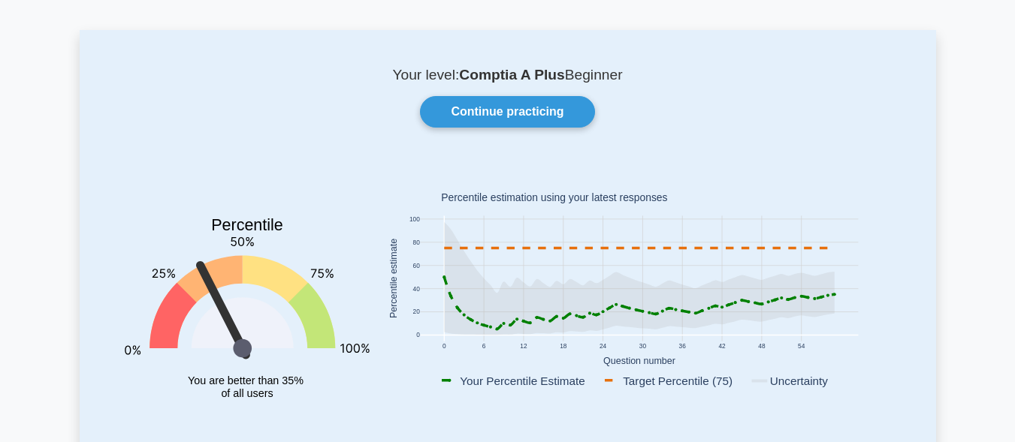
scroll to position [0, 0]
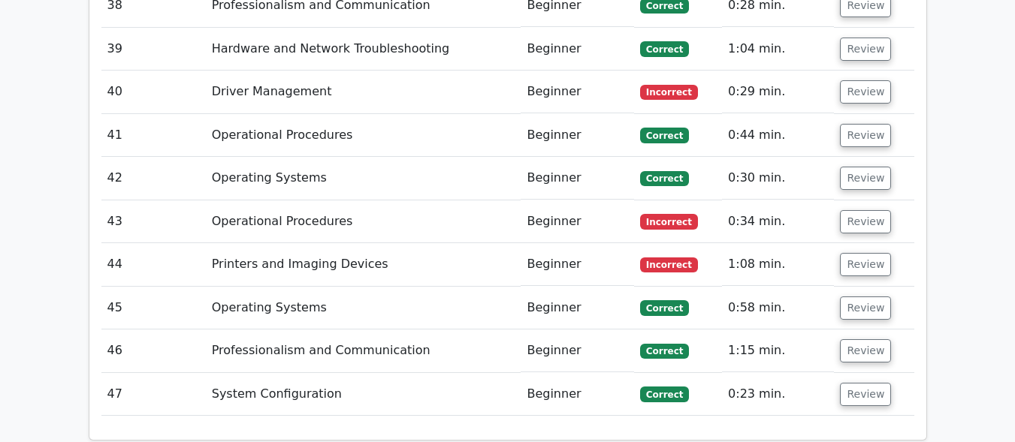
scroll to position [4087, 0]
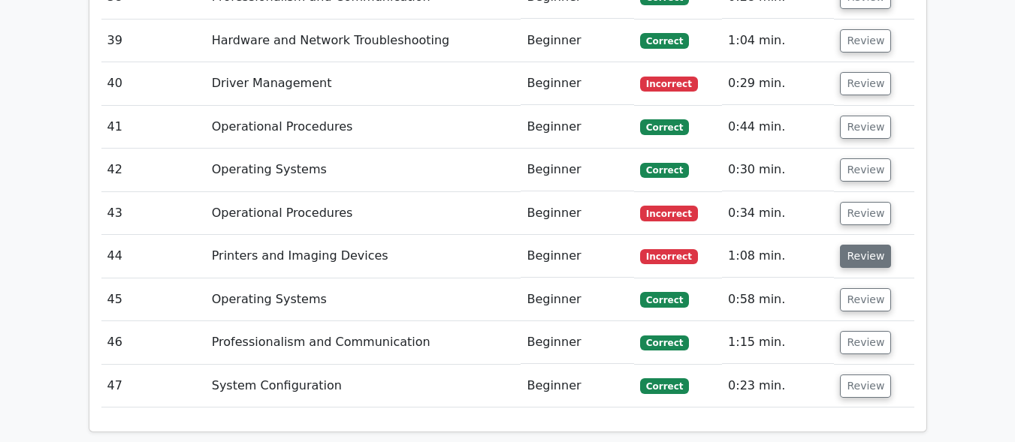
click at [853, 245] on button "Review" at bounding box center [865, 256] width 51 height 23
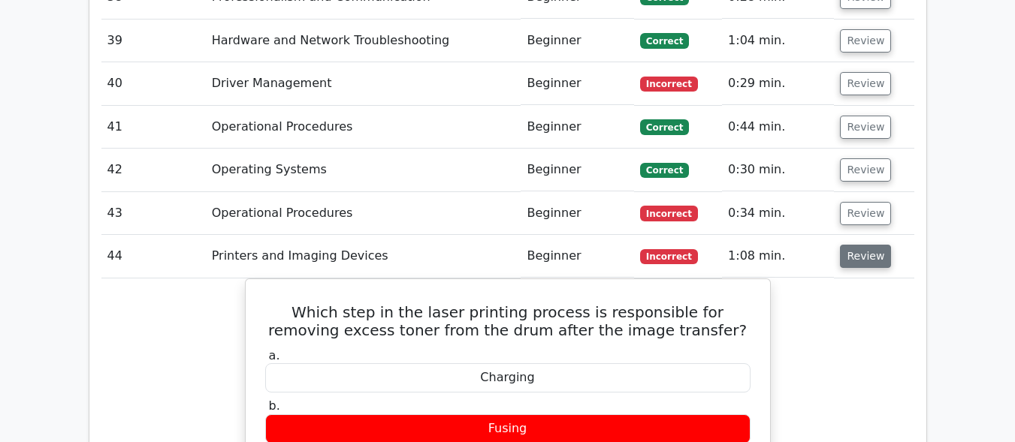
click at [853, 245] on button "Review" at bounding box center [865, 256] width 51 height 23
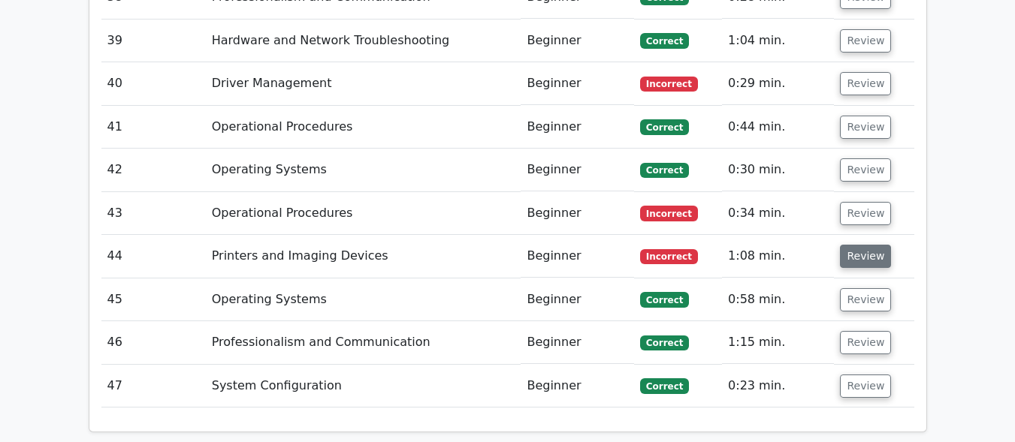
click at [853, 245] on button "Review" at bounding box center [865, 256] width 51 height 23
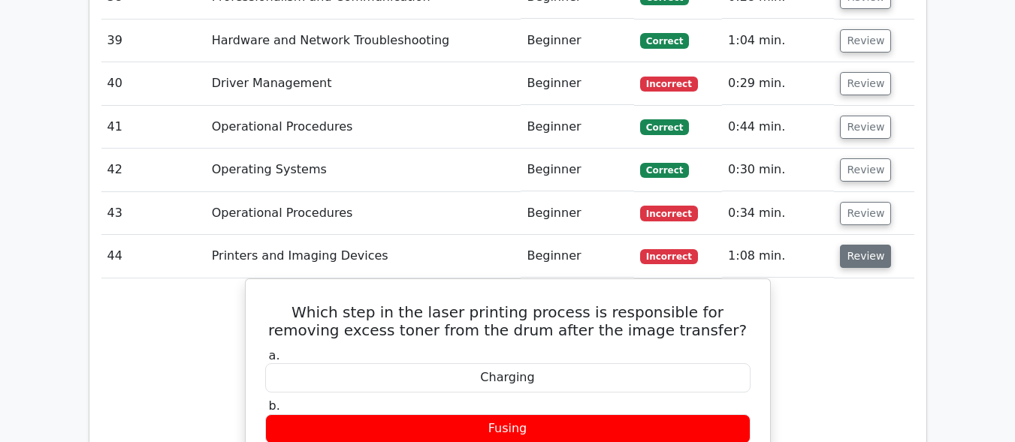
click at [853, 245] on button "Review" at bounding box center [865, 256] width 51 height 23
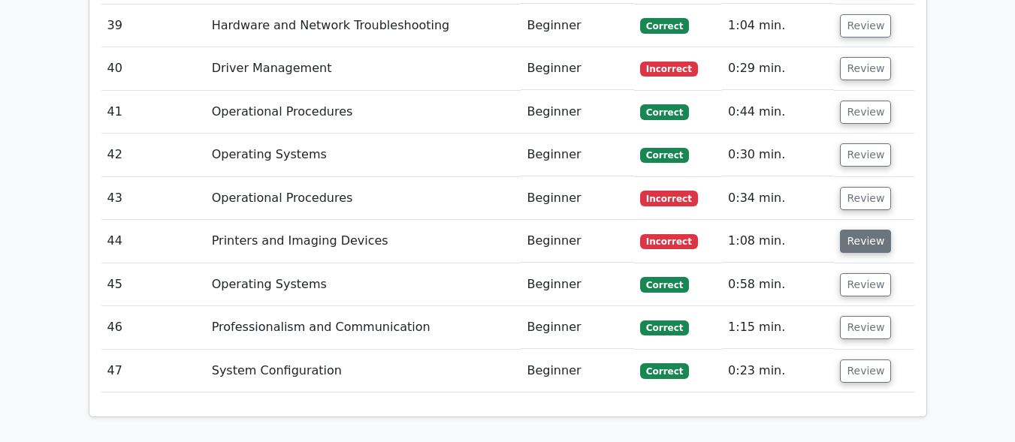
scroll to position [4101, 0]
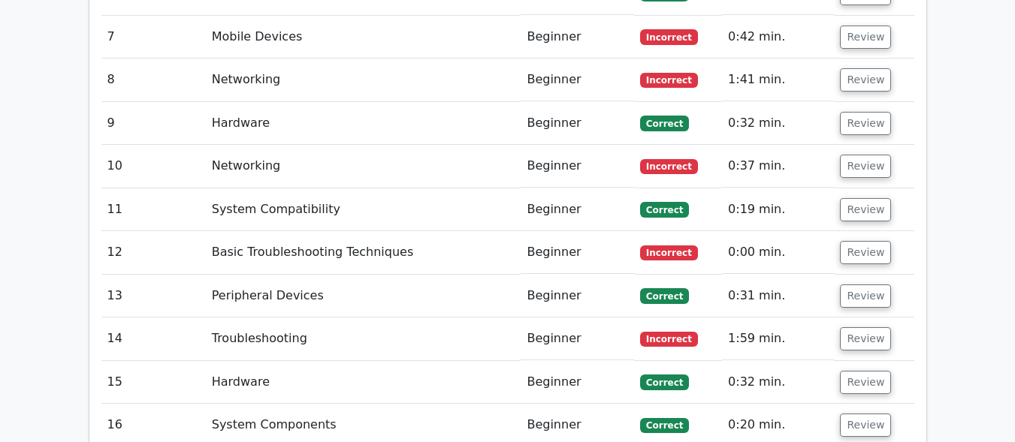
drag, startPoint x: 853, startPoint y: 339, endPoint x: 932, endPoint y: -55, distance: 401.3
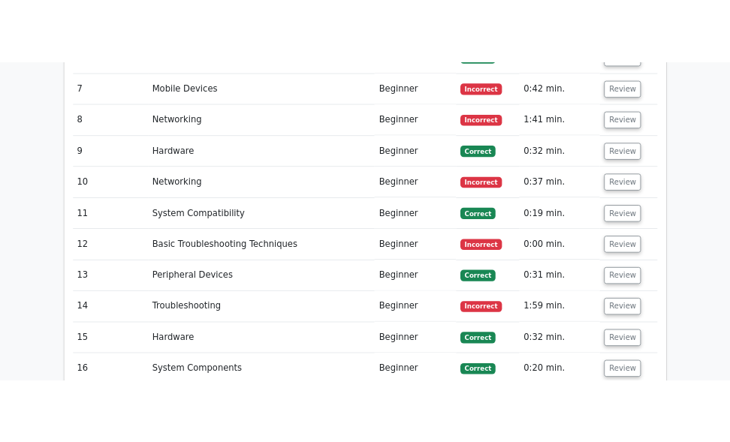
scroll to position [2706, 0]
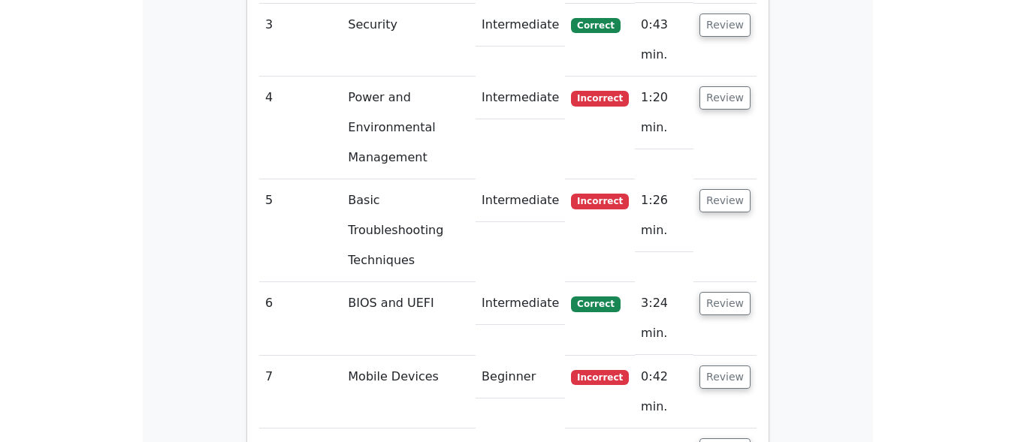
scroll to position [2714, 0]
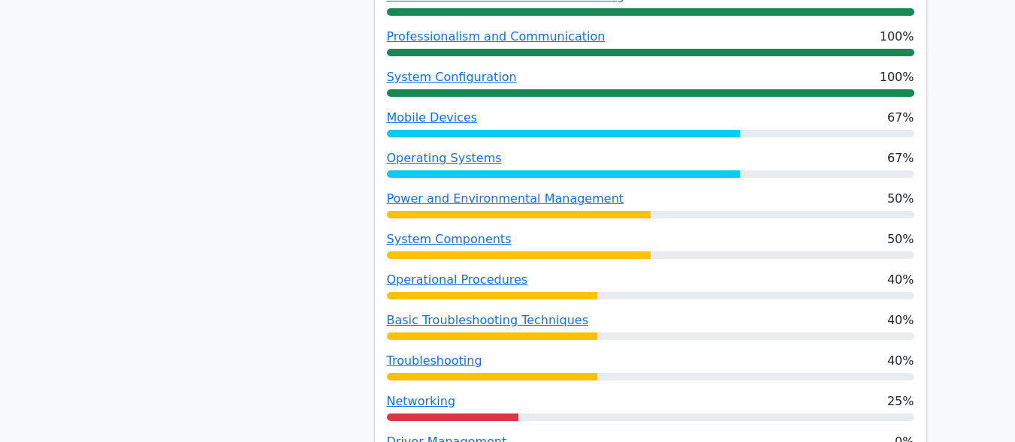
click at [763, 200] on div "Performance by Topic Security 100% BIOS and UEFI 100% Hardware 100% System Comp…" at bounding box center [650, 190] width 551 height 920
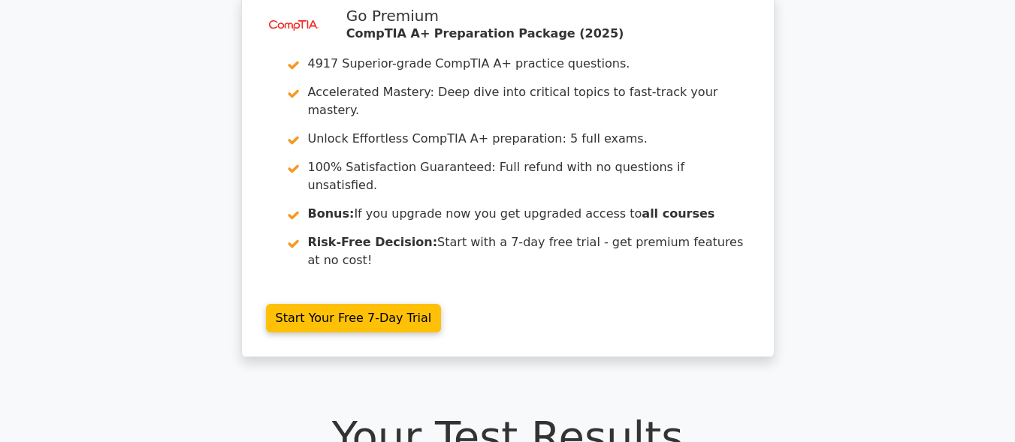
scroll to position [0, 0]
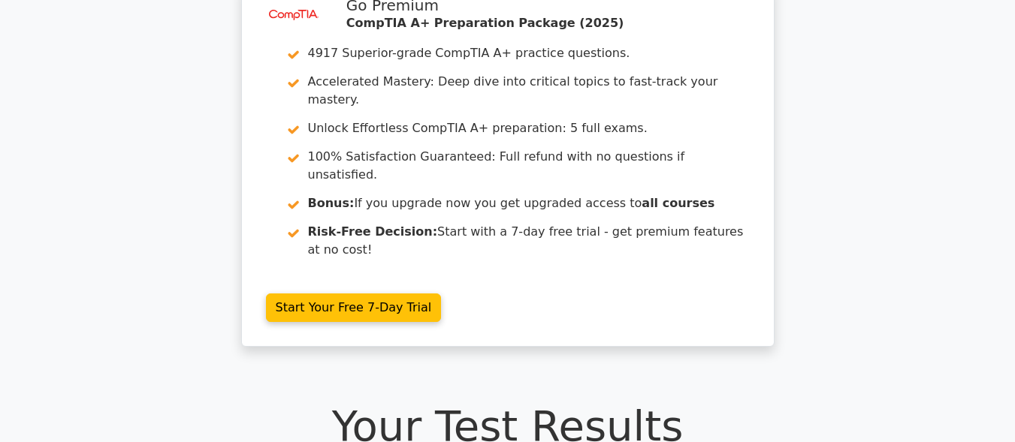
click at [237, 252] on div "image/svg+xml Go Premium CompTIA A+ Preparation Package (2025) 4917 Superior-gr…" at bounding box center [507, 174] width 545 height 382
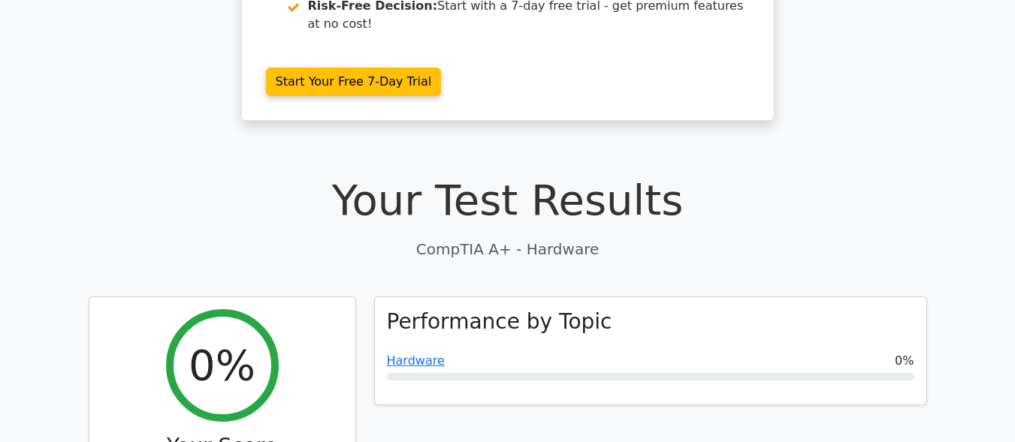
scroll to position [201, 0]
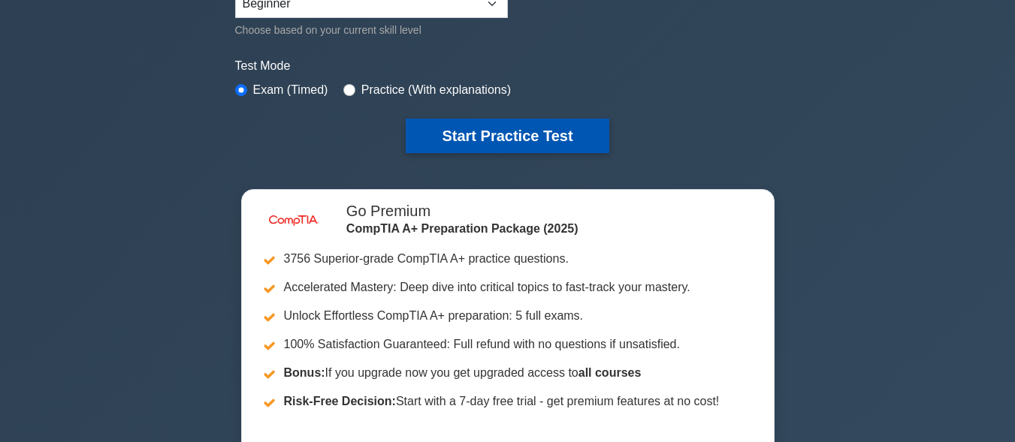
click at [442, 133] on button "Start Practice Test" at bounding box center [507, 136] width 203 height 35
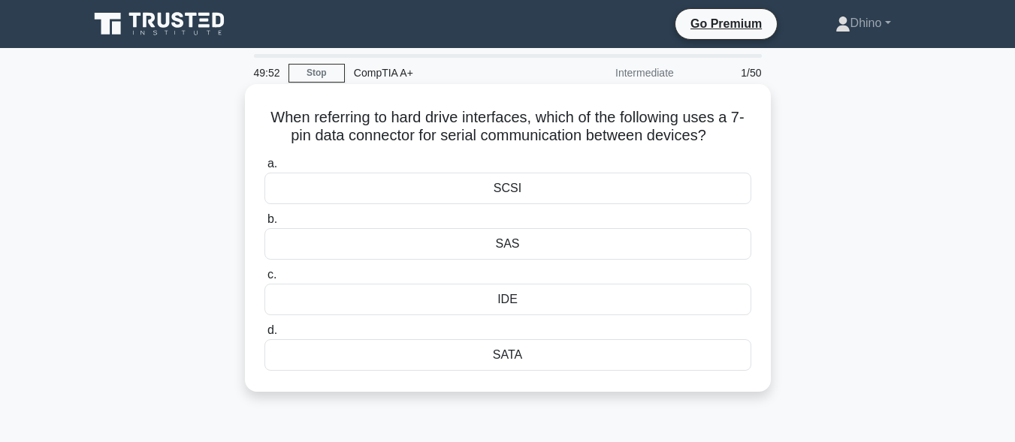
click at [522, 355] on div "SATA" at bounding box center [507, 356] width 487 height 32
click at [264, 336] on input "d. SATA" at bounding box center [264, 331] width 0 height 10
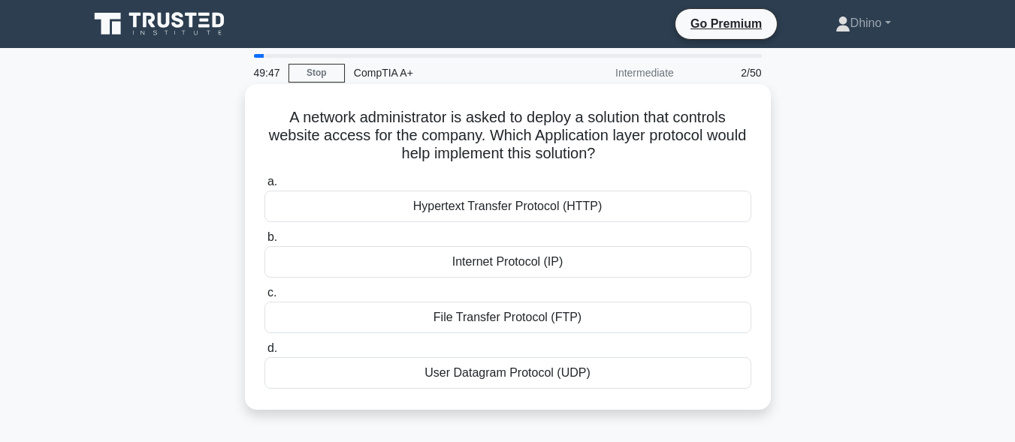
click at [513, 322] on div "File Transfer Protocol (FTP)" at bounding box center [507, 318] width 487 height 32
click at [264, 298] on input "c. File Transfer Protocol (FTP)" at bounding box center [264, 293] width 0 height 10
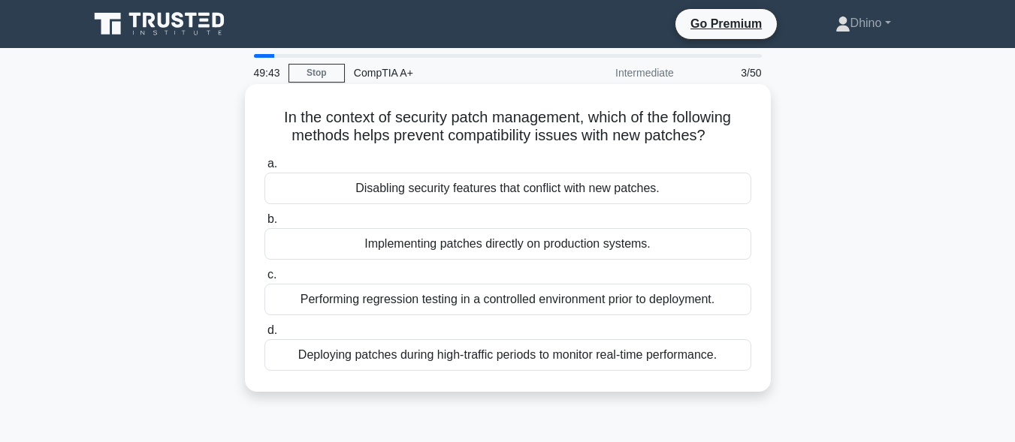
click at [510, 303] on div "Performing regression testing in a controlled environment prior to deployment." at bounding box center [507, 300] width 487 height 32
click at [264, 280] on input "c. Performing regression testing in a controlled environment prior to deploymen…" at bounding box center [264, 275] width 0 height 10
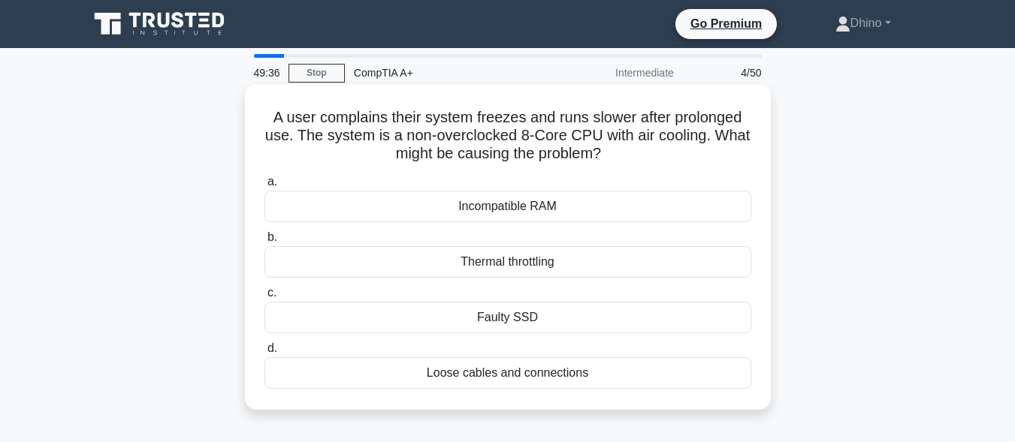
click at [571, 304] on div "Faulty SSD" at bounding box center [507, 318] width 487 height 32
click at [264, 298] on input "c. Faulty SSD" at bounding box center [264, 293] width 0 height 10
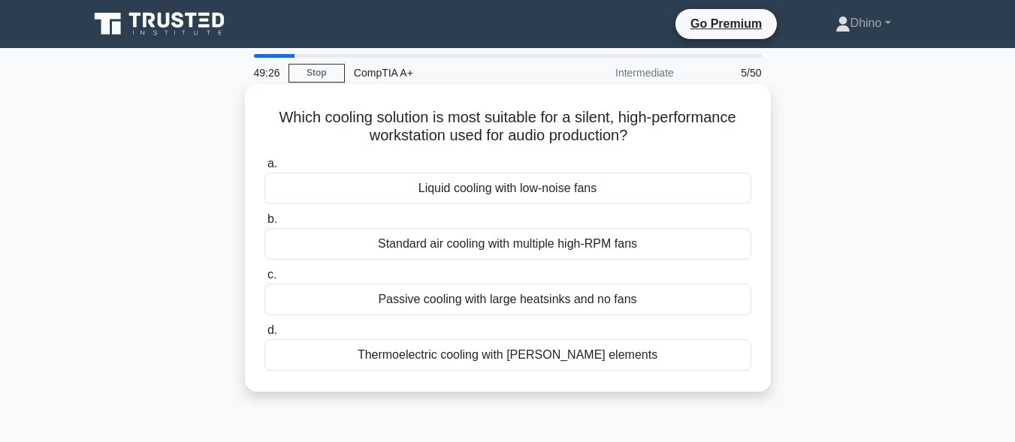
drag, startPoint x: 465, startPoint y: 240, endPoint x: 518, endPoint y: 252, distance: 54.7
click at [518, 252] on div "Standard air cooling with multiple high-RPM fans" at bounding box center [507, 244] width 487 height 32
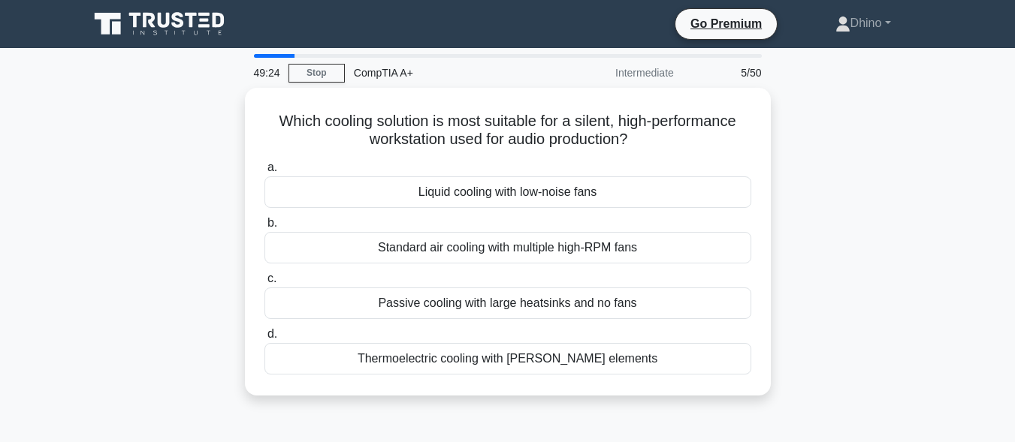
click at [814, 286] on div "Which cooling solution is most suitable for a silent, high-performance workstat…" at bounding box center [508, 251] width 856 height 326
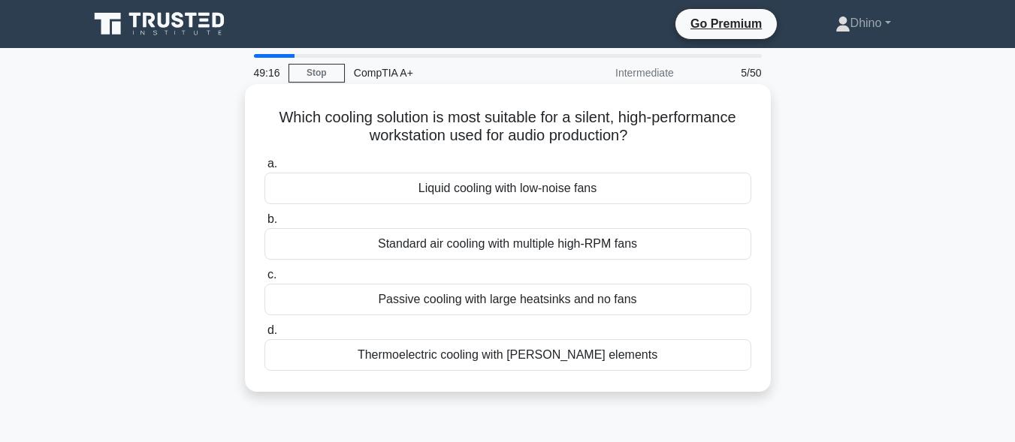
click at [630, 193] on div "Liquid cooling with low-noise fans" at bounding box center [507, 189] width 487 height 32
click at [264, 169] on input "a. Liquid cooling with low-noise fans" at bounding box center [264, 164] width 0 height 10
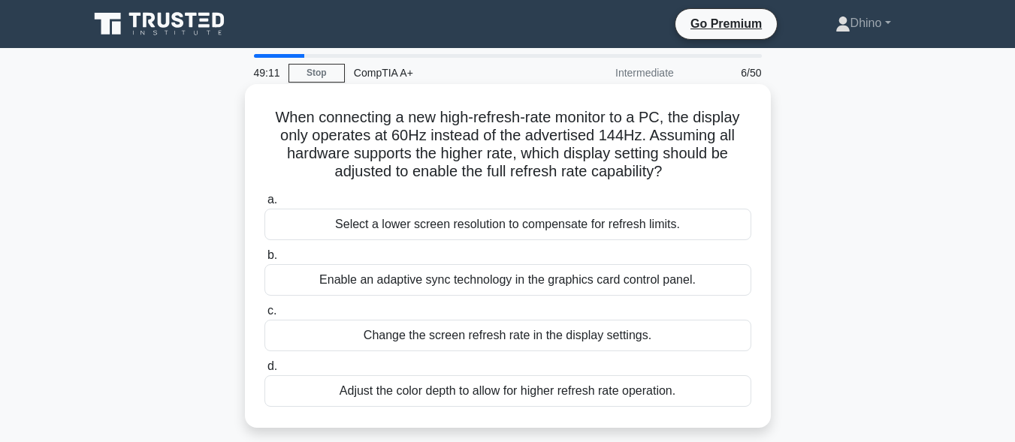
click at [482, 345] on div "Change the screen refresh rate in the display settings." at bounding box center [507, 336] width 487 height 32
click at [264, 316] on input "c. Change the screen refresh rate in the display settings." at bounding box center [264, 312] width 0 height 10
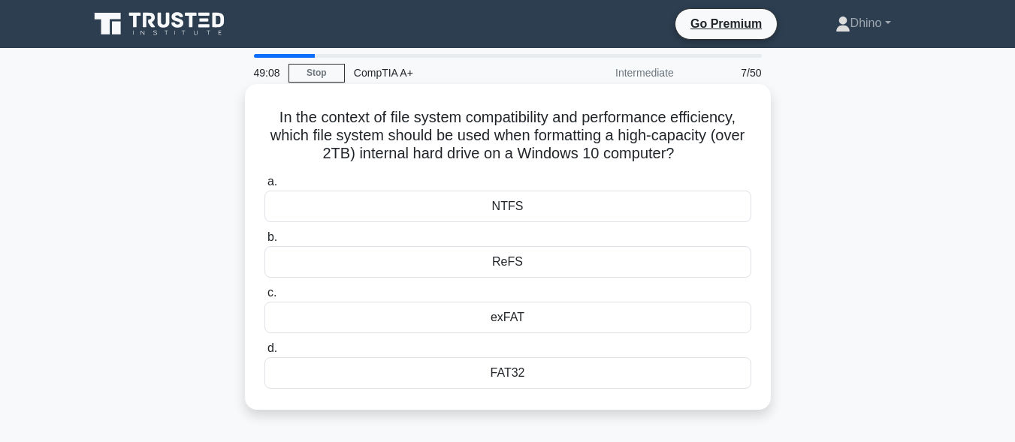
click at [528, 372] on div "FAT32" at bounding box center [507, 374] width 487 height 32
click at [264, 354] on input "d. FAT32" at bounding box center [264, 349] width 0 height 10
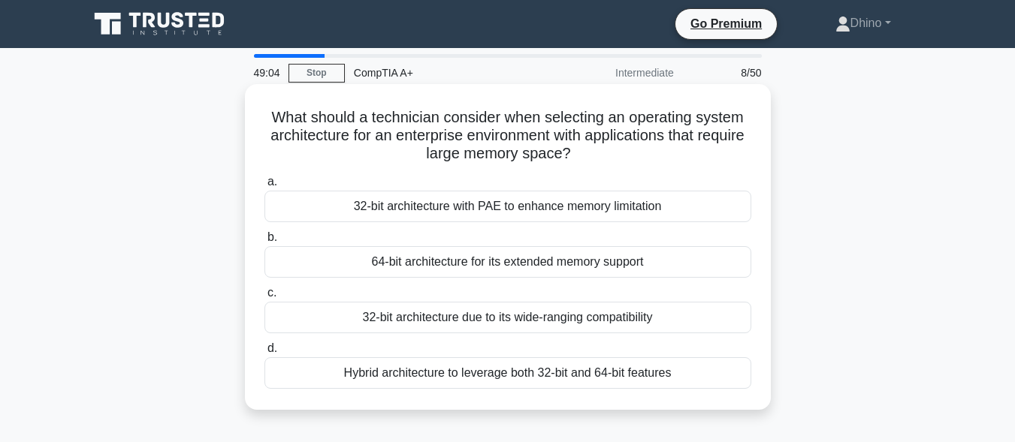
click at [455, 264] on div "64-bit architecture for its extended memory support" at bounding box center [507, 262] width 487 height 32
click at [264, 243] on input "b. 64-bit architecture for its extended memory support" at bounding box center [264, 238] width 0 height 10
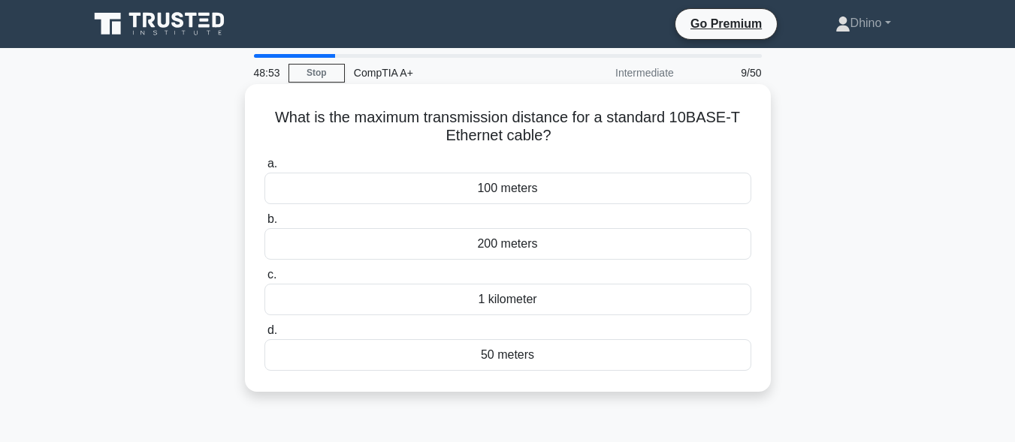
click at [489, 300] on div "1 kilometer" at bounding box center [507, 300] width 487 height 32
click at [264, 280] on input "c. 1 kilometer" at bounding box center [264, 275] width 0 height 10
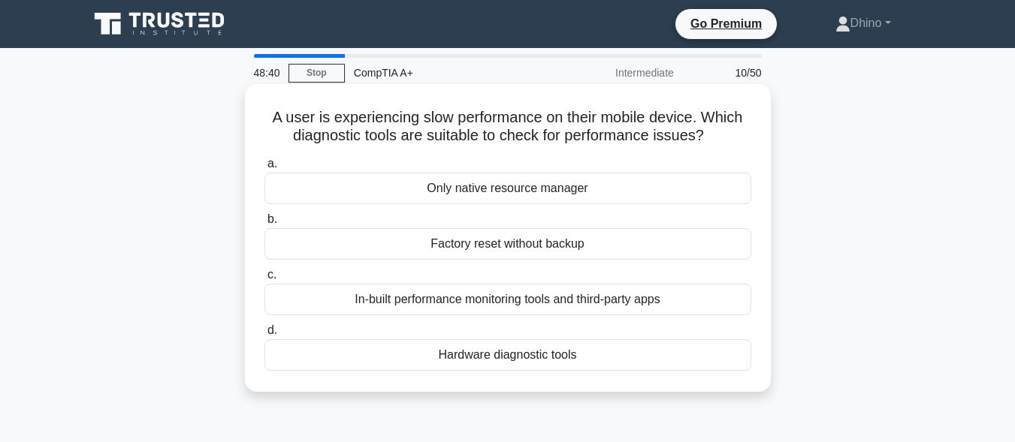
click at [557, 351] on div "Hardware diagnostic tools" at bounding box center [507, 356] width 487 height 32
click at [264, 336] on input "d. Hardware diagnostic tools" at bounding box center [264, 331] width 0 height 10
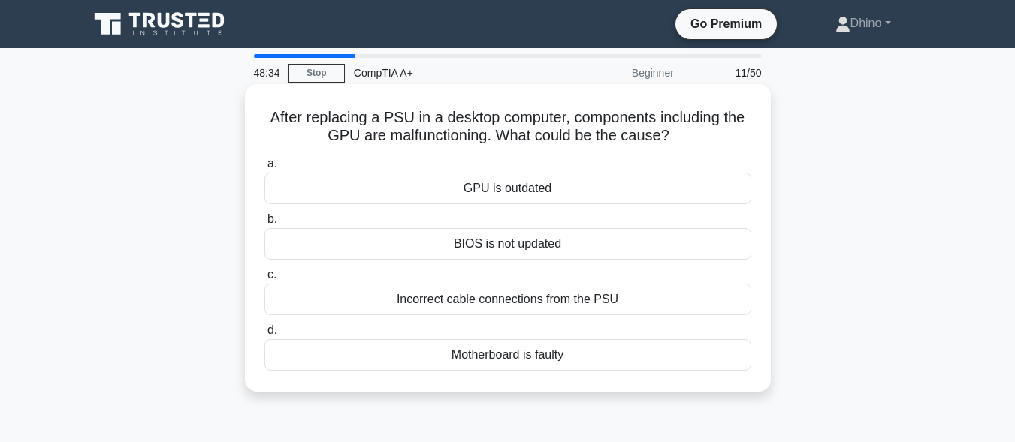
click at [495, 249] on div "BIOS is not updated" at bounding box center [507, 244] width 487 height 32
click at [264, 225] on input "b. BIOS is not updated" at bounding box center [264, 220] width 0 height 10
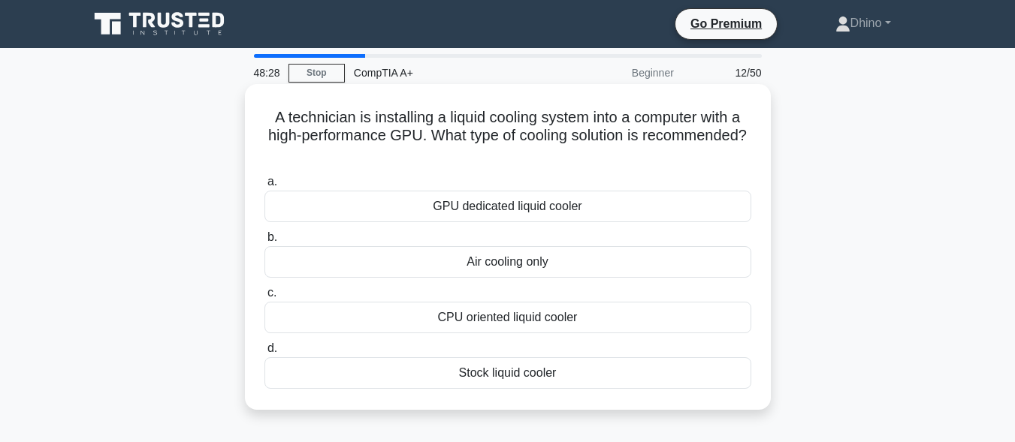
click at [534, 385] on div "Stock liquid cooler" at bounding box center [507, 374] width 487 height 32
click at [264, 354] on input "d. Stock liquid cooler" at bounding box center [264, 349] width 0 height 10
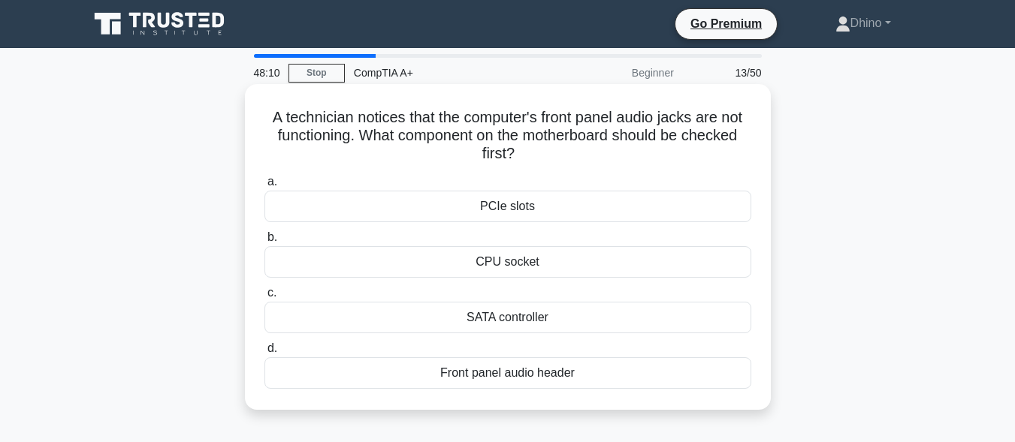
click at [498, 376] on div "Front panel audio header" at bounding box center [507, 374] width 487 height 32
click at [264, 354] on input "d. Front panel audio header" at bounding box center [264, 349] width 0 height 10
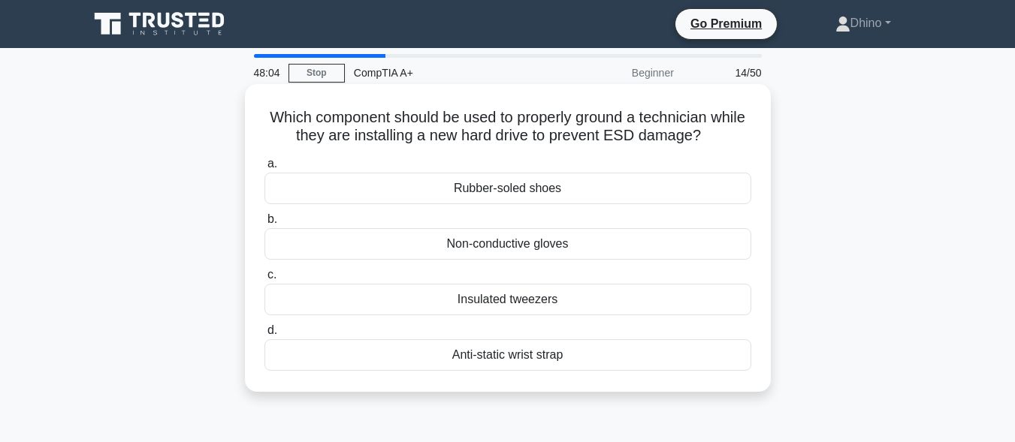
click at [510, 245] on div "Non-conductive gloves" at bounding box center [507, 244] width 487 height 32
click at [264, 225] on input "b. Non-conductive gloves" at bounding box center [264, 220] width 0 height 10
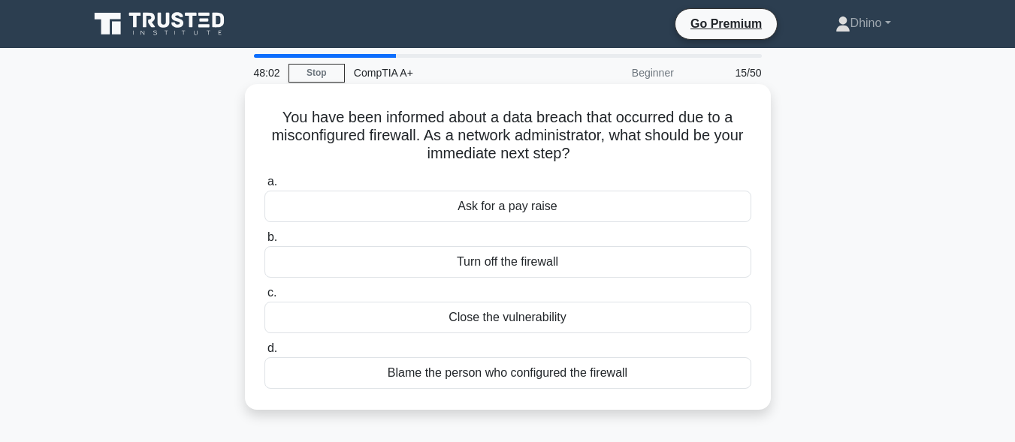
click at [514, 257] on div "Turn off the firewall" at bounding box center [507, 262] width 487 height 32
click at [264, 243] on input "b. Turn off the firewall" at bounding box center [264, 238] width 0 height 10
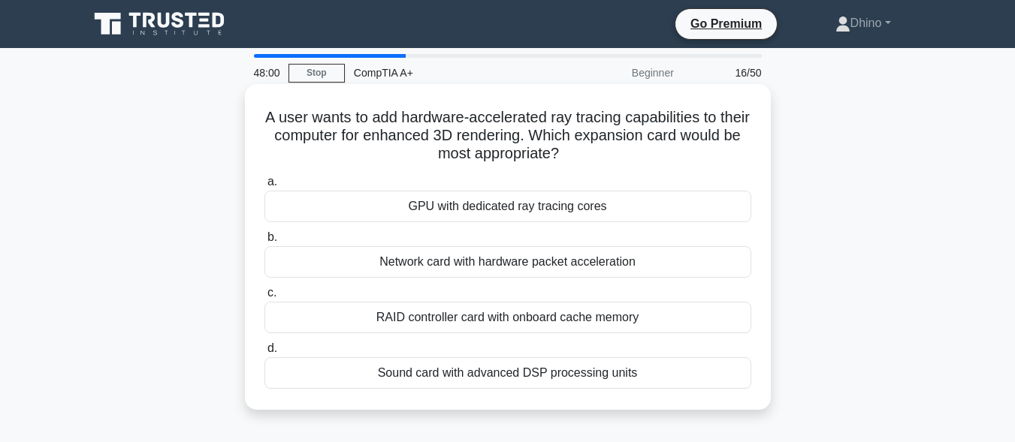
click at [503, 203] on div "GPU with dedicated ray tracing cores" at bounding box center [507, 207] width 487 height 32
click at [264, 187] on input "a. GPU with dedicated ray tracing cores" at bounding box center [264, 182] width 0 height 10
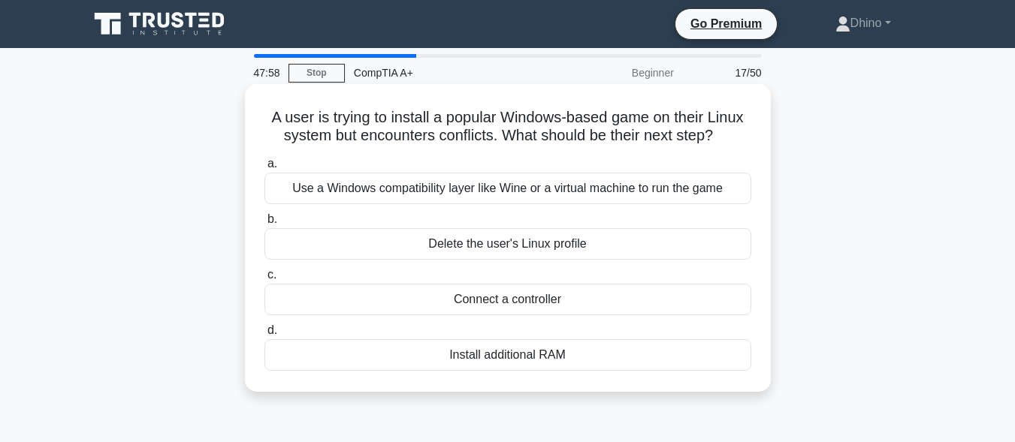
click at [544, 360] on div "Install additional RAM" at bounding box center [507, 356] width 487 height 32
click at [264, 336] on input "d. Install additional RAM" at bounding box center [264, 331] width 0 height 10
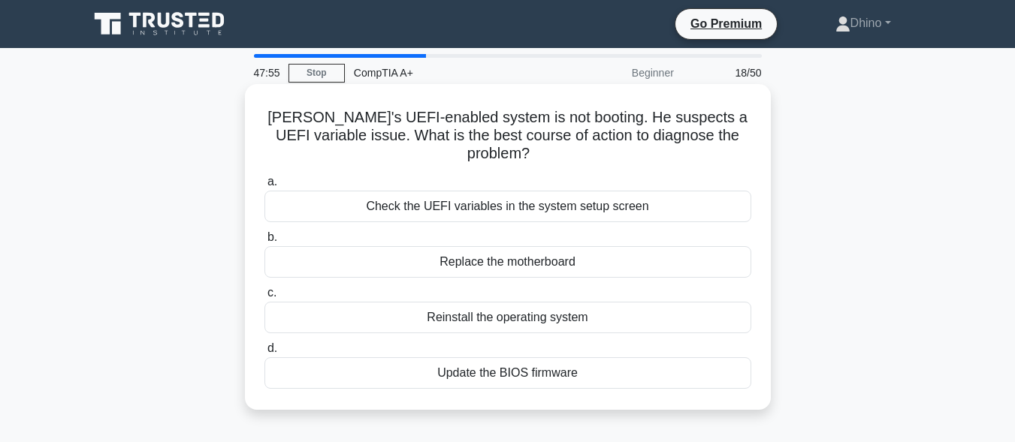
click at [544, 191] on div "Check the UEFI variables in the system setup screen" at bounding box center [507, 207] width 487 height 32
click at [264, 187] on input "a. Check the UEFI variables in the system setup screen" at bounding box center [264, 182] width 0 height 10
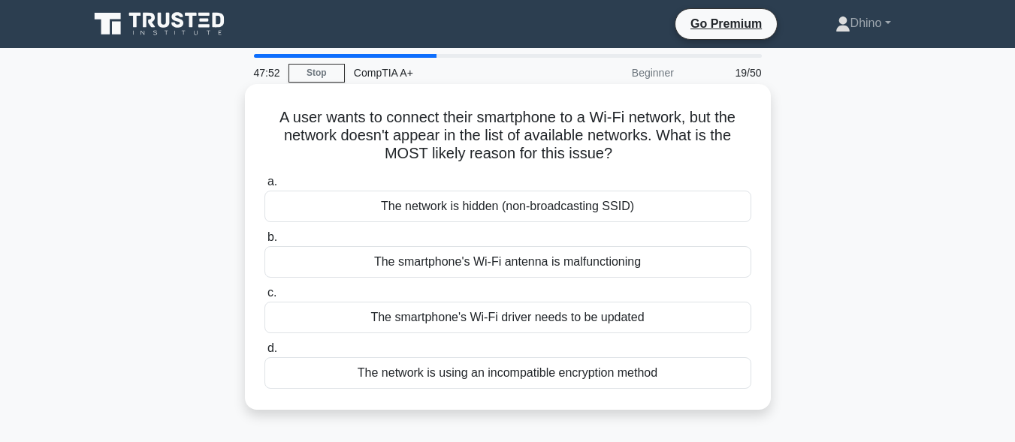
click at [539, 324] on div "The smartphone's Wi-Fi driver needs to be updated" at bounding box center [507, 318] width 487 height 32
click at [264, 298] on input "c. The smartphone's Wi-Fi driver needs to be updated" at bounding box center [264, 293] width 0 height 10
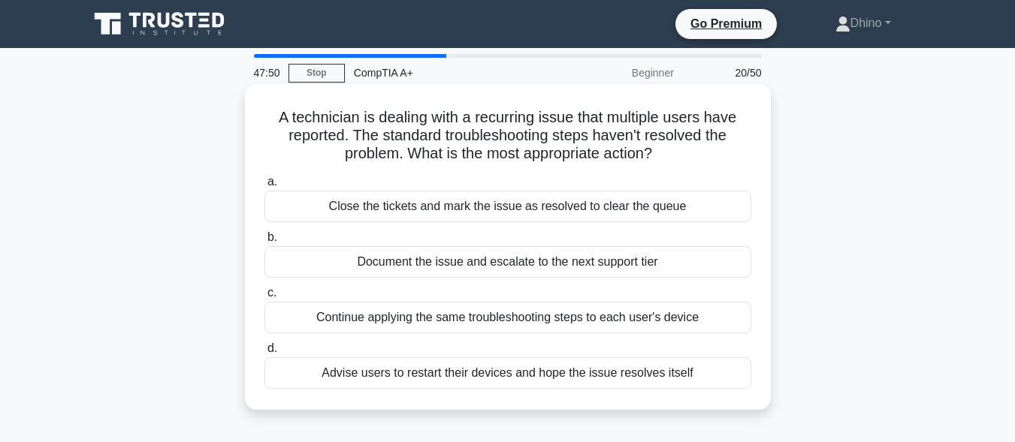
click at [500, 379] on div "Advise users to restart their devices and hope the issue resolves itself" at bounding box center [507, 374] width 487 height 32
click at [264, 354] on input "d. Advise users to restart their devices and hope the issue resolves itself" at bounding box center [264, 349] width 0 height 10
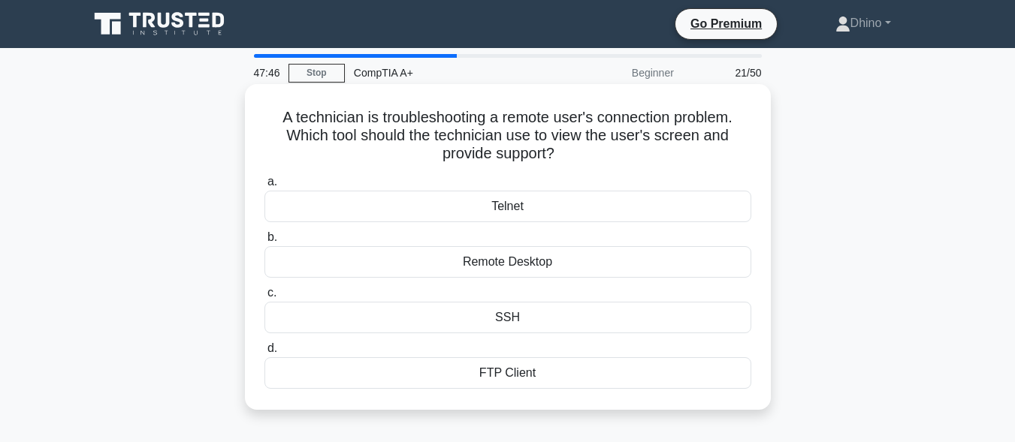
click at [527, 199] on div "Telnet" at bounding box center [507, 207] width 487 height 32
click at [264, 187] on input "a. Telnet" at bounding box center [264, 182] width 0 height 10
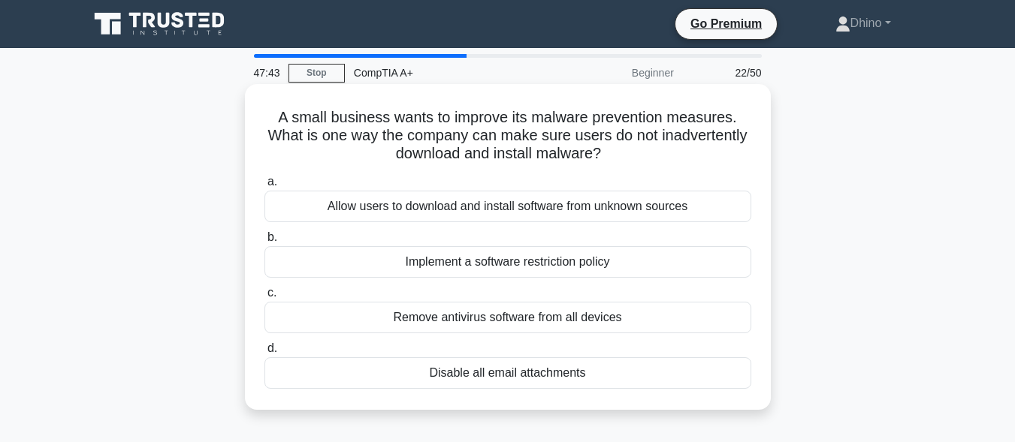
click at [524, 319] on div "Remove antivirus software from all devices" at bounding box center [507, 318] width 487 height 32
click at [264, 298] on input "c. Remove antivirus software from all devices" at bounding box center [264, 293] width 0 height 10
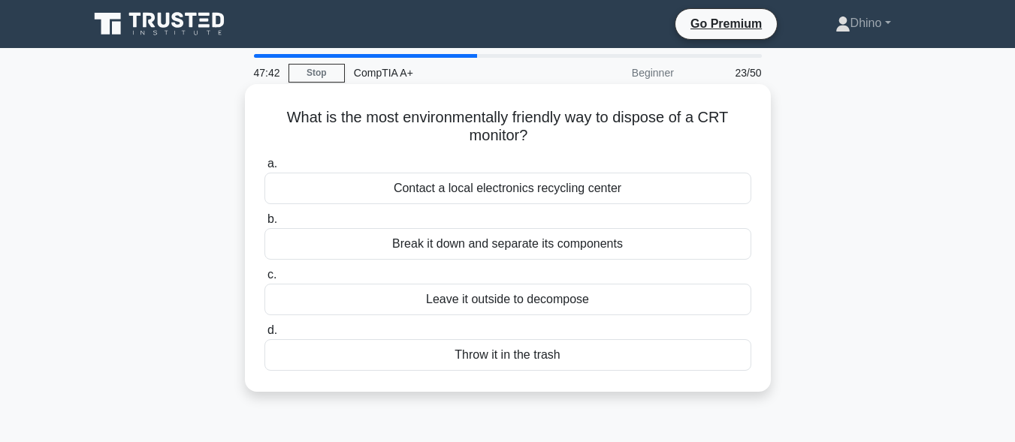
click at [530, 240] on div "Break it down and separate its components" at bounding box center [507, 244] width 487 height 32
click at [264, 225] on input "b. Break it down and separate its components" at bounding box center [264, 220] width 0 height 10
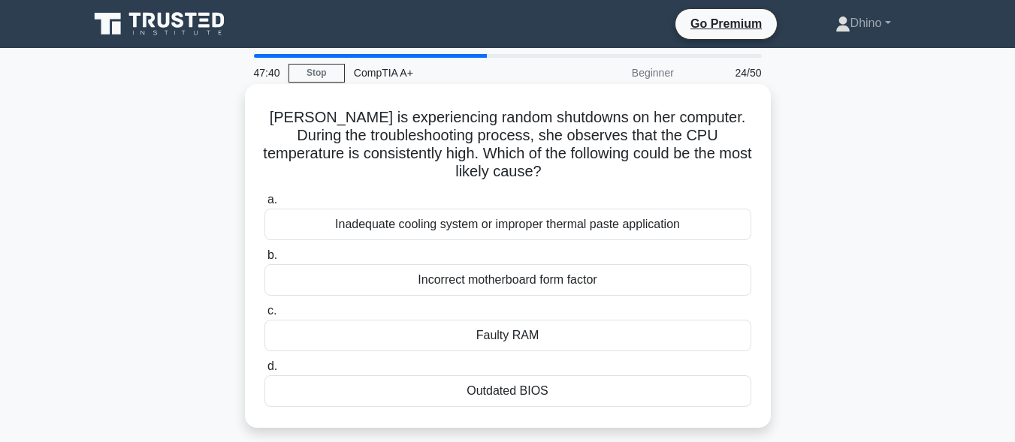
click at [567, 400] on div "Outdated BIOS" at bounding box center [507, 392] width 487 height 32
click at [264, 372] on input "d. Outdated BIOS" at bounding box center [264, 367] width 0 height 10
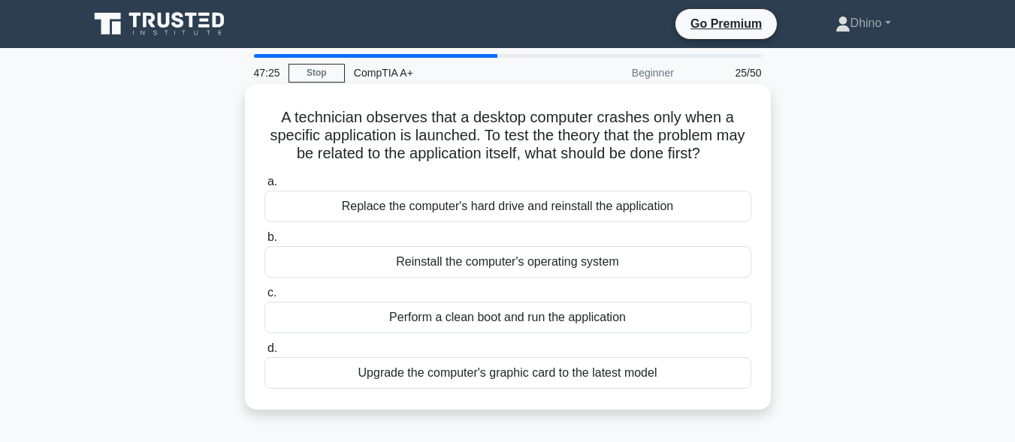
click at [494, 318] on div "Perform a clean boot and run the application" at bounding box center [507, 318] width 487 height 32
click at [264, 298] on input "c. Perform a clean boot and run the application" at bounding box center [264, 293] width 0 height 10
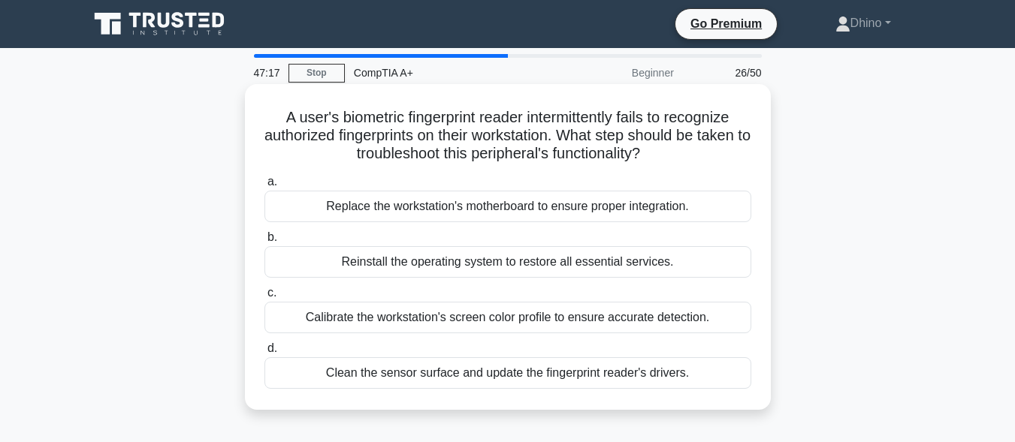
click at [458, 270] on div "Reinstall the operating system to restore all essential services." at bounding box center [507, 262] width 487 height 32
click at [264, 243] on input "b. Reinstall the operating system to restore all essential services." at bounding box center [264, 238] width 0 height 10
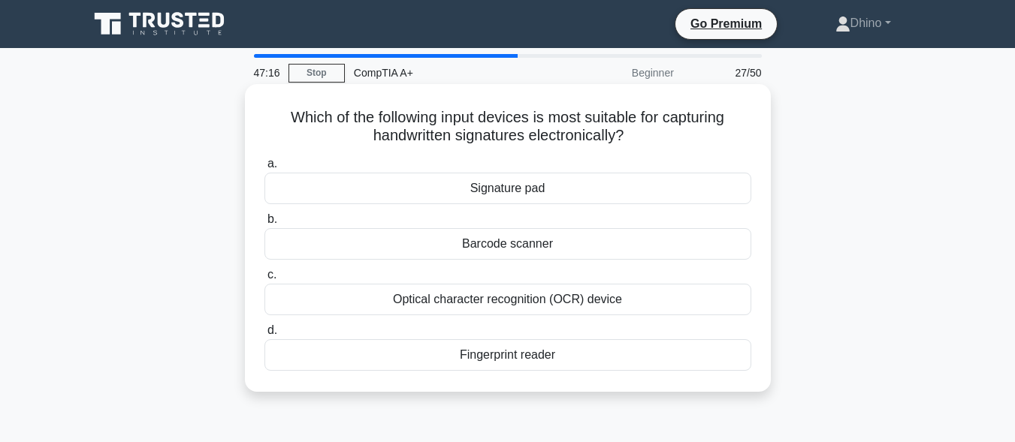
click at [461, 199] on div "Signature pad" at bounding box center [507, 189] width 487 height 32
click at [264, 169] on input "a. Signature pad" at bounding box center [264, 164] width 0 height 10
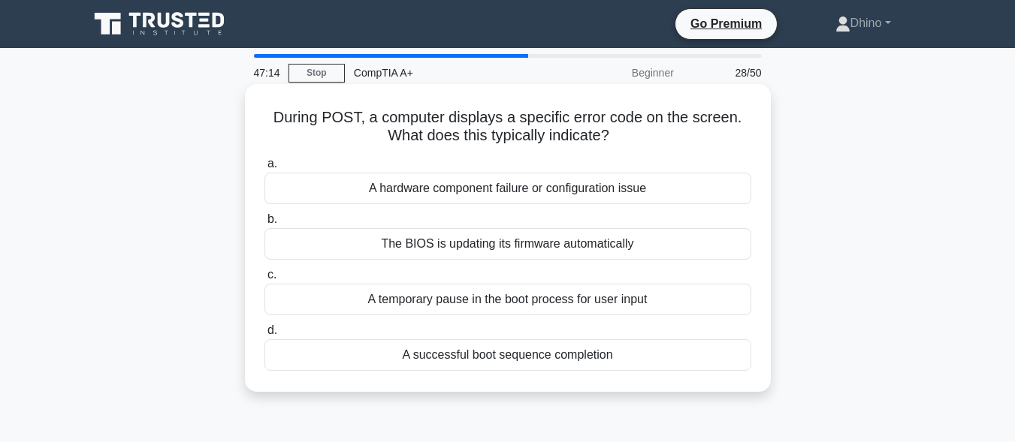
click at [510, 361] on div "A successful boot sequence completion" at bounding box center [507, 356] width 487 height 32
click at [264, 336] on input "d. A successful boot sequence completion" at bounding box center [264, 331] width 0 height 10
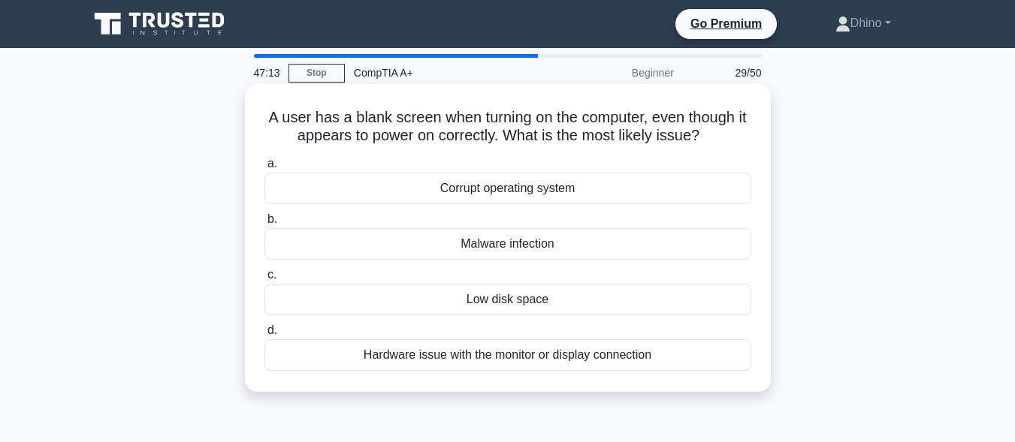
click at [492, 246] on div "Malware infection" at bounding box center [507, 244] width 487 height 32
click at [264, 225] on input "b. Malware infection" at bounding box center [264, 220] width 0 height 10
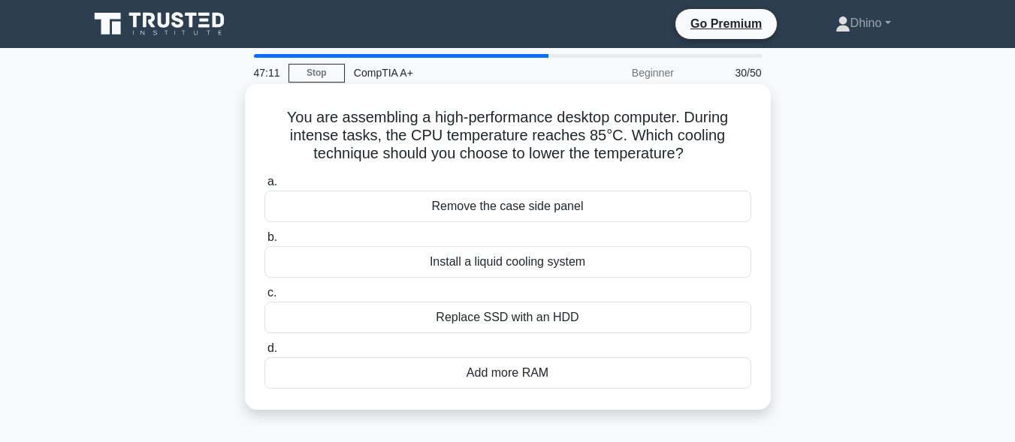
click at [501, 265] on div "Install a liquid cooling system" at bounding box center [507, 262] width 487 height 32
click at [264, 243] on input "b. Install a liquid cooling system" at bounding box center [264, 238] width 0 height 10
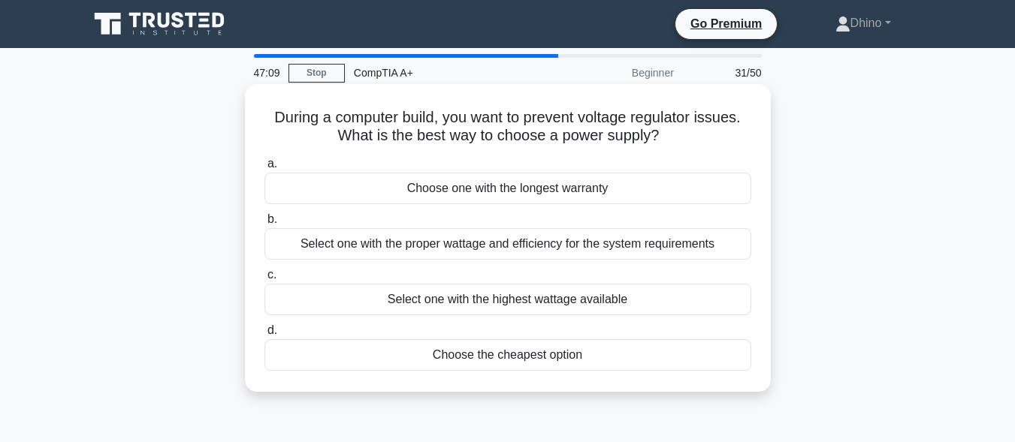
click at [501, 195] on div "Choose one with the longest warranty" at bounding box center [507, 189] width 487 height 32
click at [264, 169] on input "a. Choose one with the longest warranty" at bounding box center [264, 164] width 0 height 10
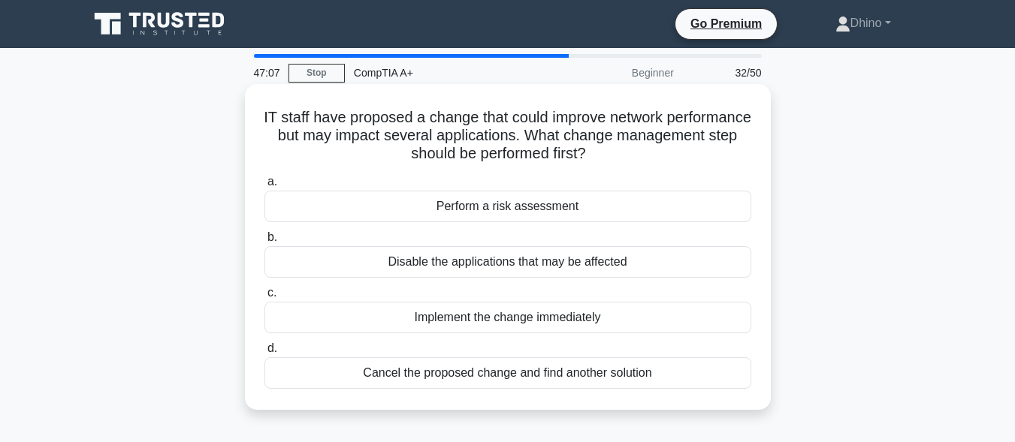
click at [506, 379] on div "Cancel the proposed change and find another solution" at bounding box center [507, 374] width 487 height 32
click at [264, 354] on input "d. Cancel the proposed change and find another solution" at bounding box center [264, 349] width 0 height 10
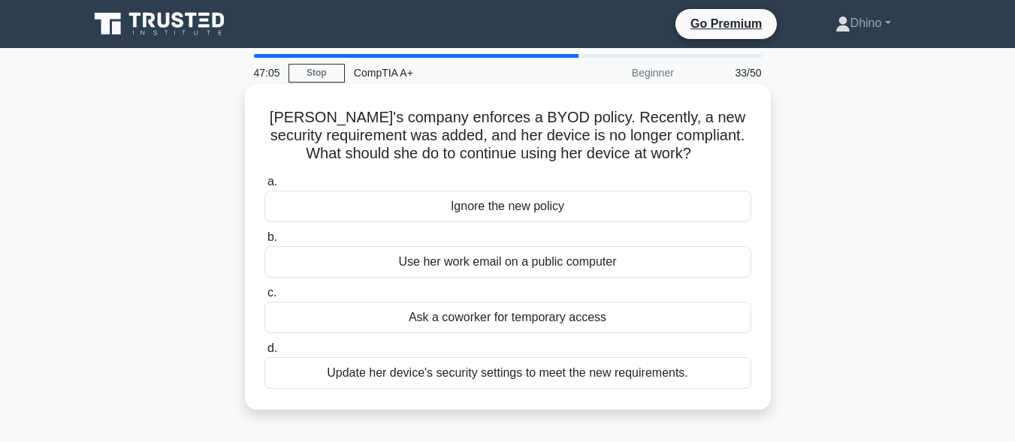
click at [458, 275] on div "Use her work email on a public computer" at bounding box center [507, 262] width 487 height 32
click at [264, 243] on input "b. Use her work email on a public computer" at bounding box center [264, 238] width 0 height 10
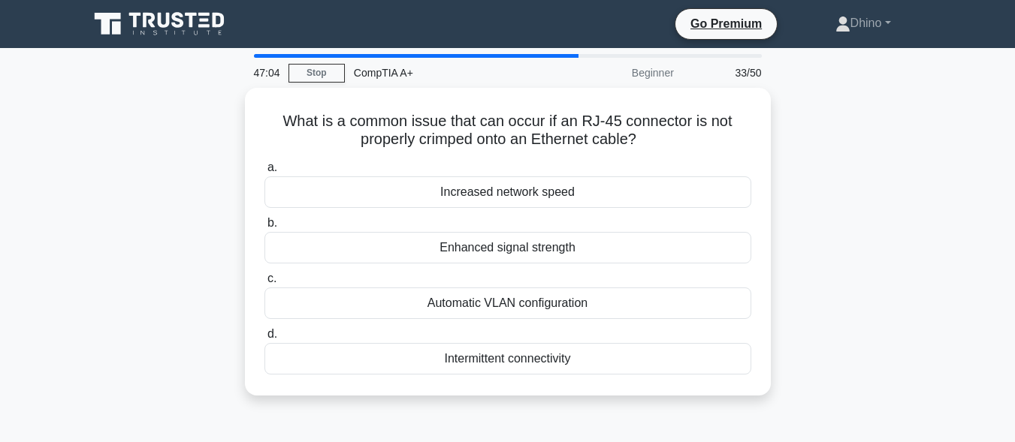
click at [458, 275] on label "c. Automatic VLAN configuration" at bounding box center [507, 295] width 487 height 50
click at [264, 275] on input "c. Automatic VLAN configuration" at bounding box center [264, 279] width 0 height 10
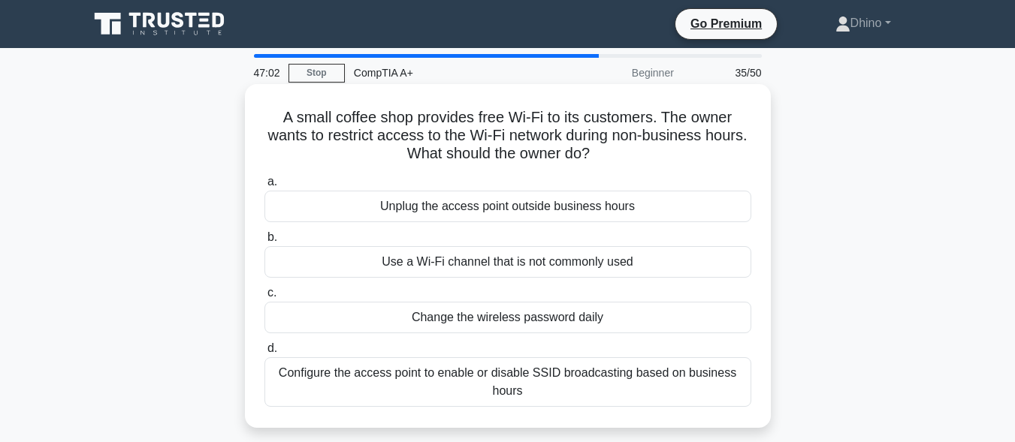
click at [425, 265] on div "Use a Wi-Fi channel that is not commonly used" at bounding box center [507, 262] width 487 height 32
click at [264, 243] on input "b. Use a Wi-Fi channel that is not commonly used" at bounding box center [264, 238] width 0 height 10
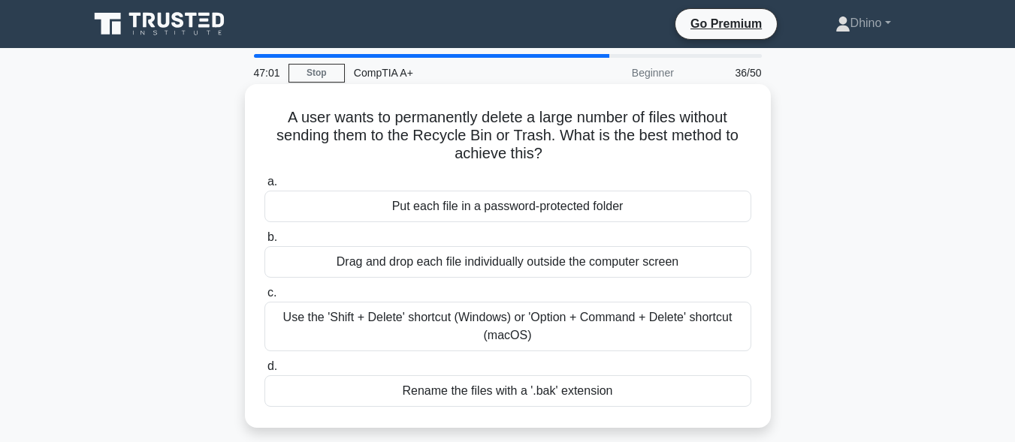
click at [435, 212] on div "Put each file in a password-protected folder" at bounding box center [507, 207] width 487 height 32
click at [264, 187] on input "a. Put each file in a password-protected folder" at bounding box center [264, 182] width 0 height 10
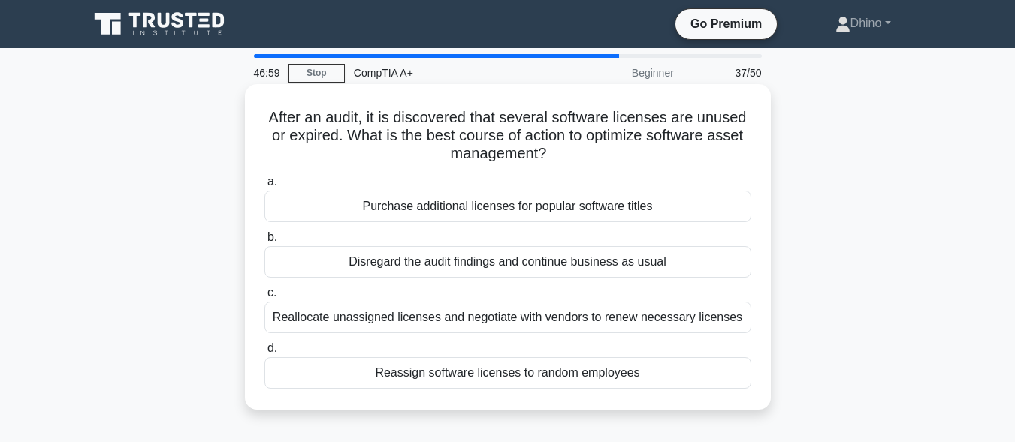
click at [451, 273] on div "Disregard the audit findings and continue business as usual" at bounding box center [507, 262] width 487 height 32
click at [264, 243] on input "b. Disregard the audit findings and continue business as usual" at bounding box center [264, 238] width 0 height 10
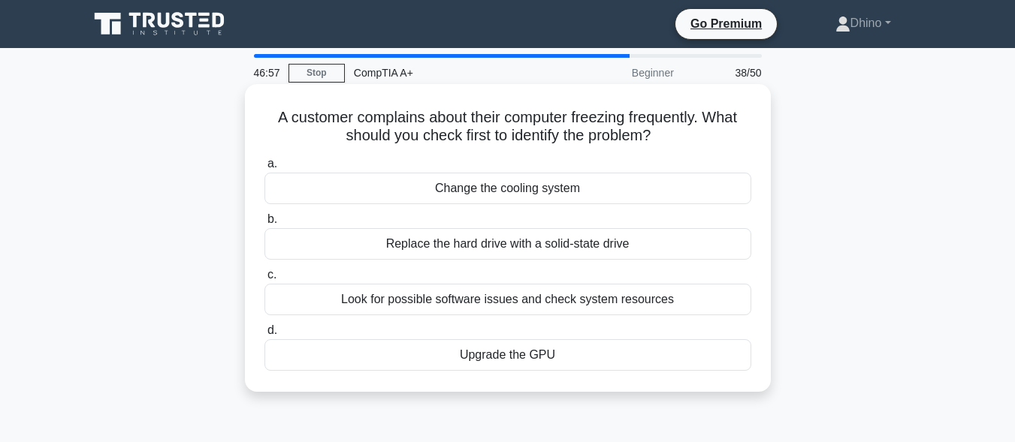
click at [586, 361] on div "Upgrade the GPU" at bounding box center [507, 356] width 487 height 32
click at [264, 336] on input "d. Upgrade the GPU" at bounding box center [264, 331] width 0 height 10
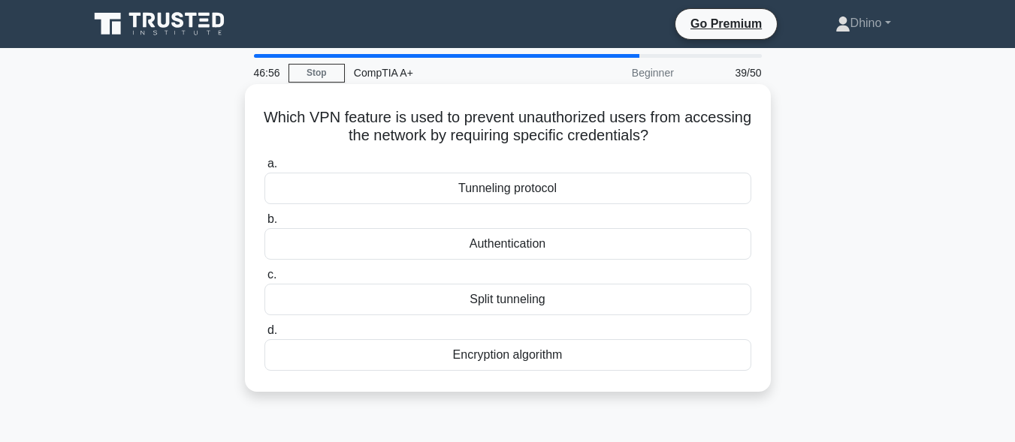
click at [469, 192] on div "Tunneling protocol" at bounding box center [507, 189] width 487 height 32
click at [264, 169] on input "a. Tunneling protocol" at bounding box center [264, 164] width 0 height 10
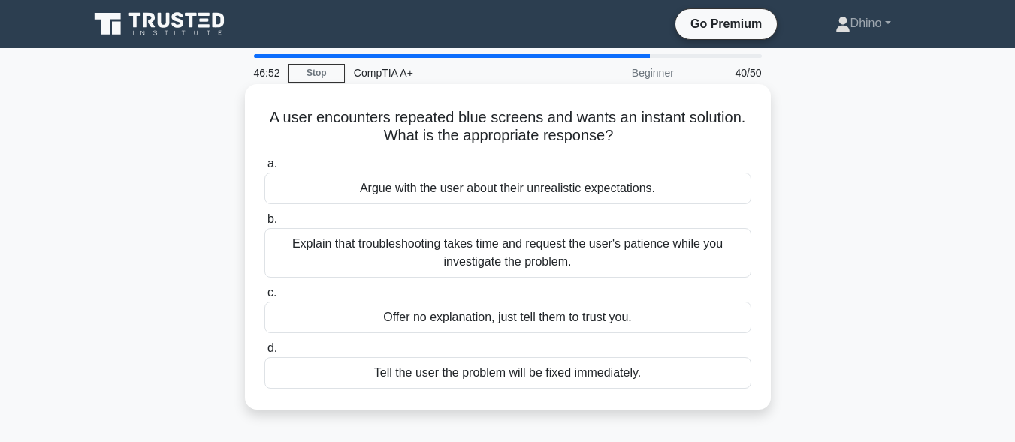
click at [424, 259] on div "Explain that troubleshooting takes time and request the user's patience while y…" at bounding box center [507, 253] width 487 height 50
click at [264, 225] on input "b. Explain that troubleshooting takes time and request the user's patience whil…" at bounding box center [264, 220] width 0 height 10
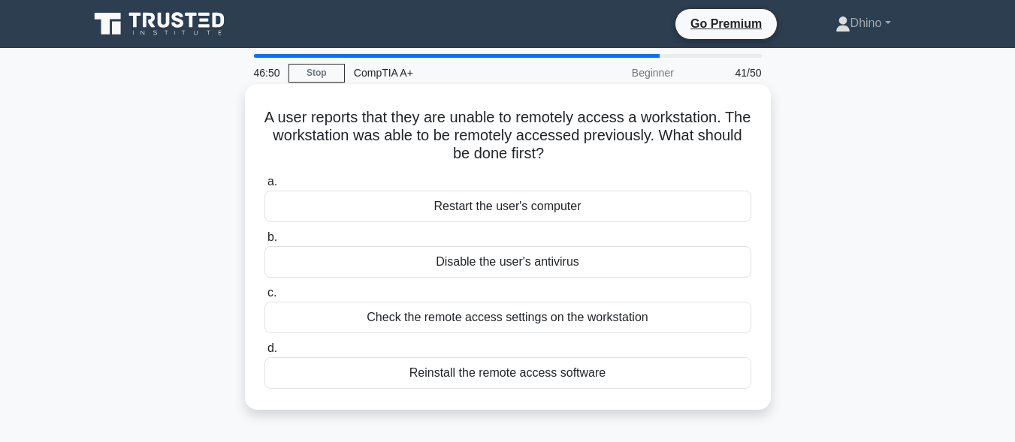
click at [412, 322] on div "Check the remote access settings on the workstation" at bounding box center [507, 318] width 487 height 32
click at [264, 298] on input "c. Check the remote access settings on the workstation" at bounding box center [264, 293] width 0 height 10
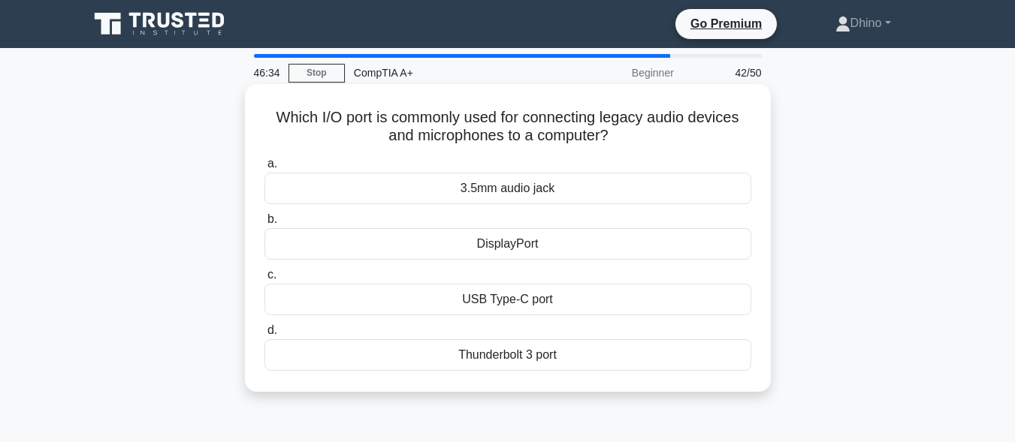
click at [554, 252] on div "DisplayPort" at bounding box center [507, 244] width 487 height 32
click at [264, 225] on input "b. DisplayPort" at bounding box center [264, 220] width 0 height 10
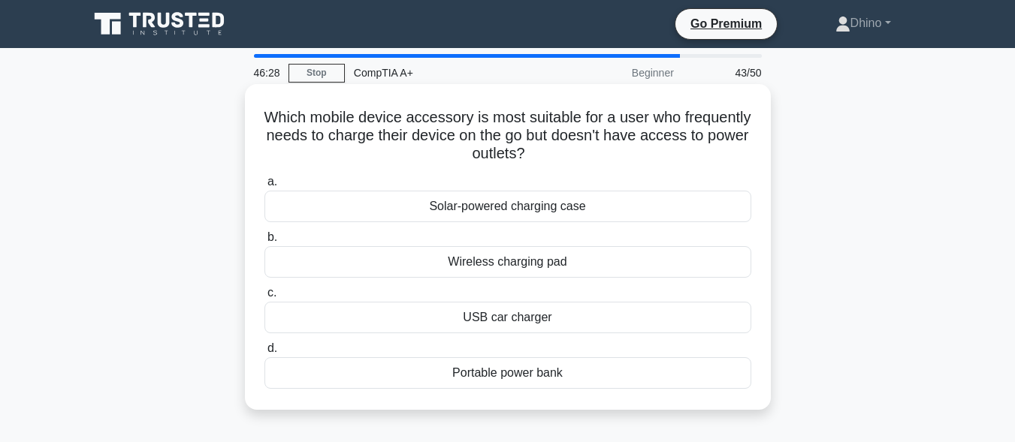
click at [465, 259] on div "Wireless charging pad" at bounding box center [507, 262] width 487 height 32
click at [264, 243] on input "b. Wireless charging pad" at bounding box center [264, 238] width 0 height 10
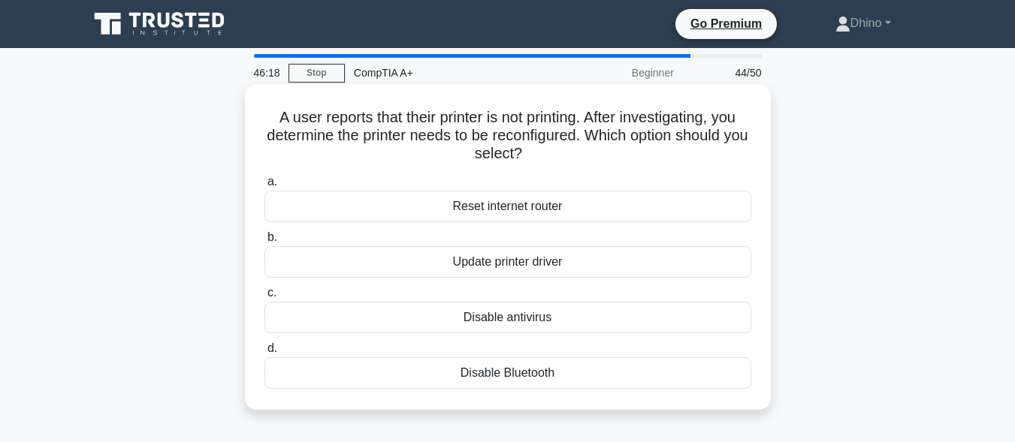
click at [578, 265] on div "Update printer driver" at bounding box center [507, 262] width 487 height 32
click at [264, 243] on input "b. Update printer driver" at bounding box center [264, 238] width 0 height 10
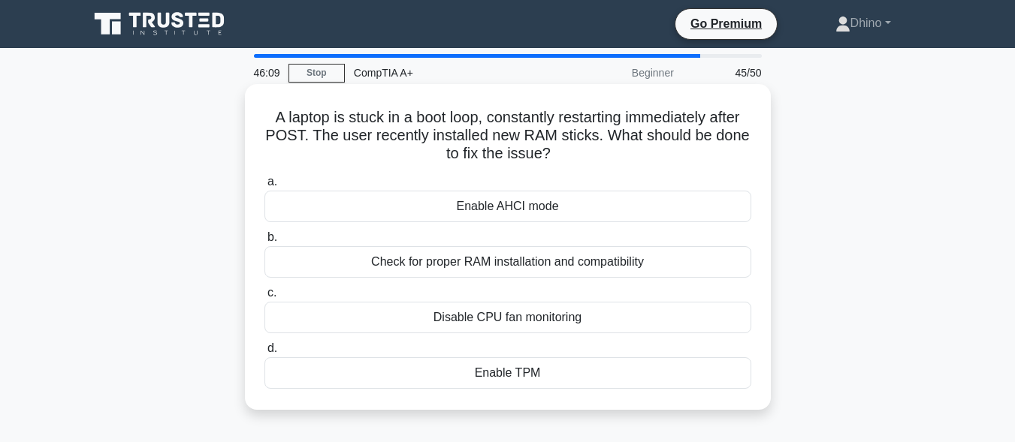
click at [527, 269] on div "Check for proper RAM installation and compatibility" at bounding box center [507, 262] width 487 height 32
click at [264, 243] on input "b. Check for proper RAM installation and compatibility" at bounding box center [264, 238] width 0 height 10
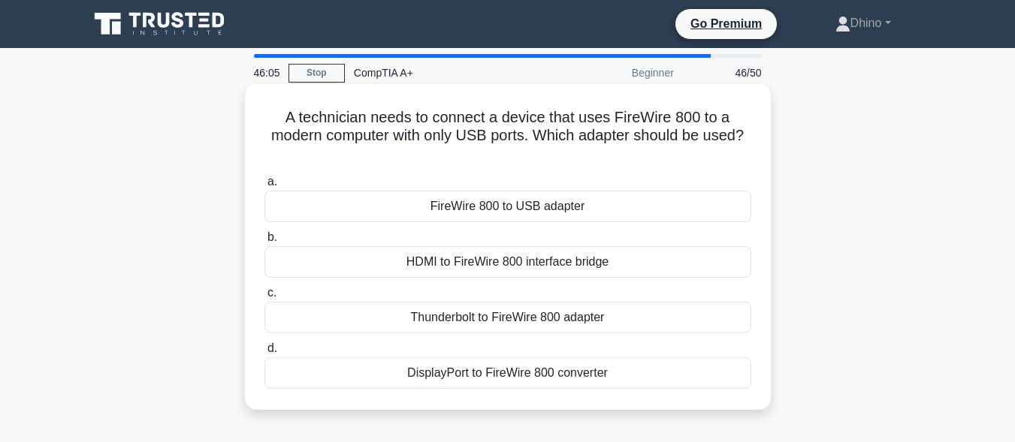
click at [514, 267] on div "HDMI to FireWire 800 interface bridge" at bounding box center [507, 262] width 487 height 32
click at [264, 243] on input "b. HDMI to FireWire 800 interface bridge" at bounding box center [264, 238] width 0 height 10
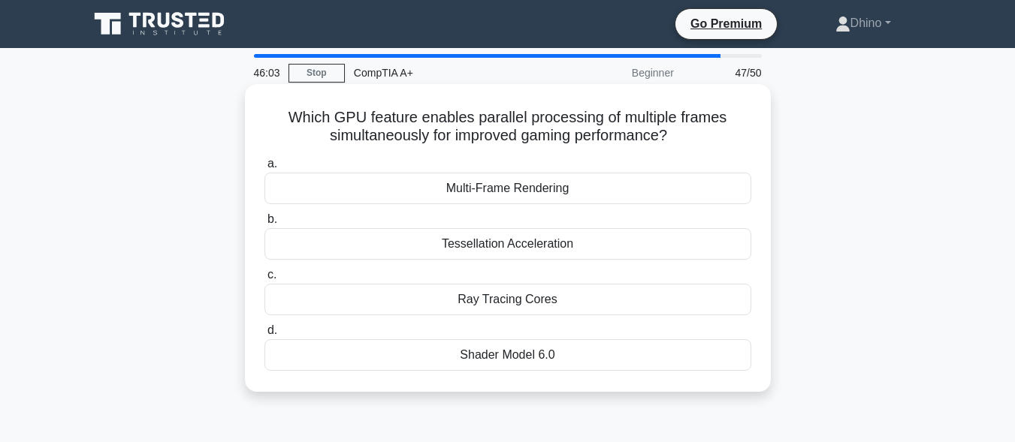
click at [470, 192] on div "Multi-Frame Rendering" at bounding box center [507, 189] width 487 height 32
click at [264, 169] on input "a. Multi-Frame Rendering" at bounding box center [264, 164] width 0 height 10
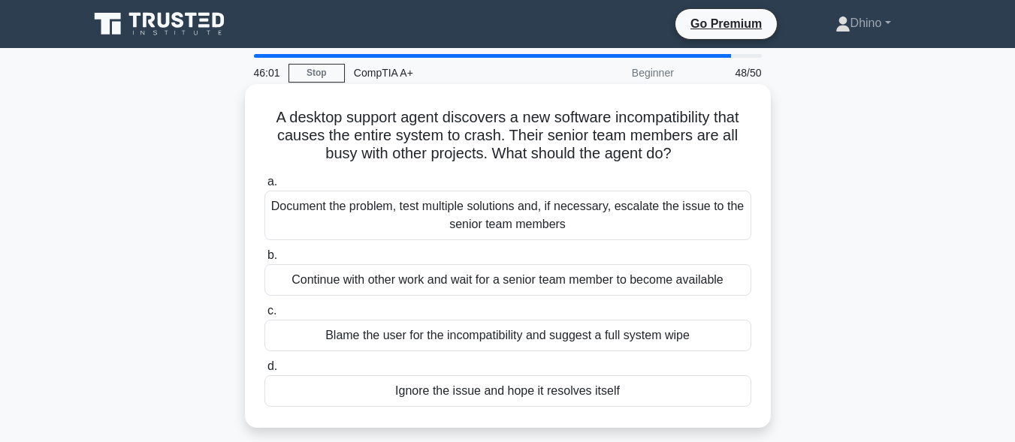
click at [406, 335] on div "Blame the user for the incompatibility and suggest a full system wipe" at bounding box center [507, 336] width 487 height 32
click at [264, 316] on input "c. Blame the user for the incompatibility and suggest a full system wipe" at bounding box center [264, 312] width 0 height 10
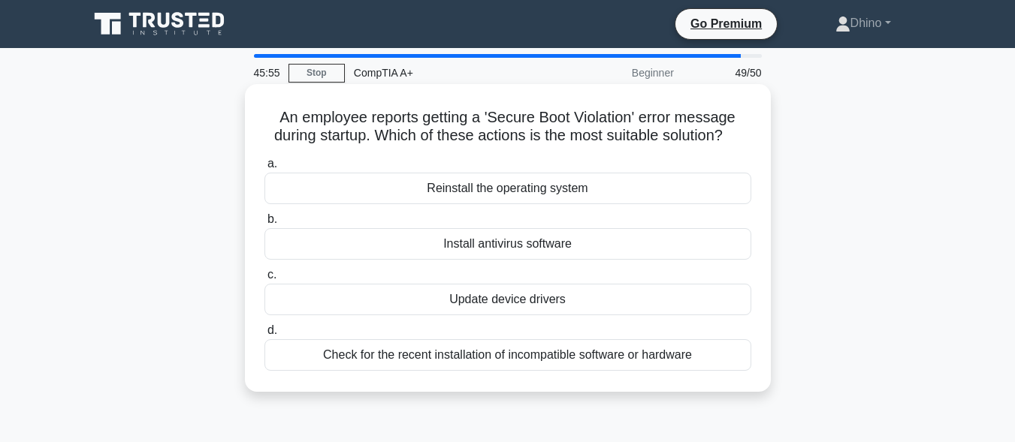
click at [515, 249] on div "Install antivirus software" at bounding box center [507, 244] width 487 height 32
click at [264, 225] on input "b. Install antivirus software" at bounding box center [264, 220] width 0 height 10
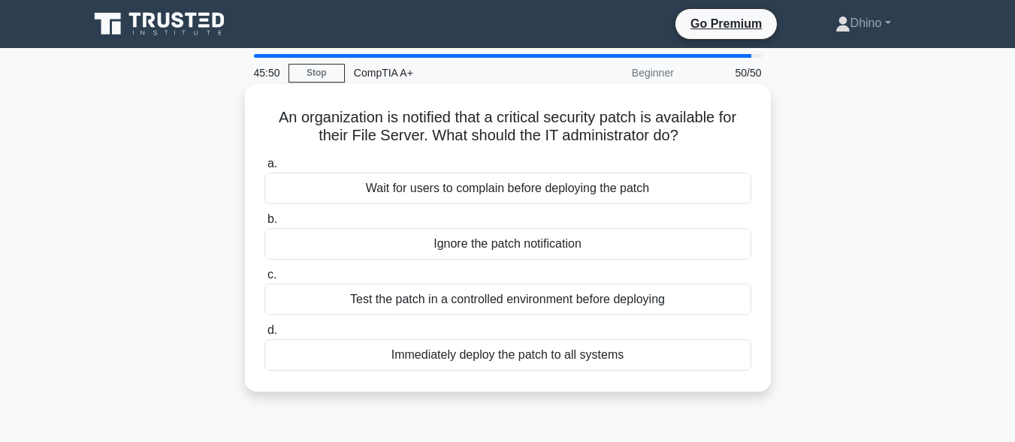
click at [432, 301] on div "Test the patch in a controlled environment before deploying" at bounding box center [507, 300] width 487 height 32
click at [264, 280] on input "c. Test the patch in a controlled environment before deploying" at bounding box center [264, 275] width 0 height 10
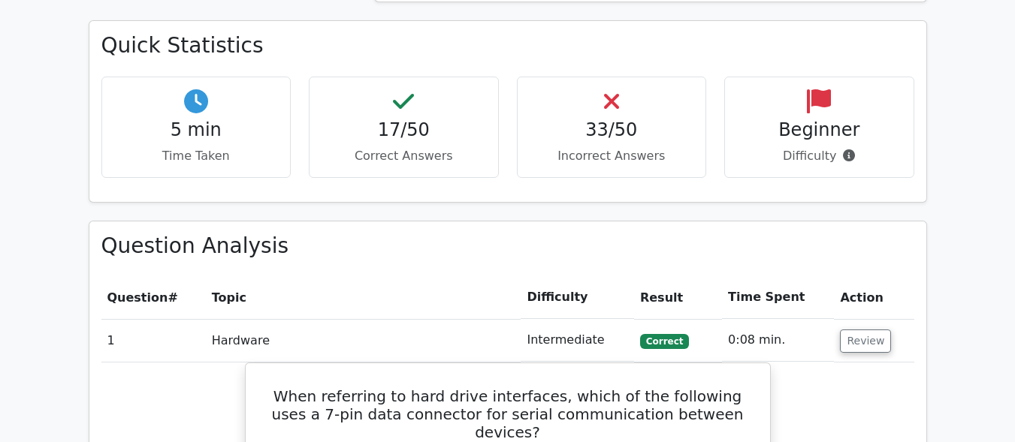
scroll to position [1348, 0]
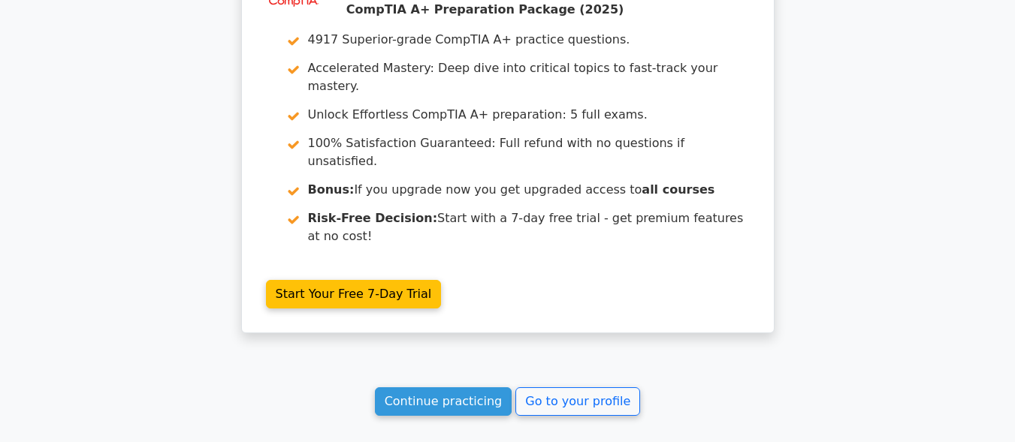
scroll to position [4582, 0]
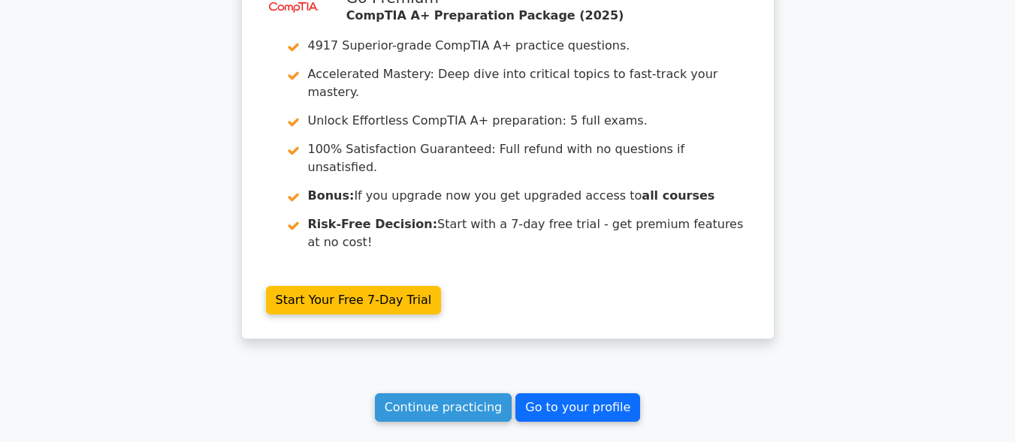
click at [584, 394] on link "Go to your profile" at bounding box center [577, 408] width 125 height 29
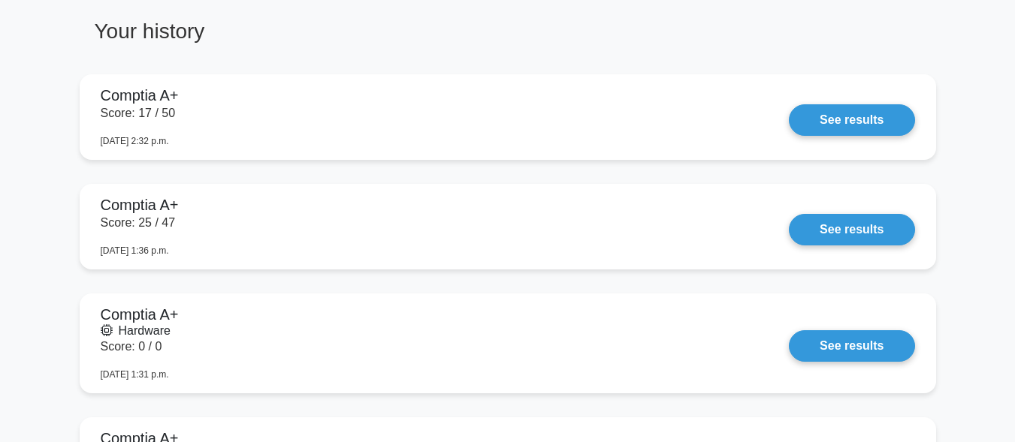
scroll to position [1110, 0]
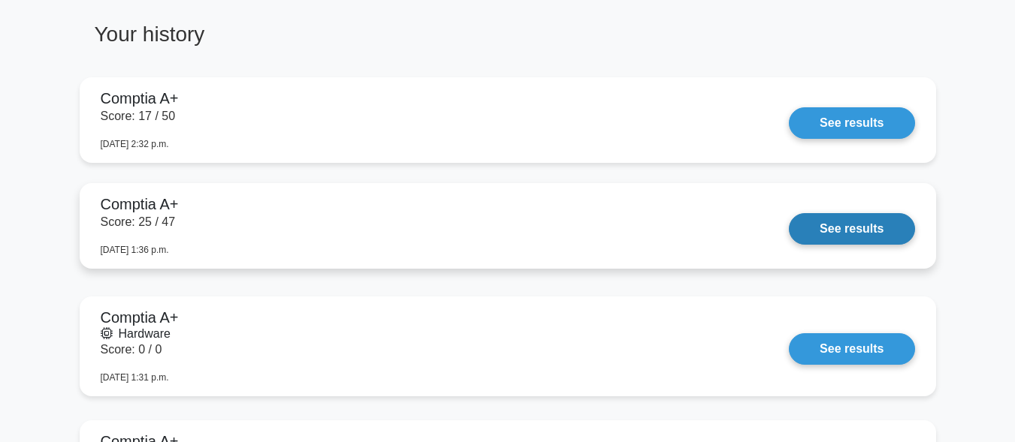
click at [813, 240] on link "See results" at bounding box center [851, 229] width 125 height 32
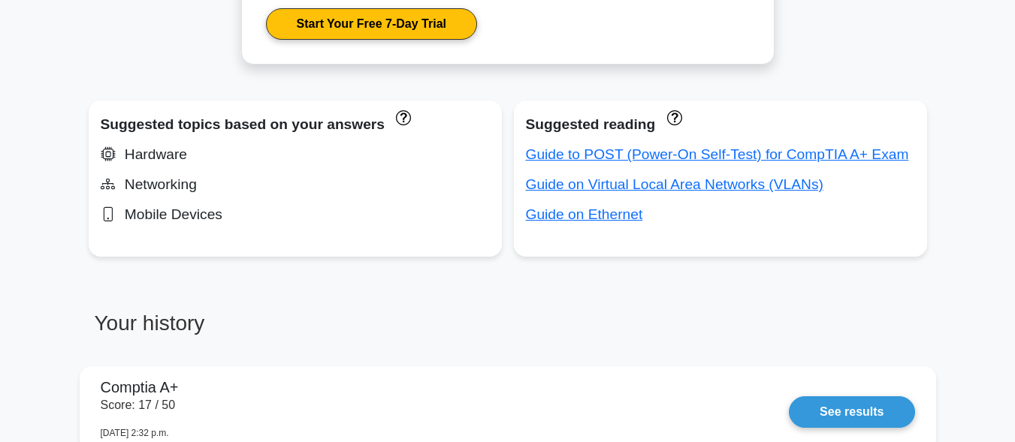
scroll to position [687, 0]
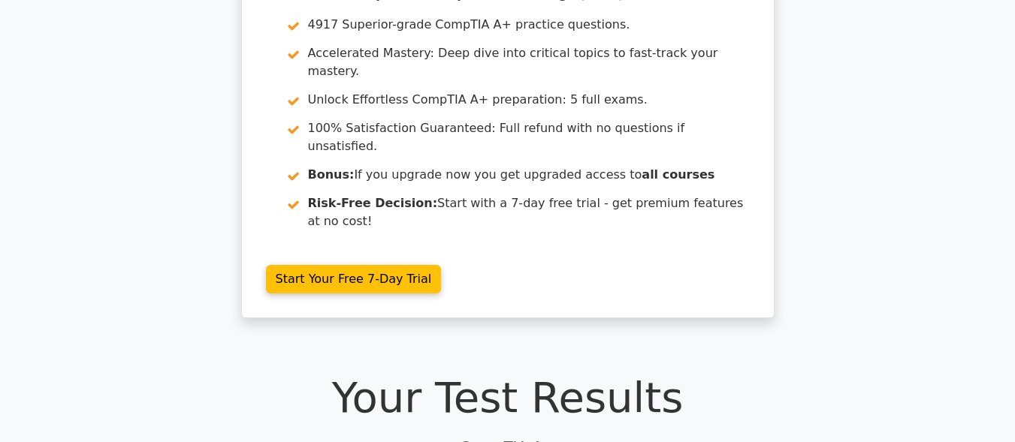
click at [813, 240] on div "image/svg+xml Go Premium CompTIA A+ Preparation Package (2025) 4917 Superior-gr…" at bounding box center [507, 146] width 1015 height 382
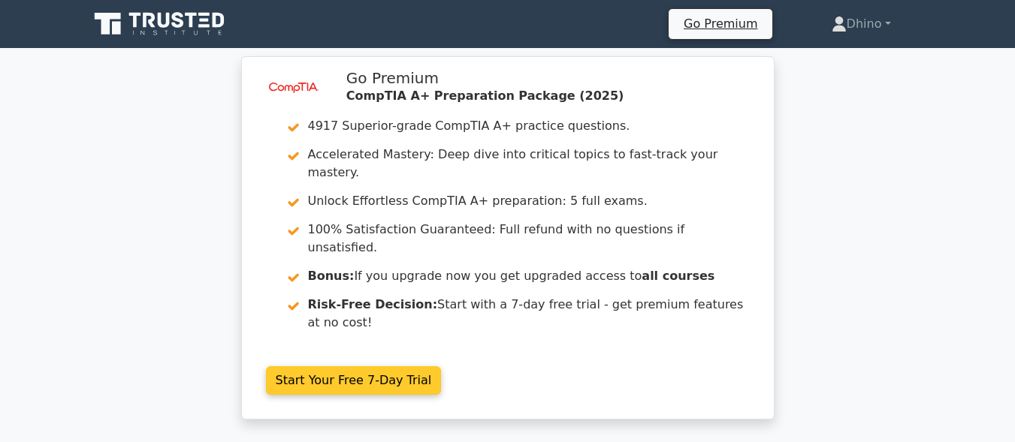
drag, startPoint x: 813, startPoint y: 243, endPoint x: 702, endPoint y: 245, distance: 111.2
click at [813, 243] on div "image/svg+xml Go Premium CompTIA A+ Preparation Package (2025) 4917 Superior-gr…" at bounding box center [507, 251] width 1015 height 382
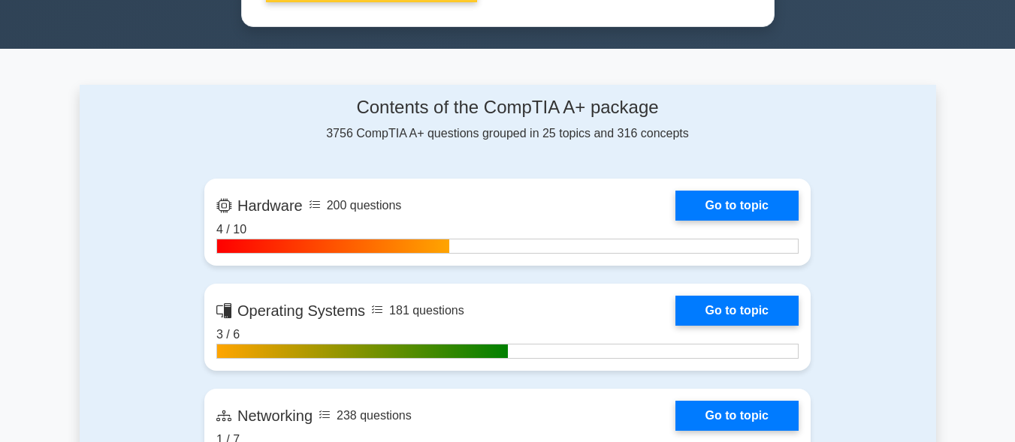
scroll to position [885, 0]
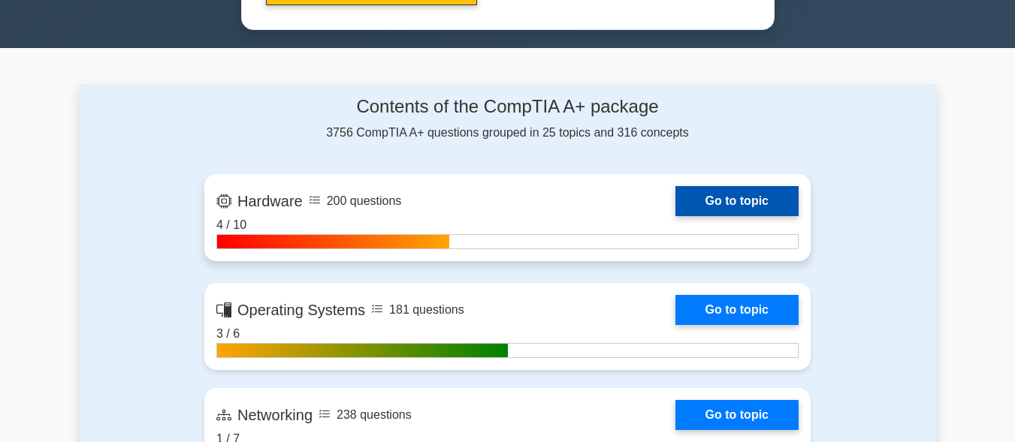
click at [717, 195] on link "Go to topic" at bounding box center [736, 201] width 123 height 30
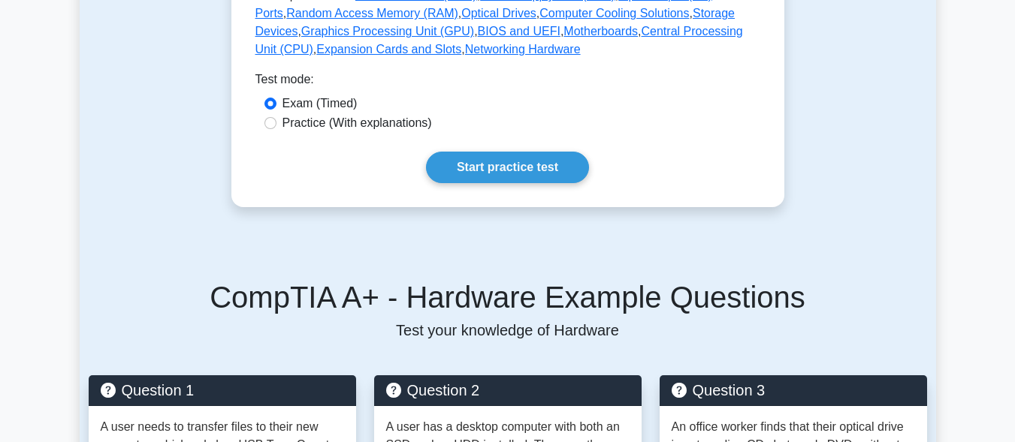
scroll to position [811, 0]
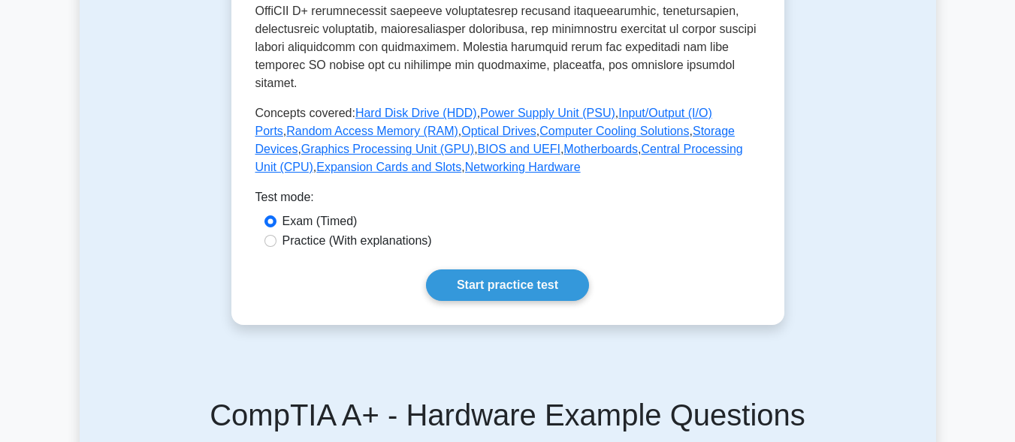
scroll to position [659, 0]
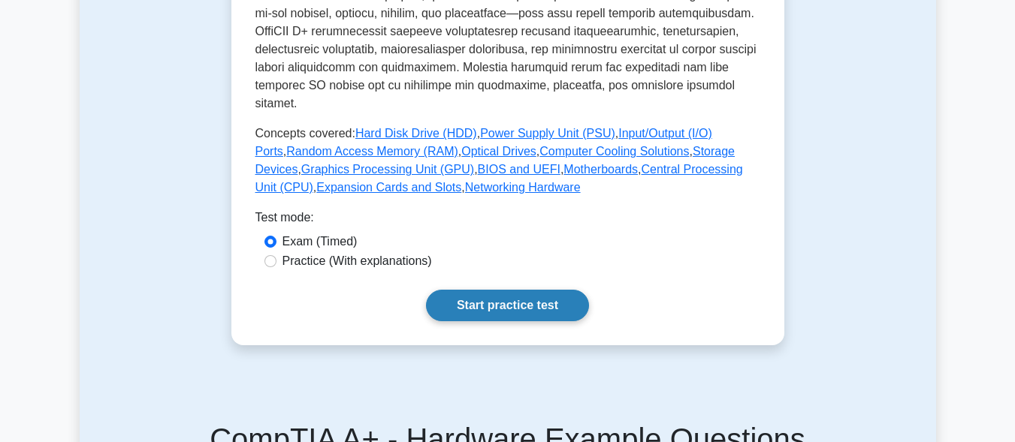
click at [485, 290] on link "Start practice test" at bounding box center [507, 306] width 163 height 32
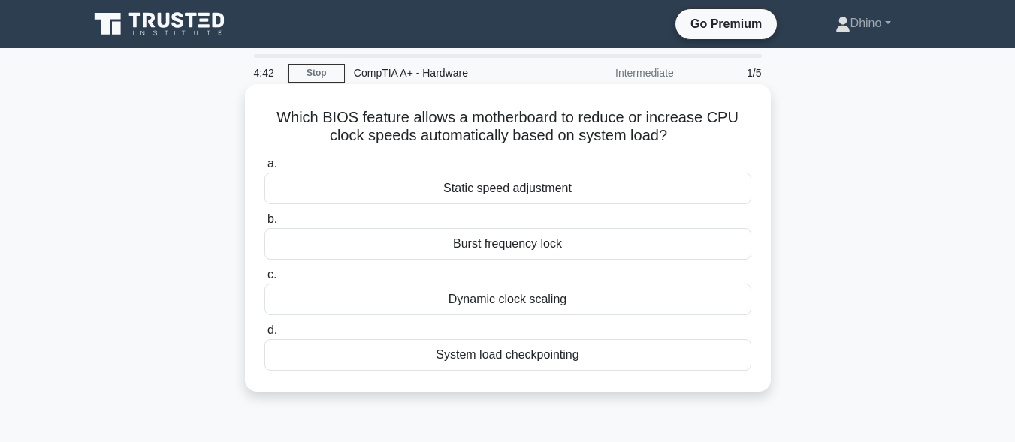
click at [494, 184] on div "Static speed adjustment" at bounding box center [507, 189] width 487 height 32
click at [264, 169] on input "a. Static speed adjustment" at bounding box center [264, 164] width 0 height 10
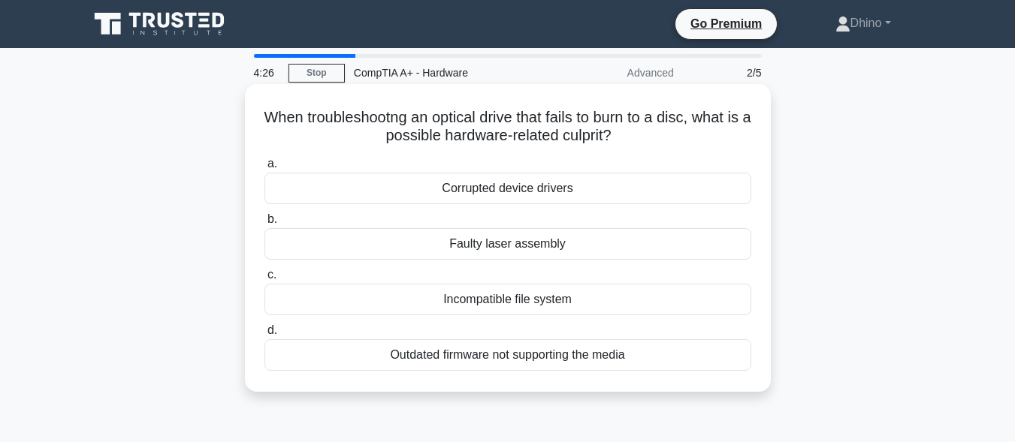
click at [518, 361] on div "Outdated firmware not supporting the media" at bounding box center [507, 356] width 487 height 32
click at [264, 336] on input "d. Outdated firmware not supporting the media" at bounding box center [264, 331] width 0 height 10
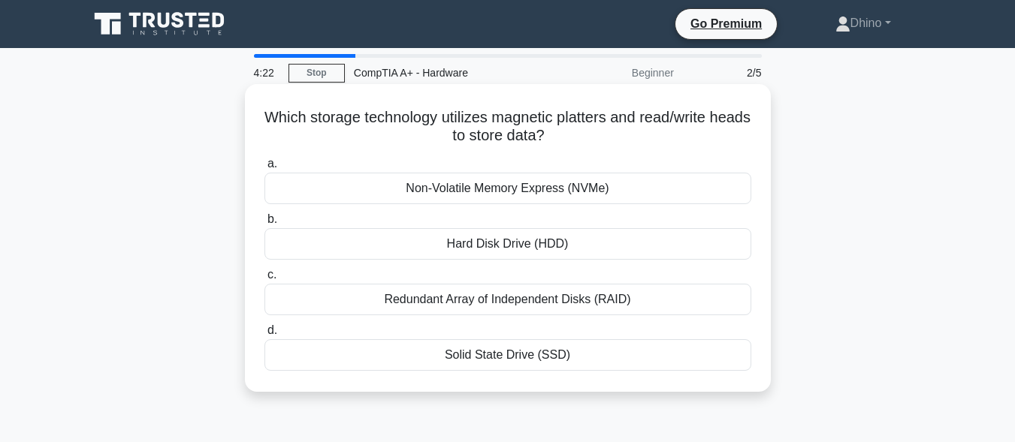
click at [502, 249] on div "Hard Disk Drive (HDD)" at bounding box center [507, 244] width 487 height 32
click at [264, 225] on input "b. Hard Disk Drive (HDD)" at bounding box center [264, 220] width 0 height 10
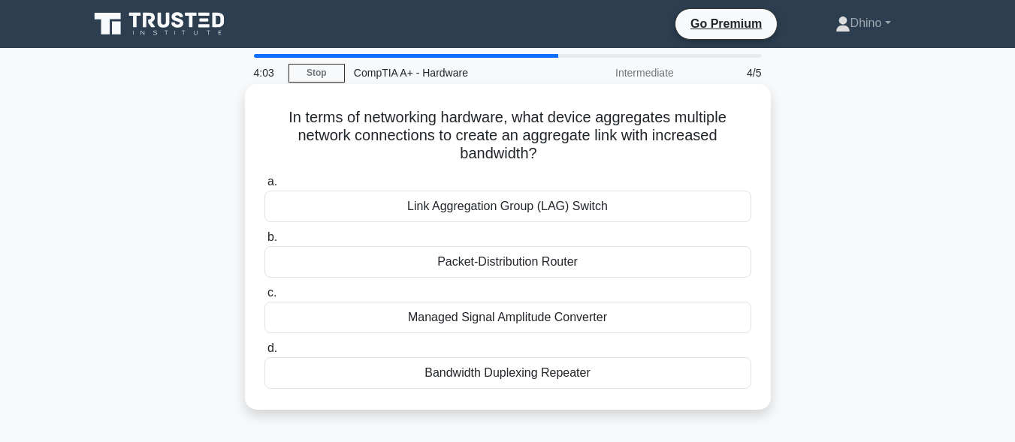
click at [542, 320] on div "Managed Signal Amplitude Converter" at bounding box center [507, 318] width 487 height 32
click at [264, 298] on input "c. Managed Signal Amplitude Converter" at bounding box center [264, 293] width 0 height 10
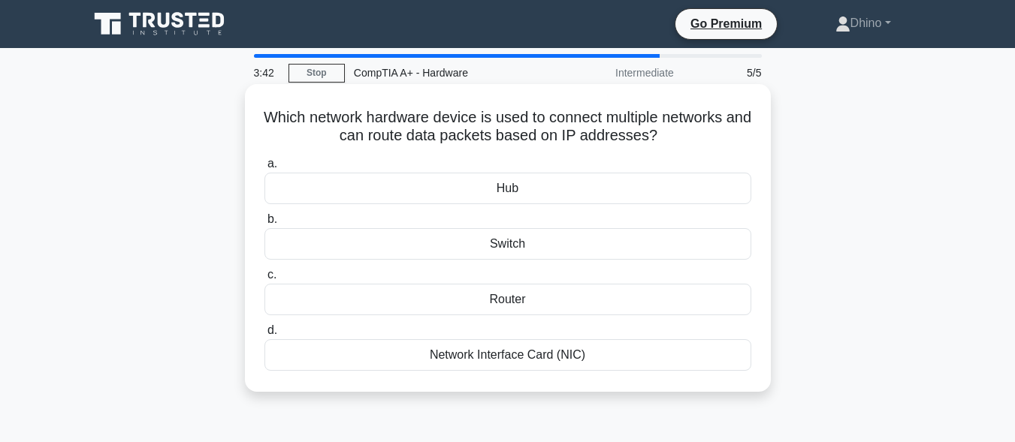
click at [500, 360] on div "Network Interface Card (NIC)" at bounding box center [507, 356] width 487 height 32
click at [264, 336] on input "d. Network Interface Card (NIC)" at bounding box center [264, 331] width 0 height 10
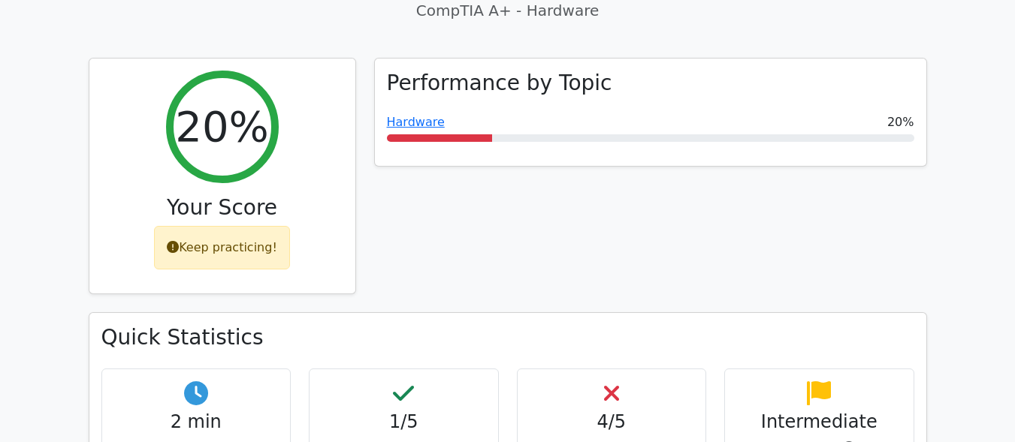
scroll to position [438, 0]
